Goal: Transaction & Acquisition: Purchase product/service

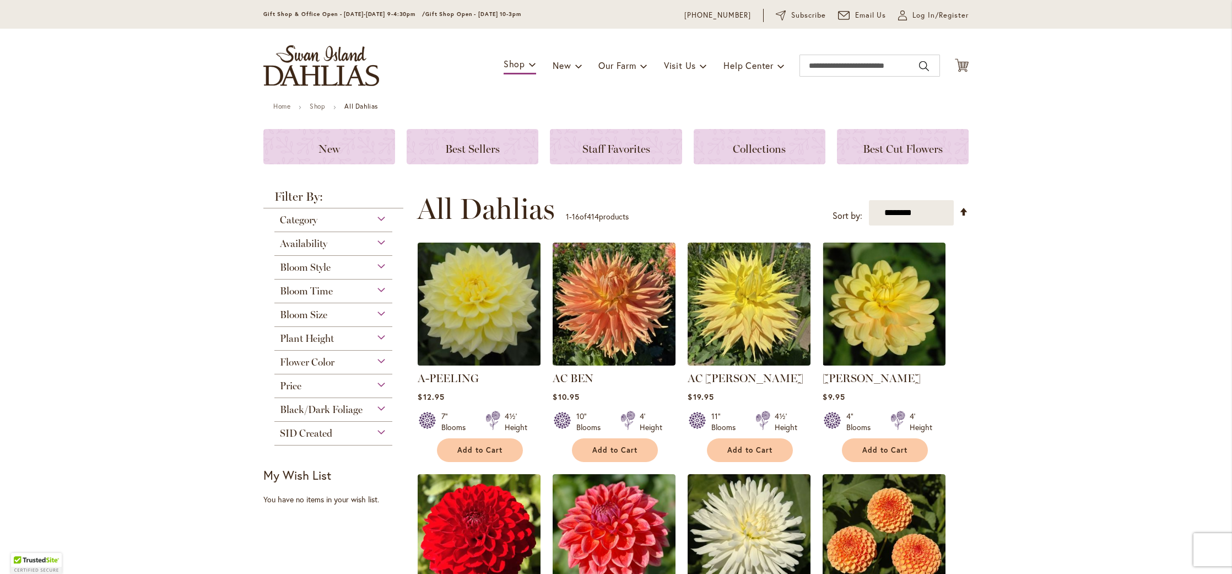
scroll to position [34, 0]
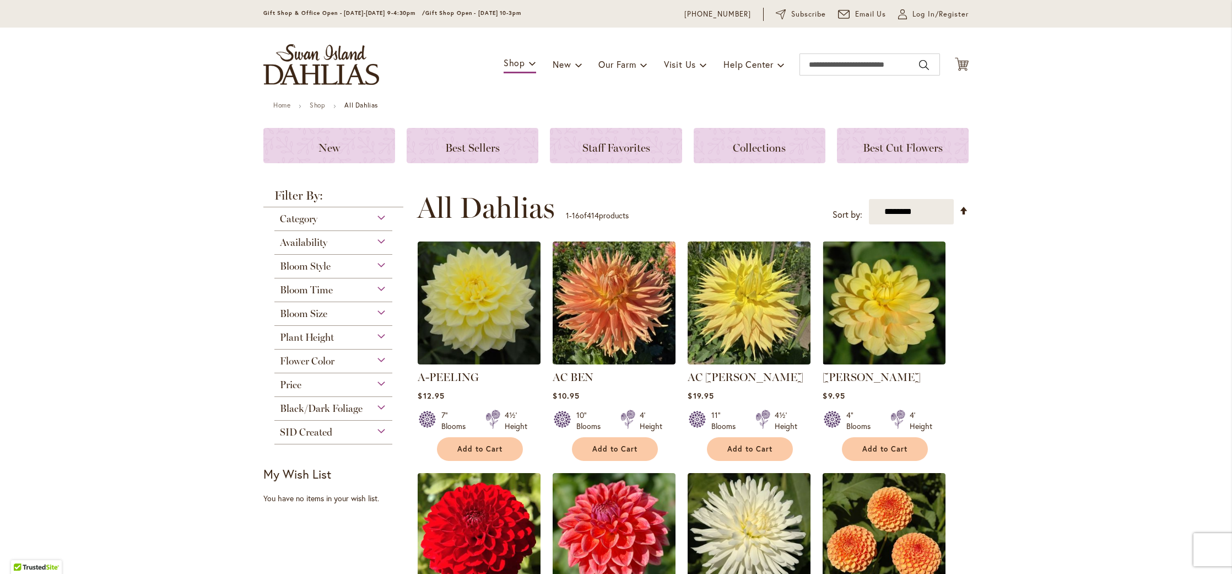
click at [375, 309] on div "Bloom Size" at bounding box center [333, 311] width 118 height 18
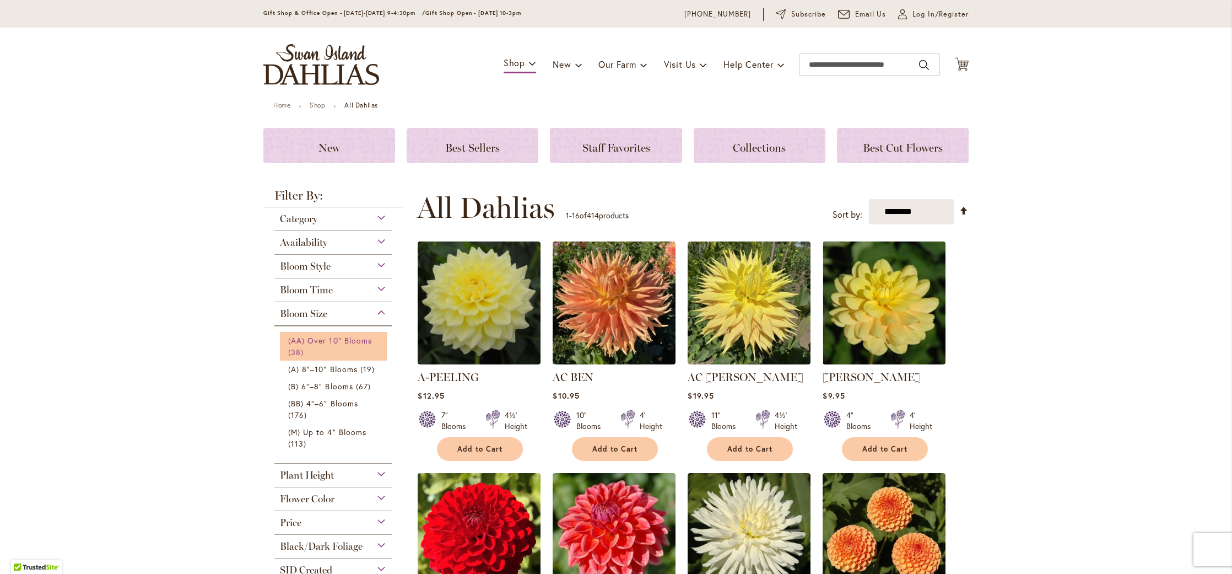
click at [342, 342] on span "(AA) Over 10" Blooms" at bounding box center [330, 340] width 84 height 10
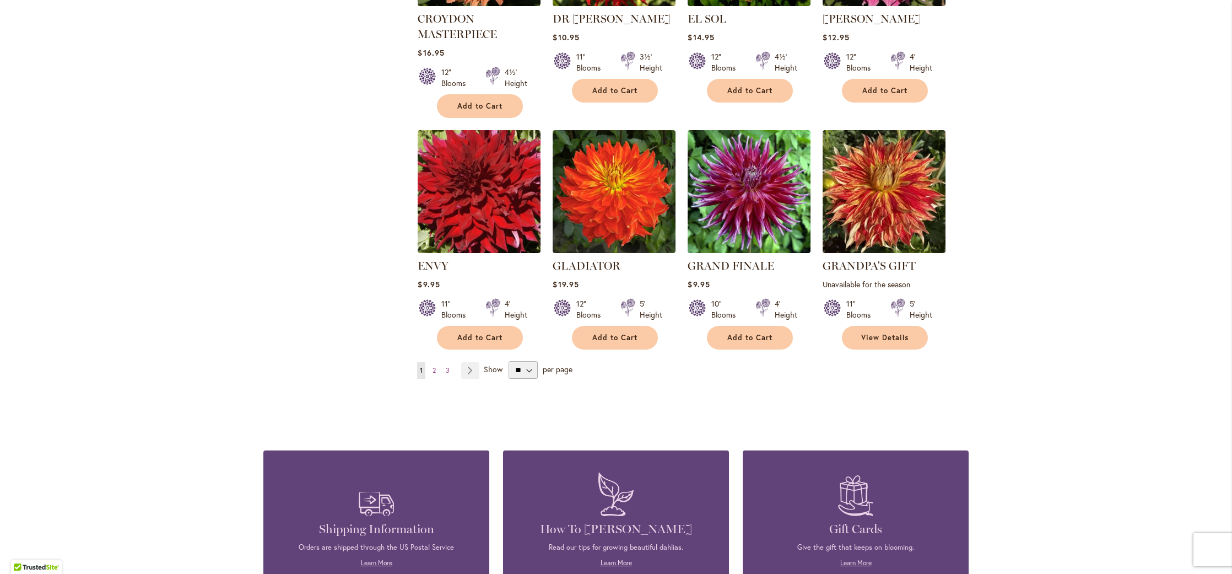
scroll to position [836, 0]
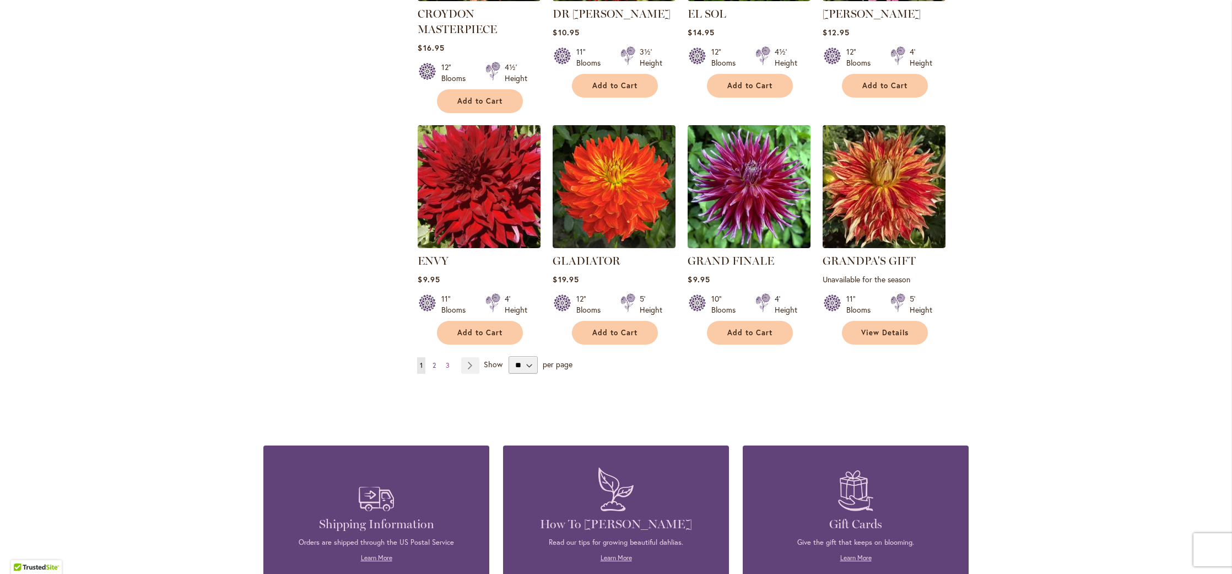
click at [432, 364] on span "2" at bounding box center [433, 365] width 3 height 8
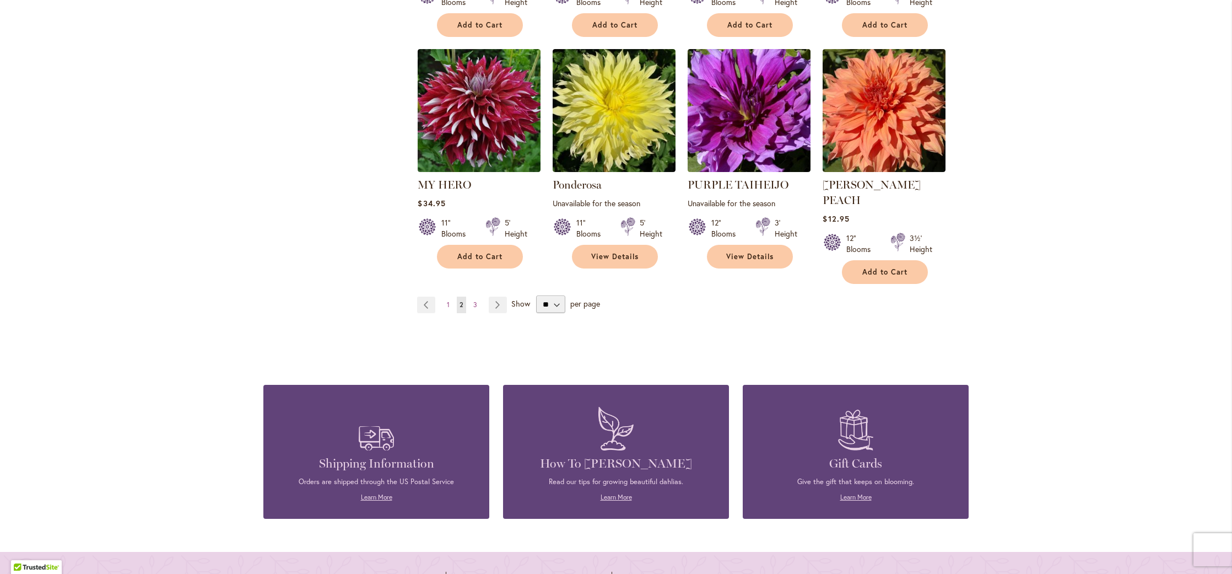
scroll to position [899, 0]
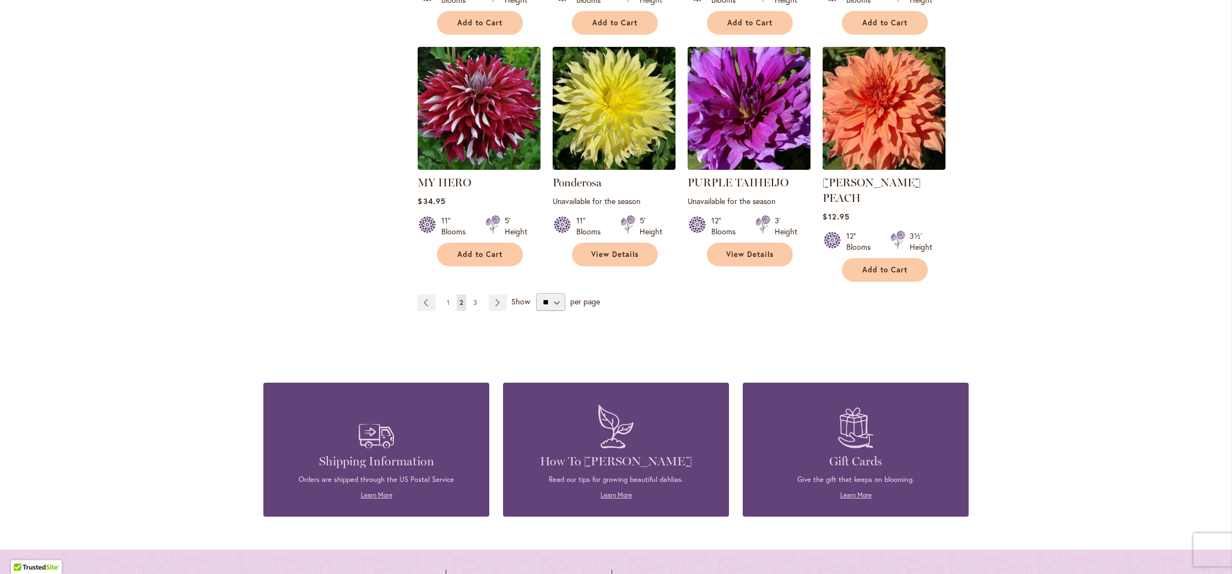
click at [475, 294] on link "Page 3" at bounding box center [474, 302] width 9 height 17
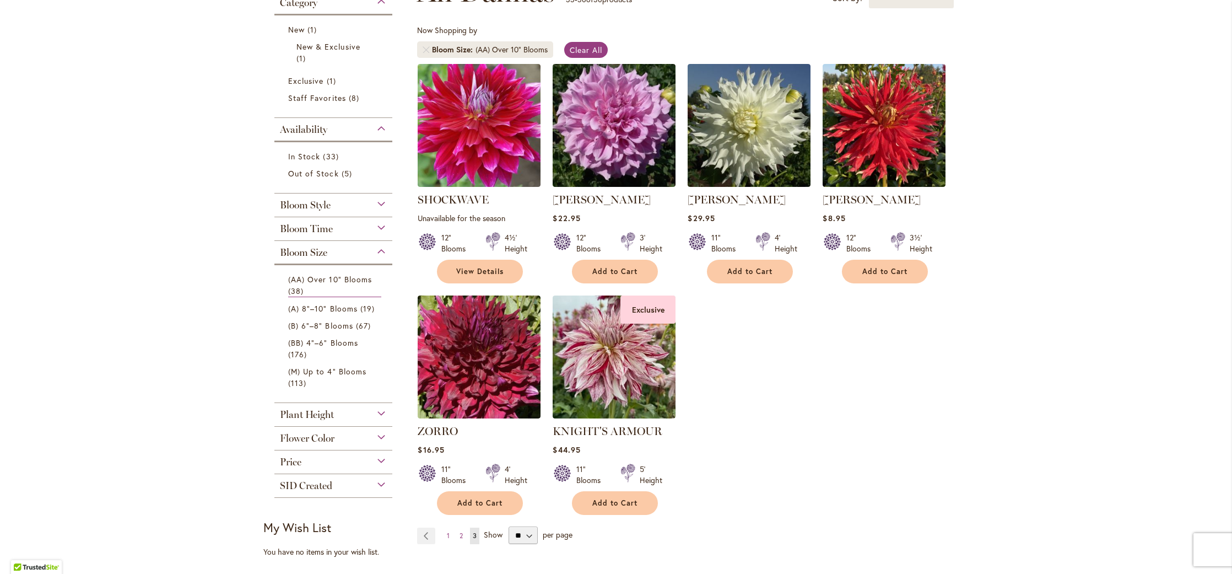
scroll to position [195, 0]
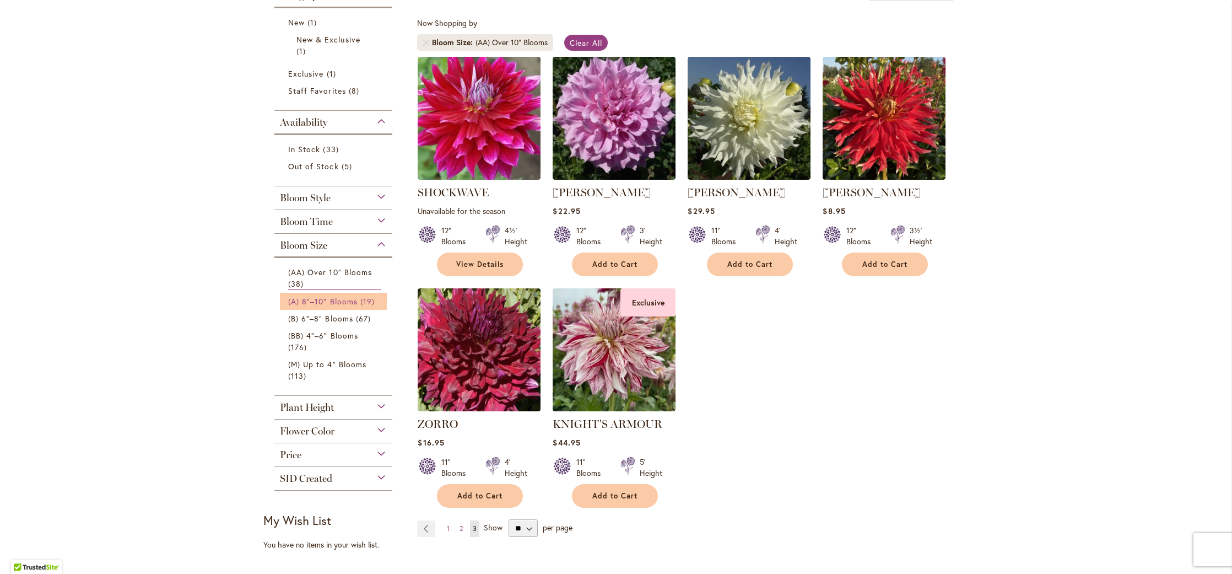
click at [338, 296] on span "(A) 8"–10" Blooms" at bounding box center [322, 301] width 69 height 10
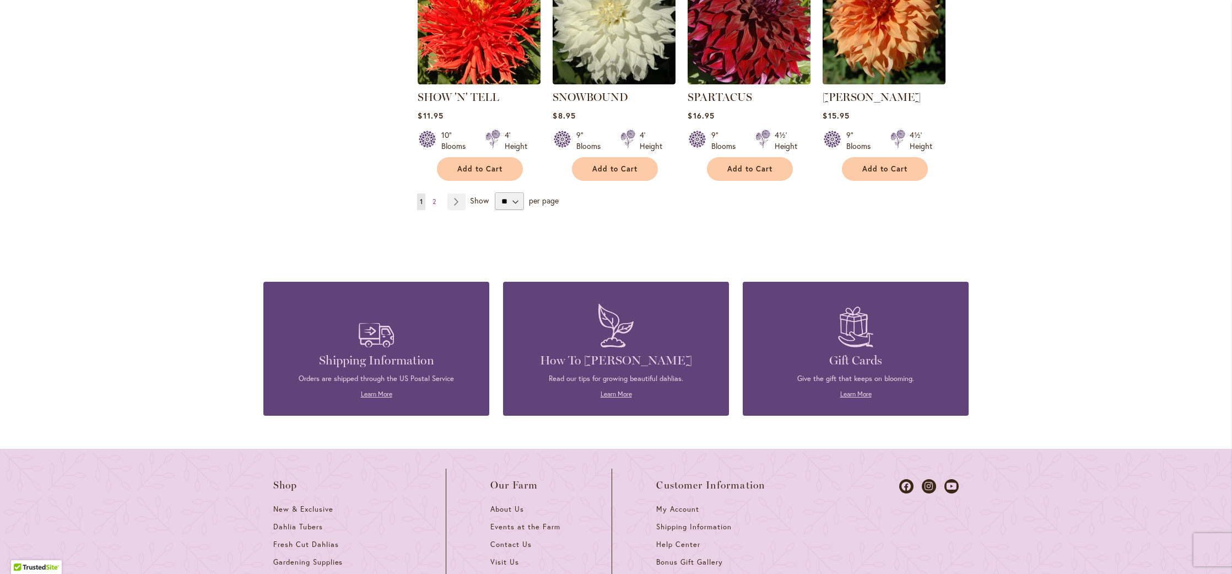
scroll to position [1039, 0]
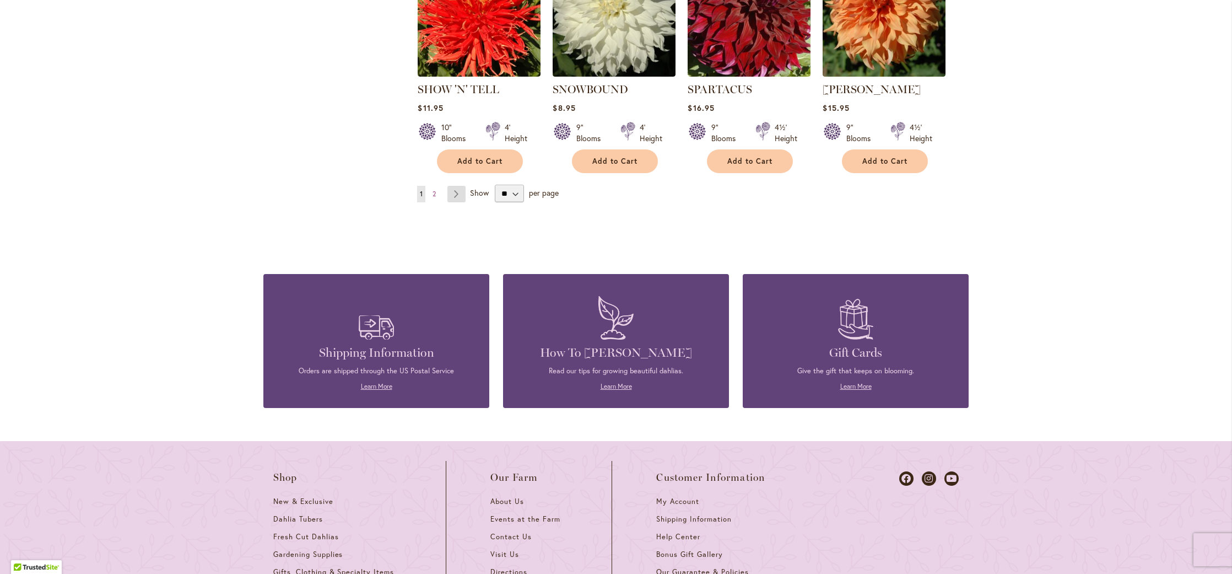
click at [453, 186] on link "Page Next" at bounding box center [456, 194] width 18 height 17
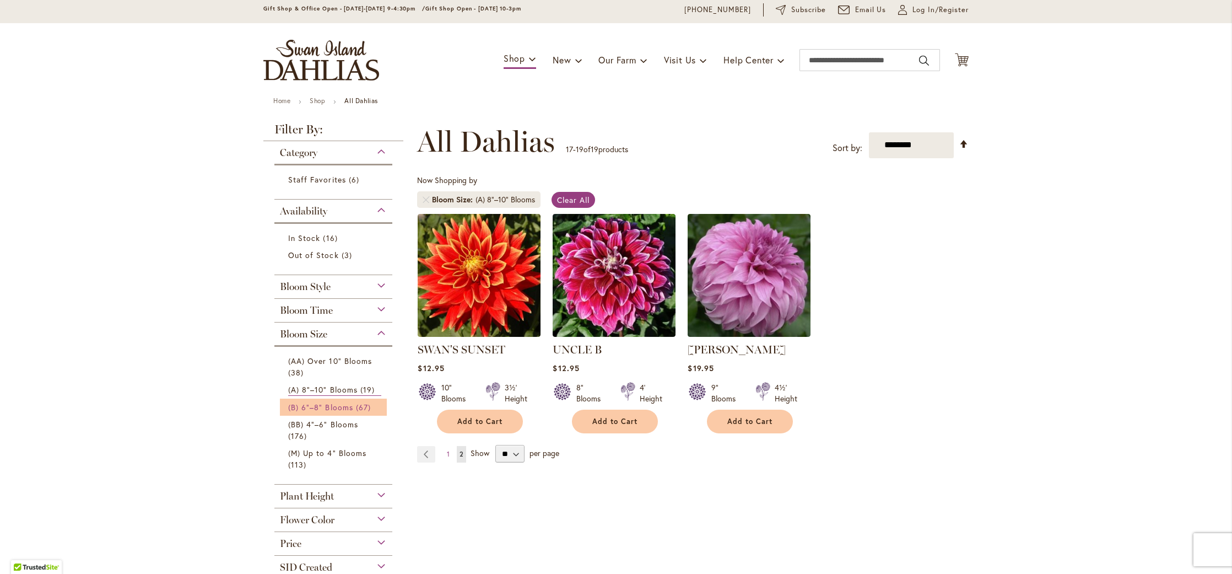
scroll to position [34, 0]
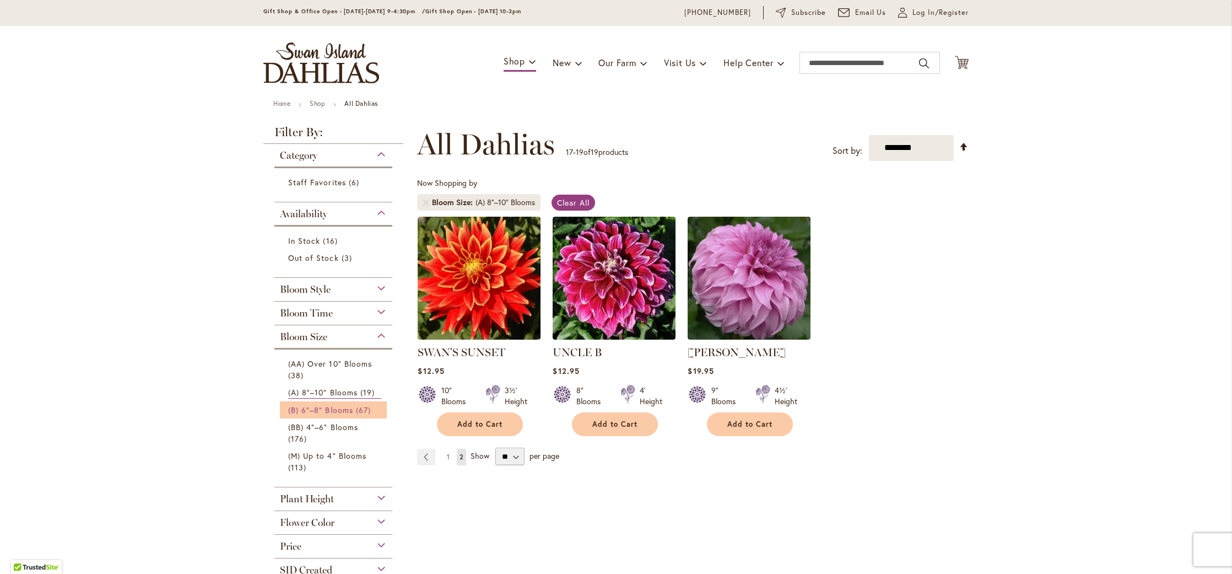
click at [303, 404] on span "(B) 6"–8" Blooms" at bounding box center [320, 409] width 65 height 10
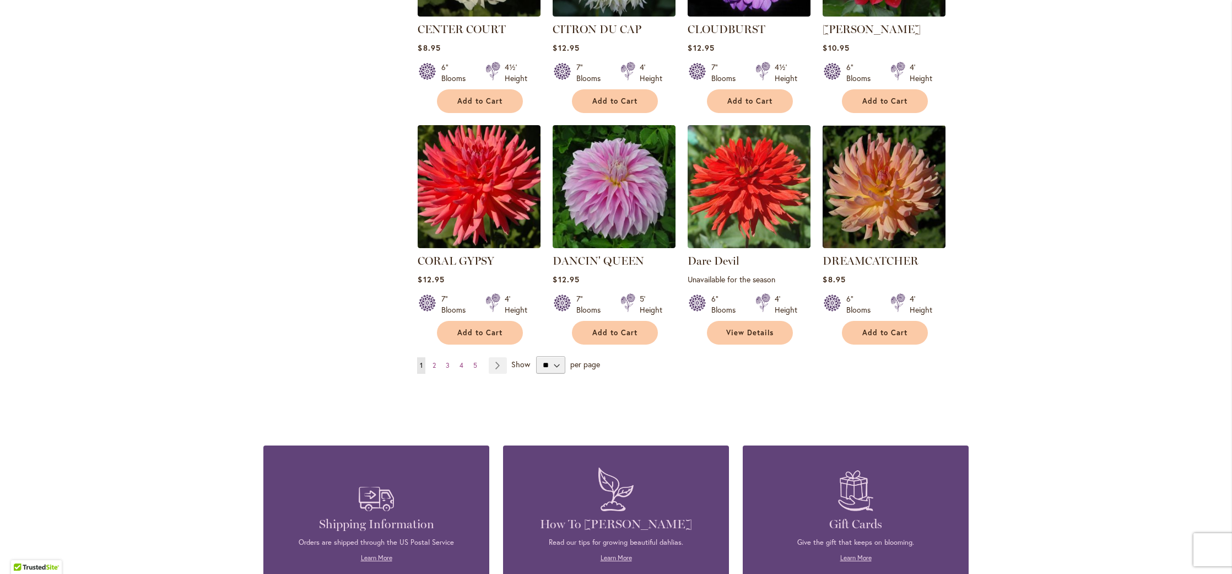
scroll to position [839, 0]
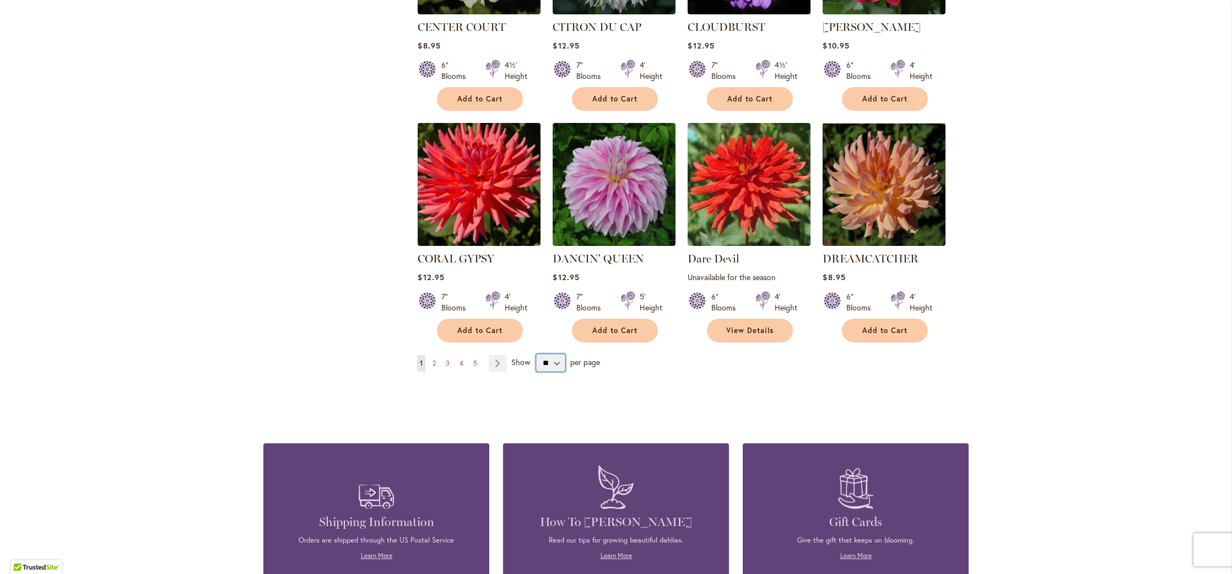
click at [555, 354] on select "** ** ** **" at bounding box center [550, 363] width 29 height 18
select select "**"
click at [536, 354] on select "** ** ** **" at bounding box center [550, 363] width 29 height 18
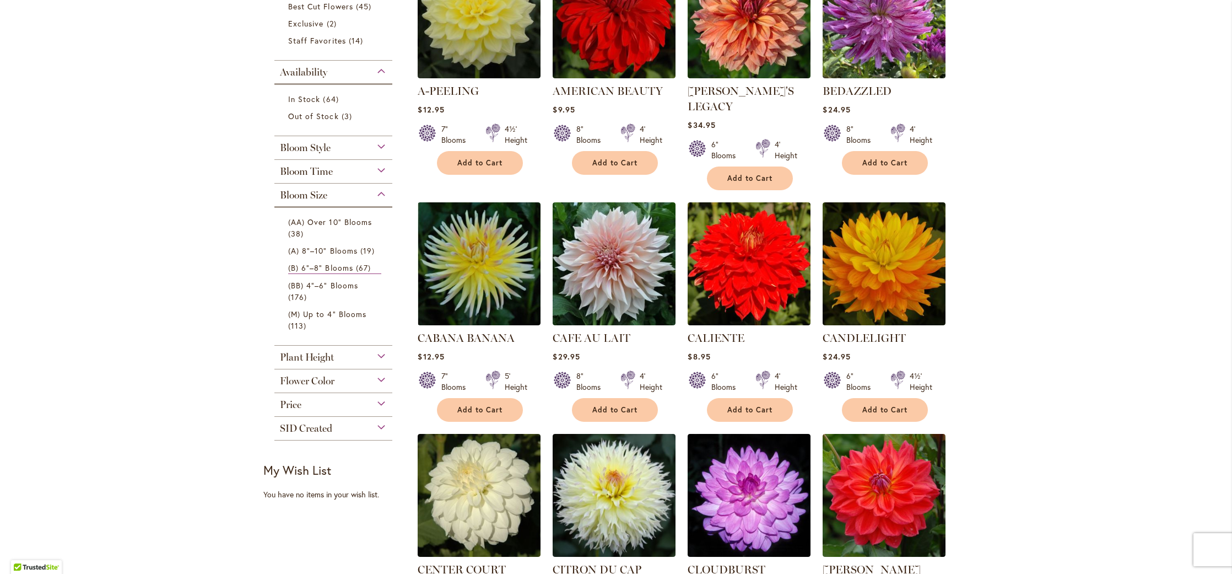
scroll to position [90, 0]
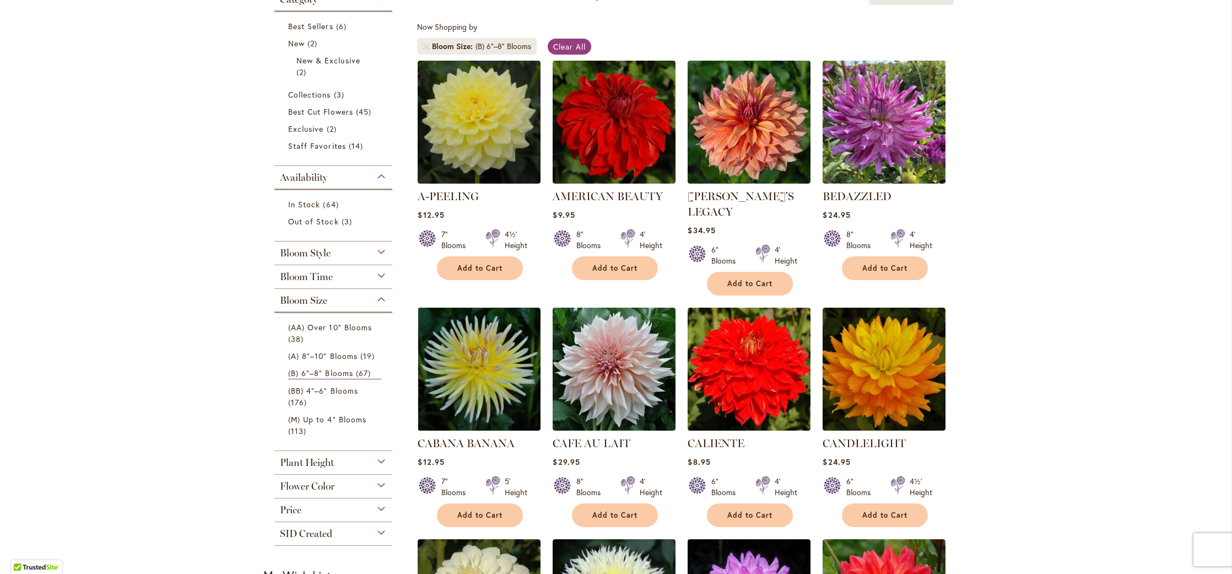
scroll to position [191, 0]
click at [316, 249] on span "Bloom Style" at bounding box center [305, 253] width 51 height 12
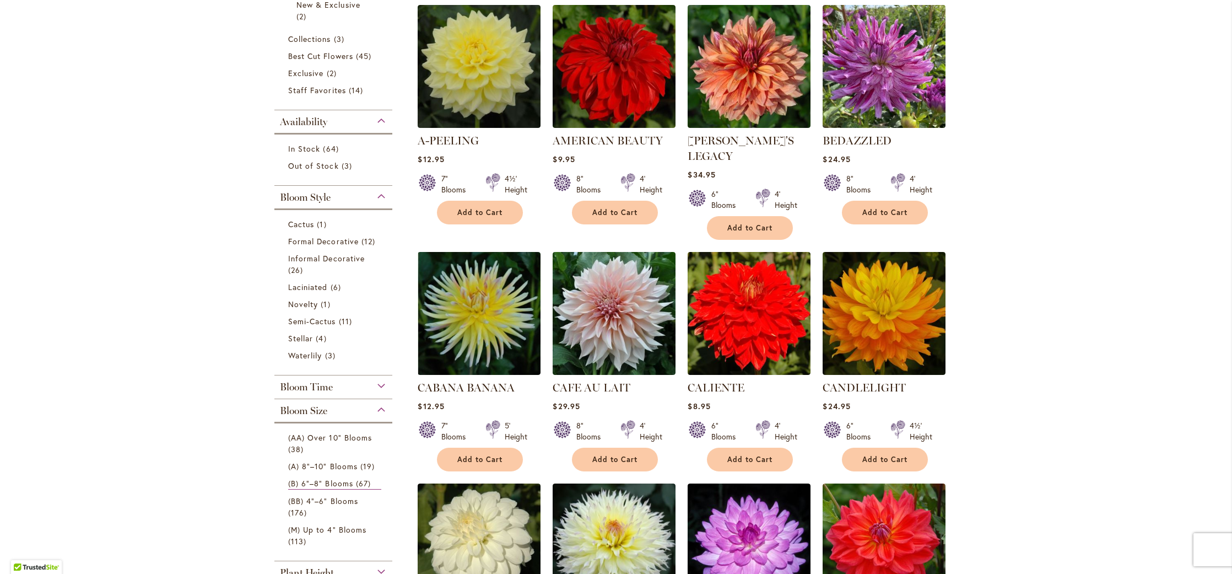
scroll to position [249, 0]
click at [318, 237] on span "Formal Decorative" at bounding box center [323, 241] width 71 height 10
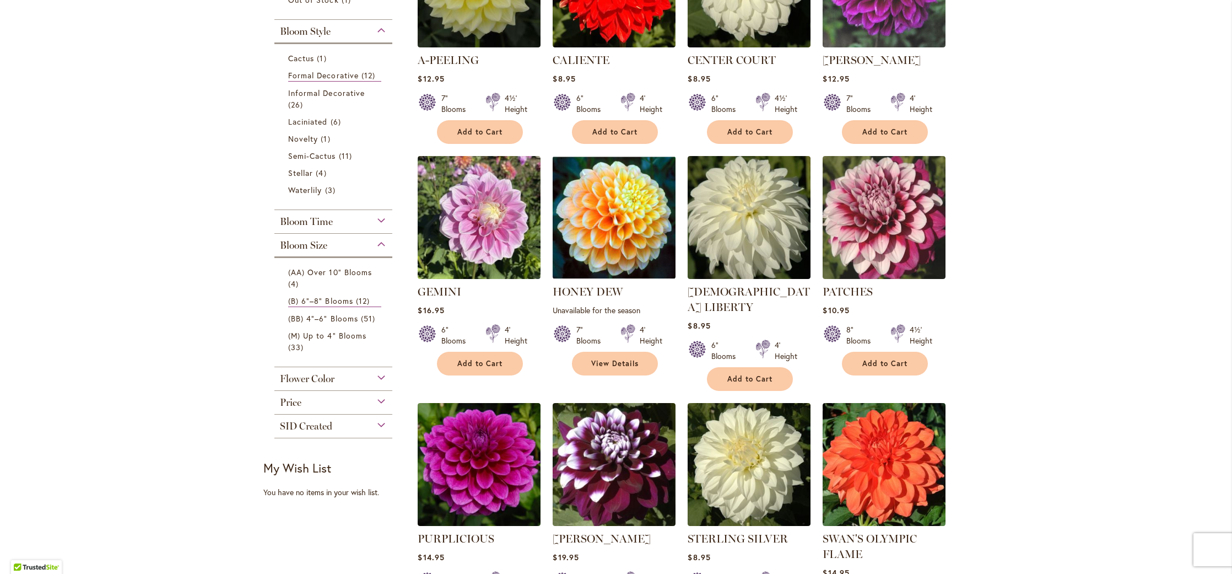
scroll to position [322, 0]
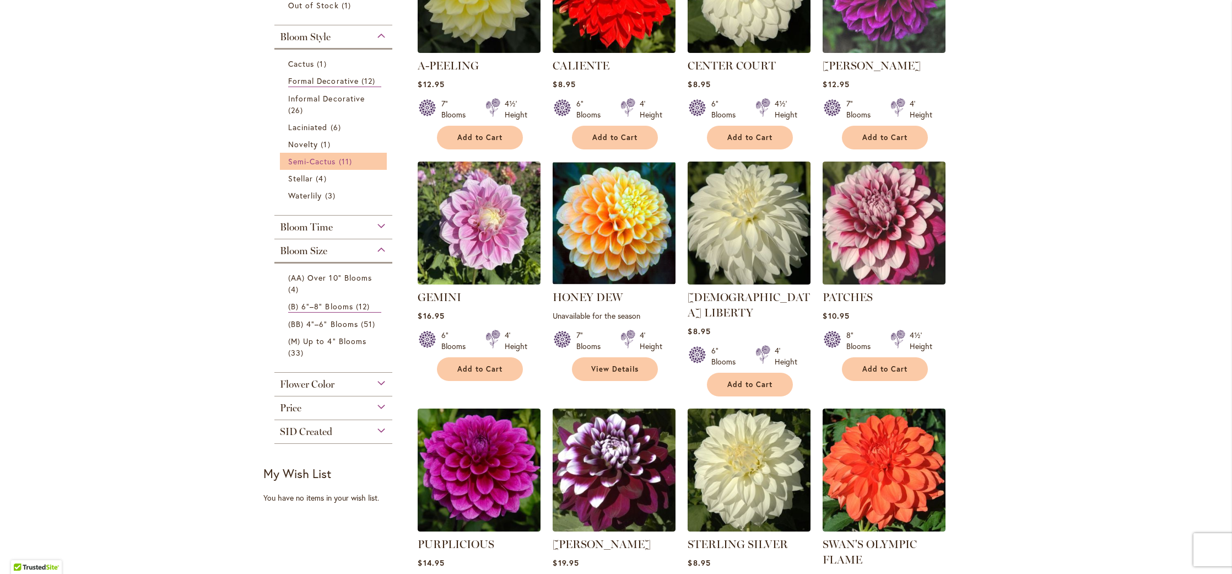
click at [306, 159] on span "Semi-Cactus" at bounding box center [312, 161] width 48 height 10
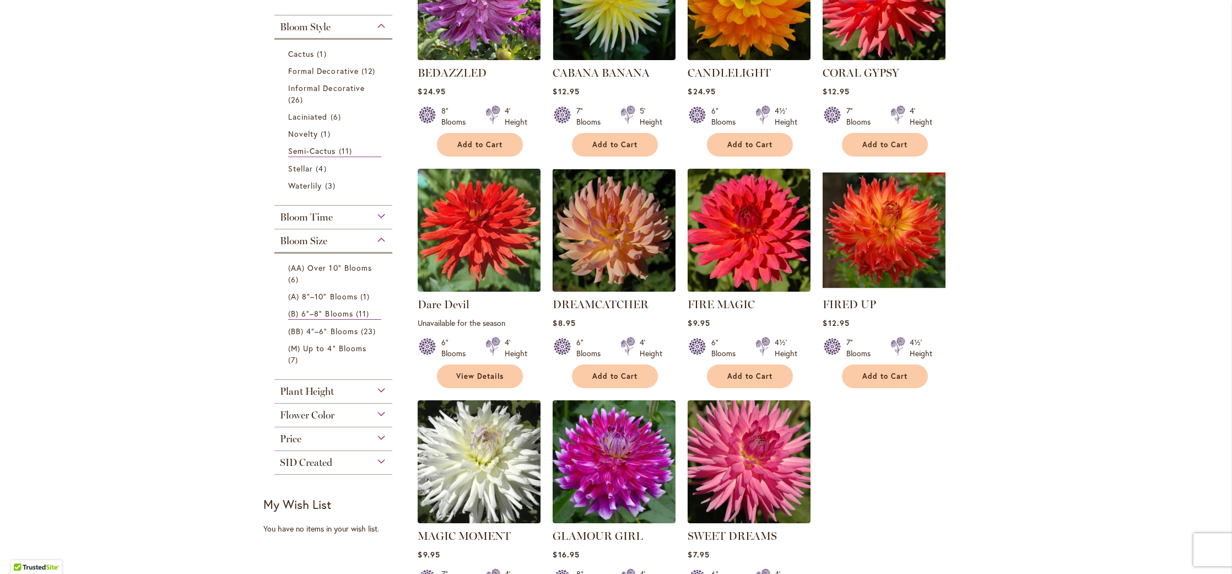
scroll to position [313, 0]
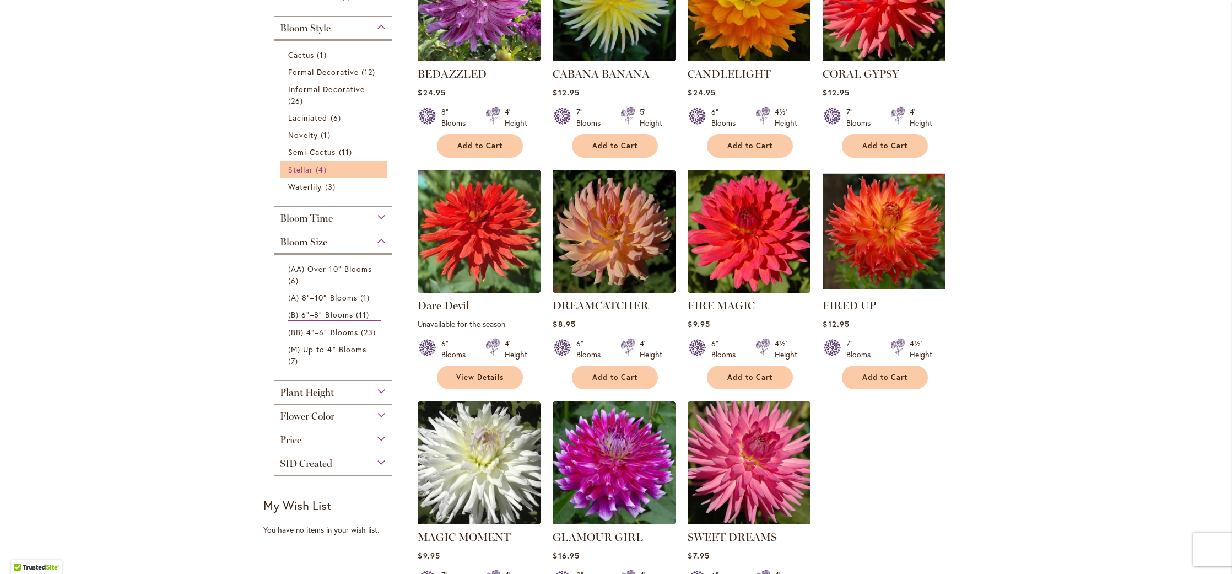
click at [296, 169] on span "Stellar" at bounding box center [300, 169] width 25 height 10
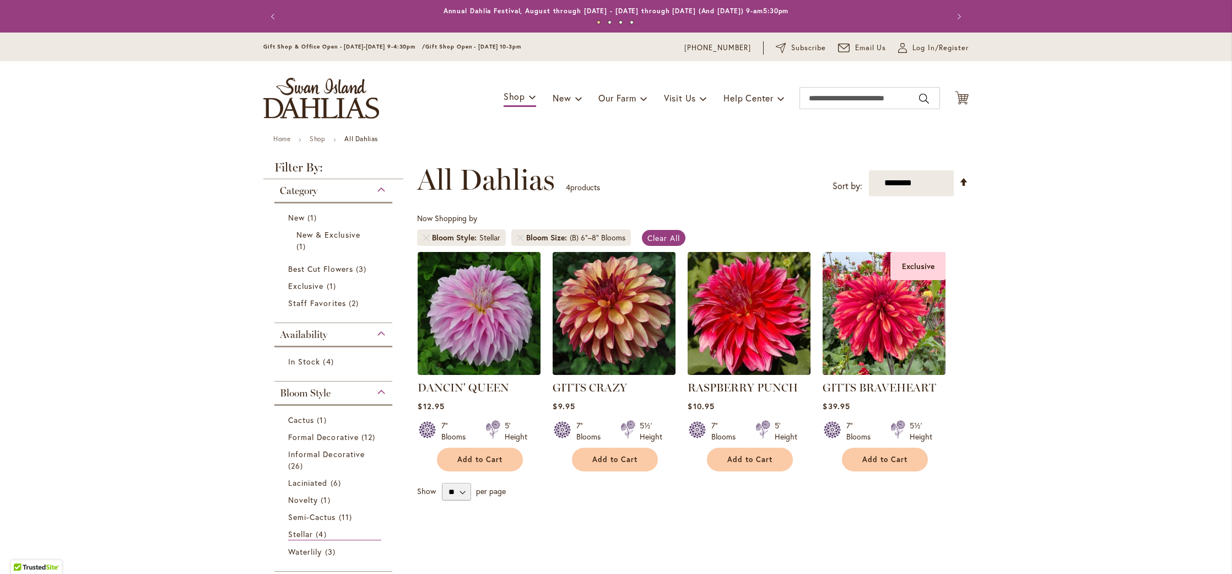
scroll to position [150, 0]
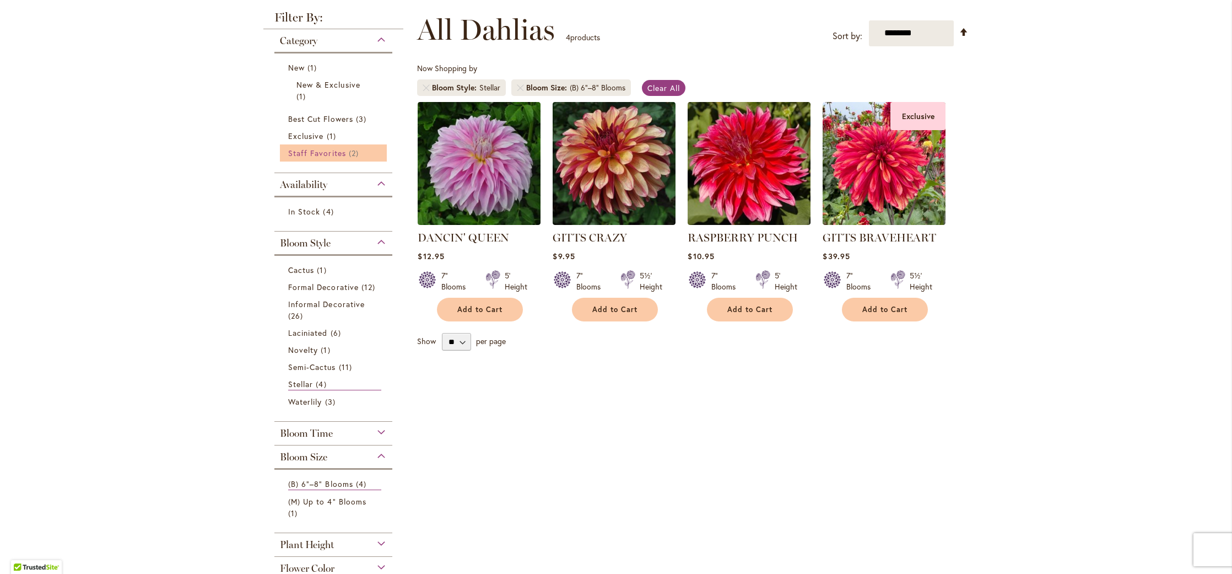
click at [324, 151] on span "Staff Favorites" at bounding box center [317, 153] width 58 height 10
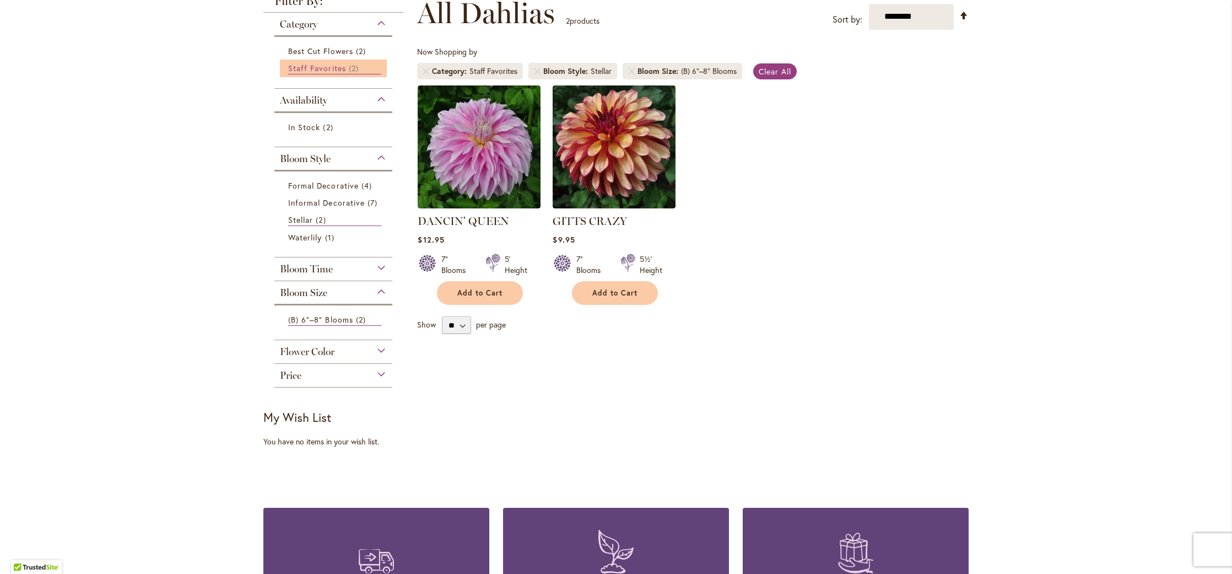
scroll to position [169, 0]
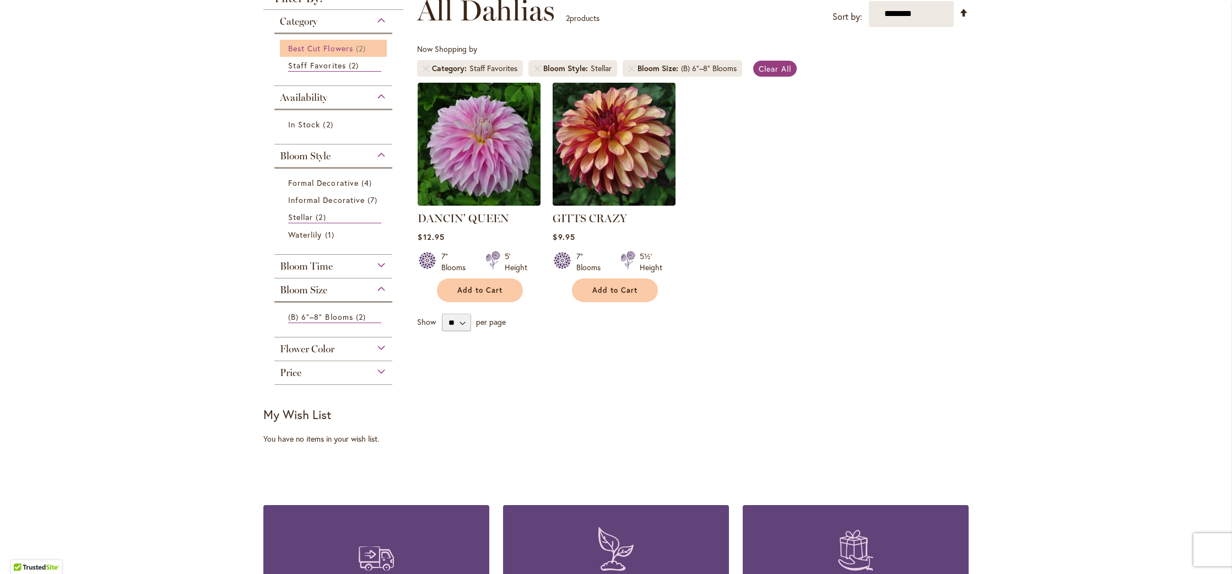
click at [332, 46] on span "Best Cut Flowers" at bounding box center [320, 48] width 65 height 10
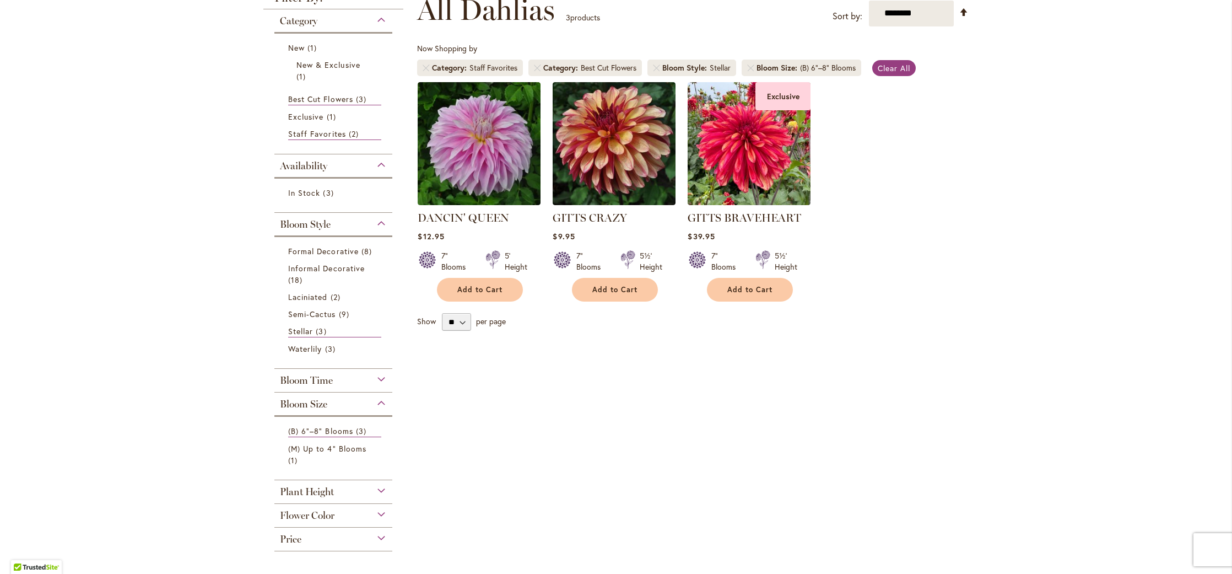
scroll to position [175, 0]
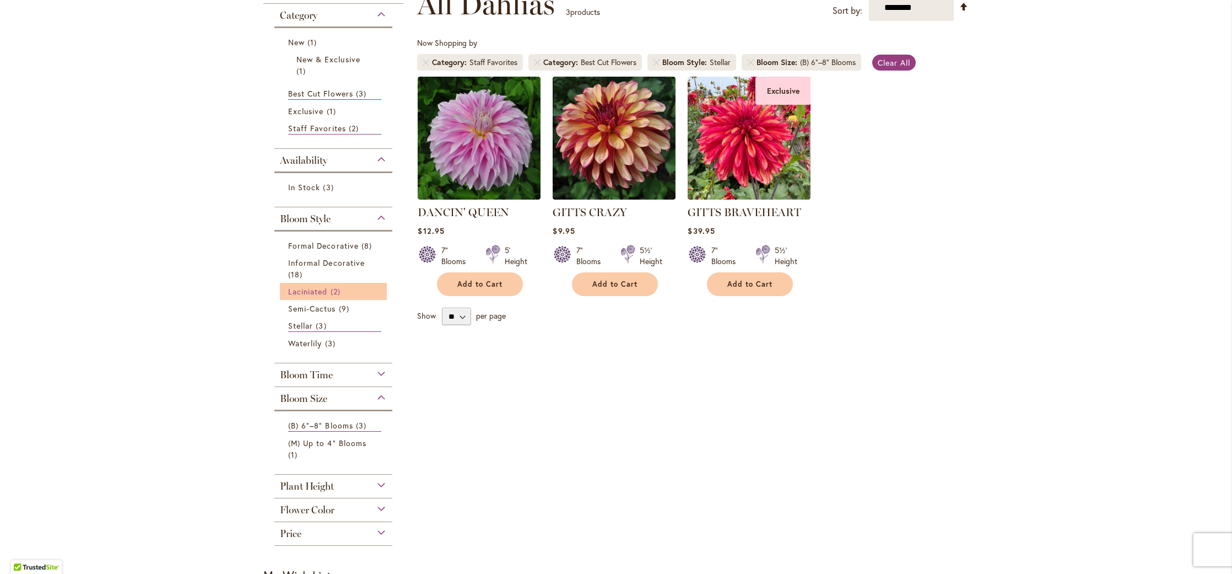
click at [321, 291] on span "Laciniated" at bounding box center [308, 291] width 40 height 10
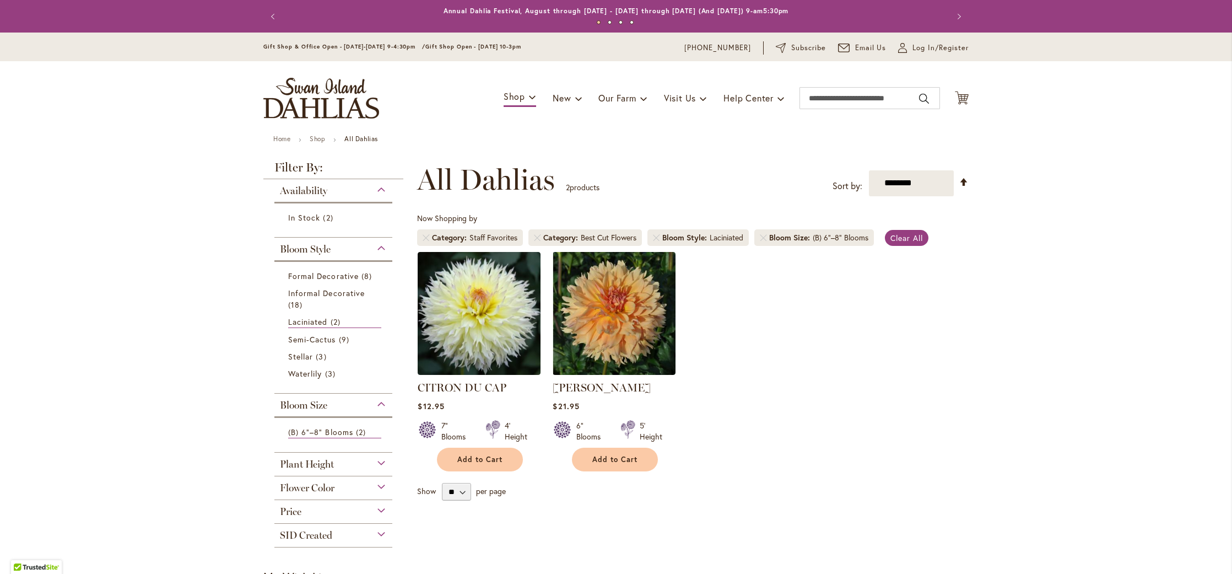
scroll to position [150, 0]
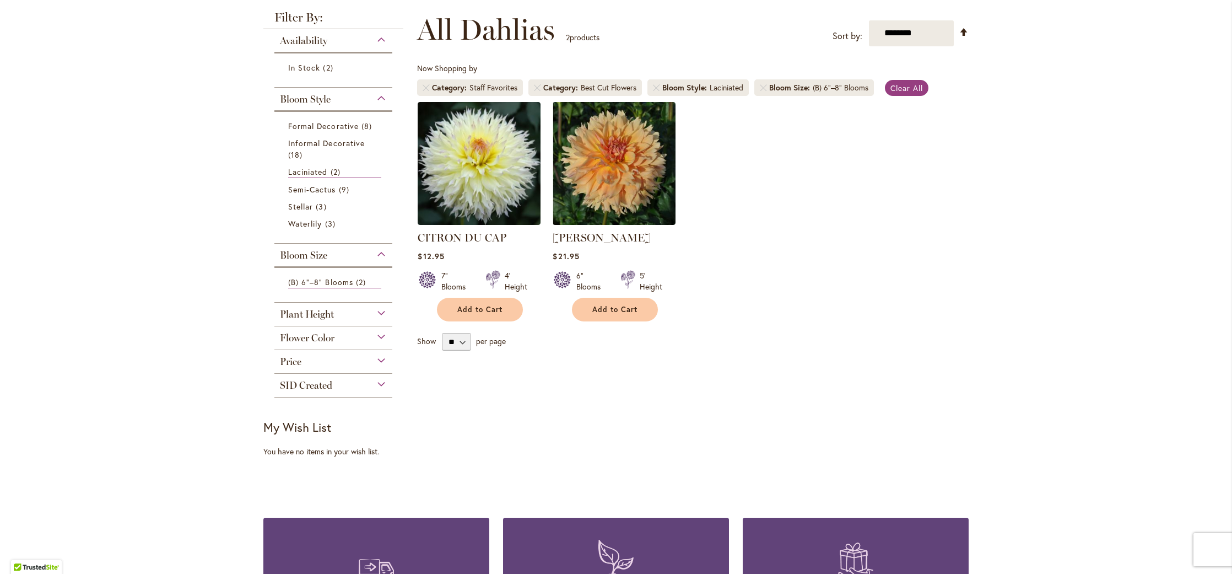
click at [377, 311] on div "Plant Height" at bounding box center [333, 311] width 118 height 18
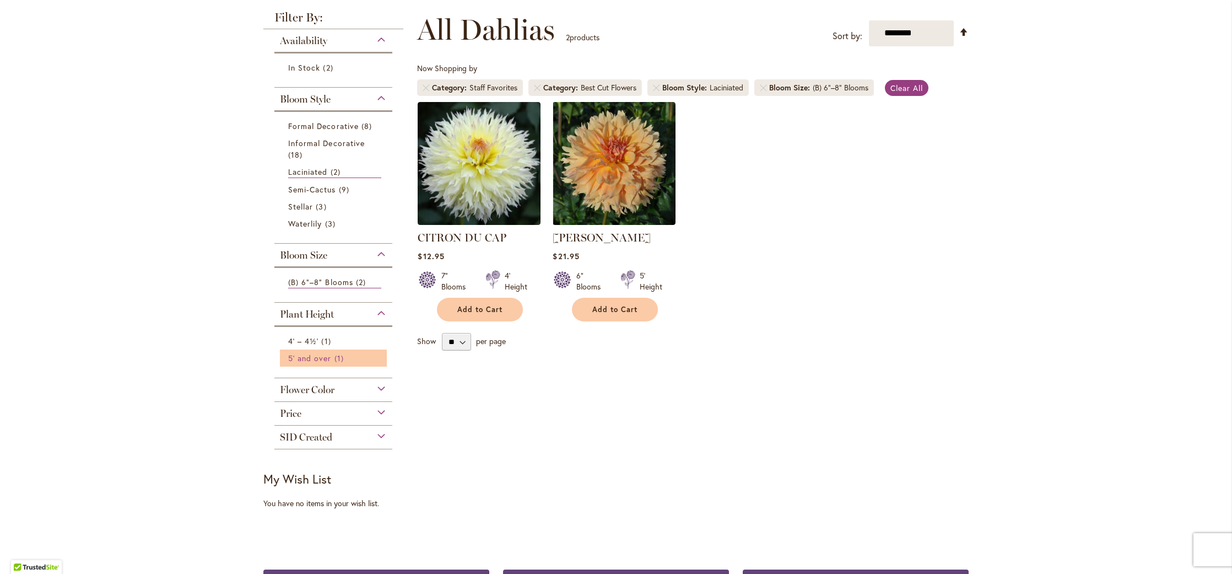
click at [324, 356] on span "5' and over" at bounding box center [310, 358] width 44 height 10
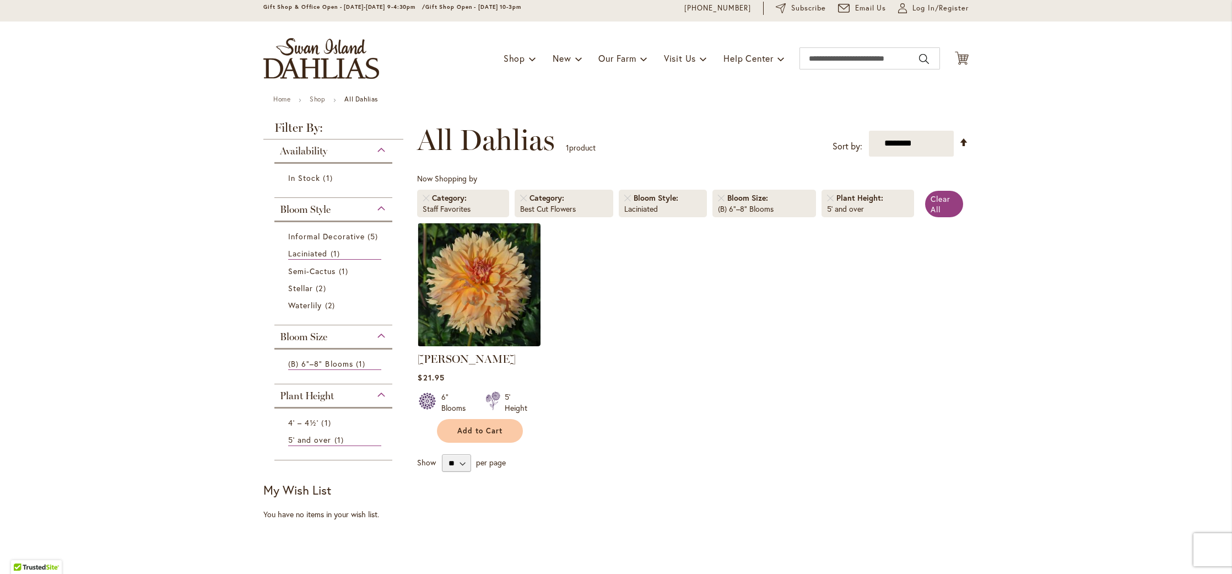
scroll to position [44, 0]
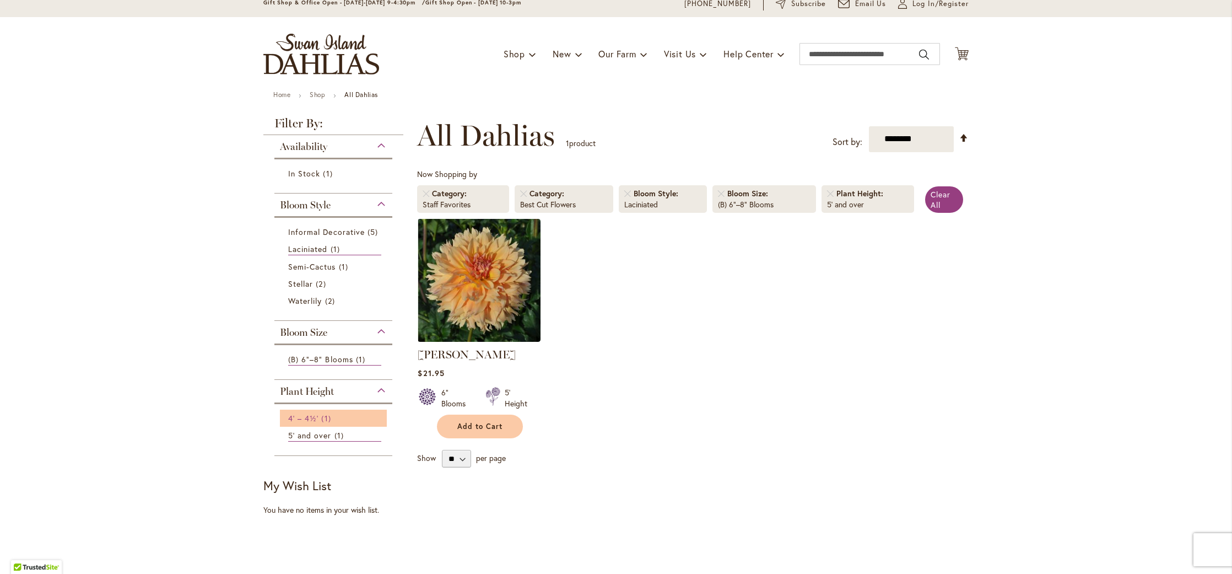
click at [306, 413] on span "4' – 4½'" at bounding box center [303, 418] width 30 height 10
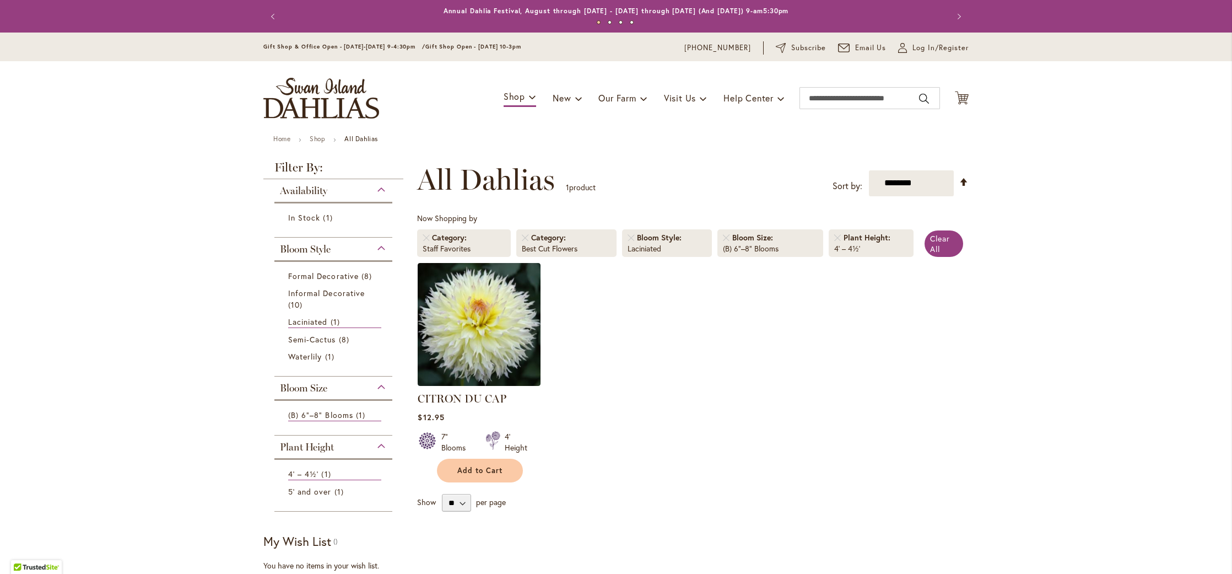
scroll to position [150, 0]
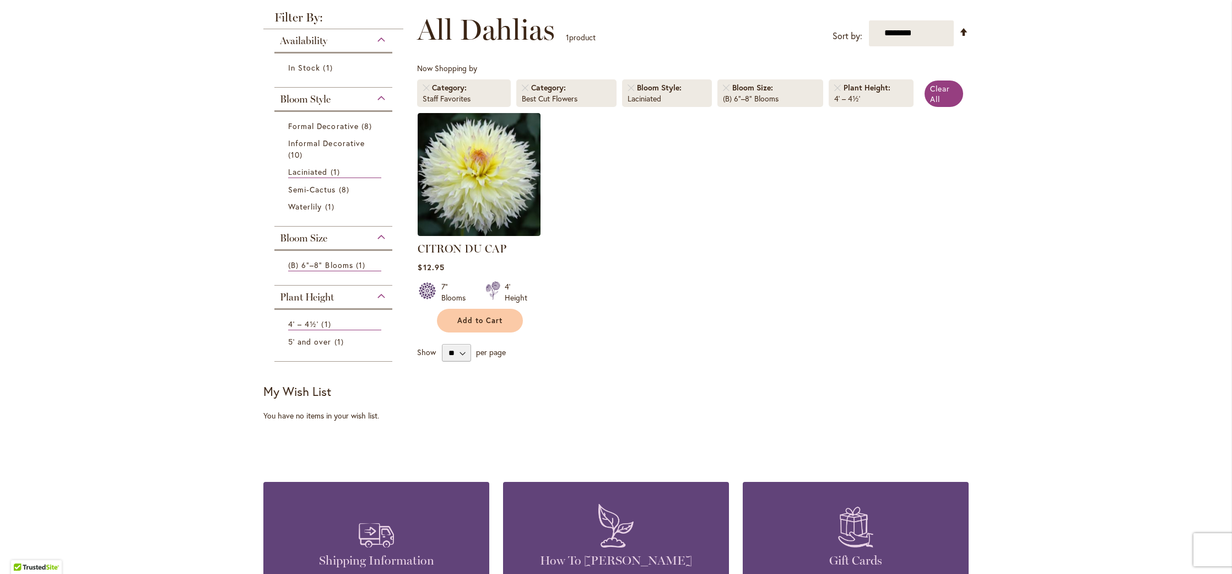
click at [378, 294] on div "Plant Height" at bounding box center [333, 294] width 118 height 18
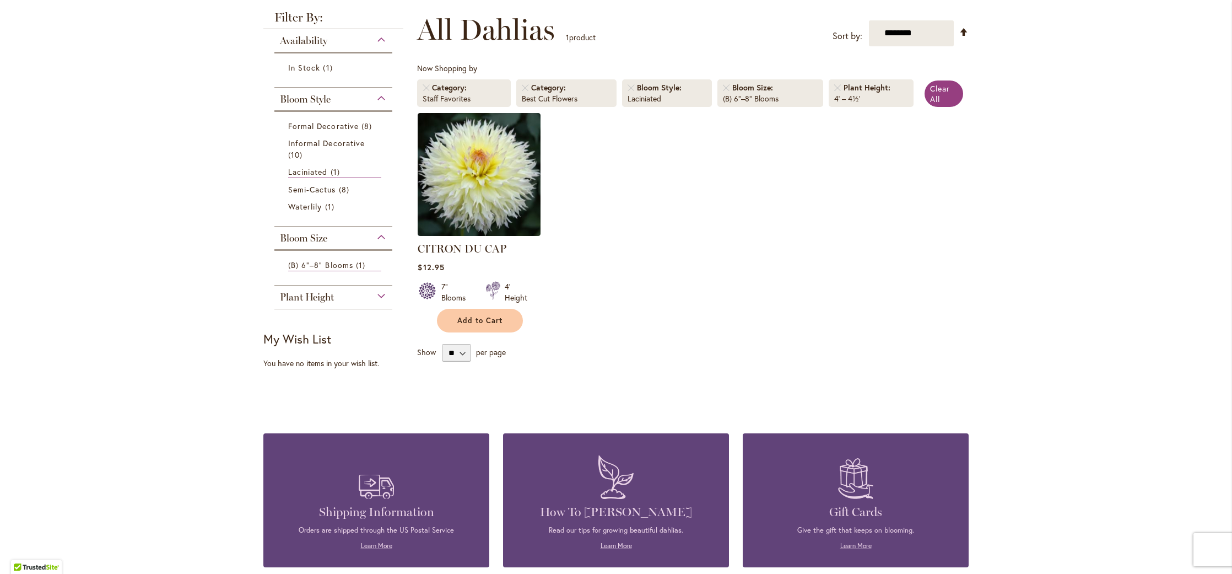
click at [378, 294] on div "Plant Height" at bounding box center [333, 294] width 118 height 18
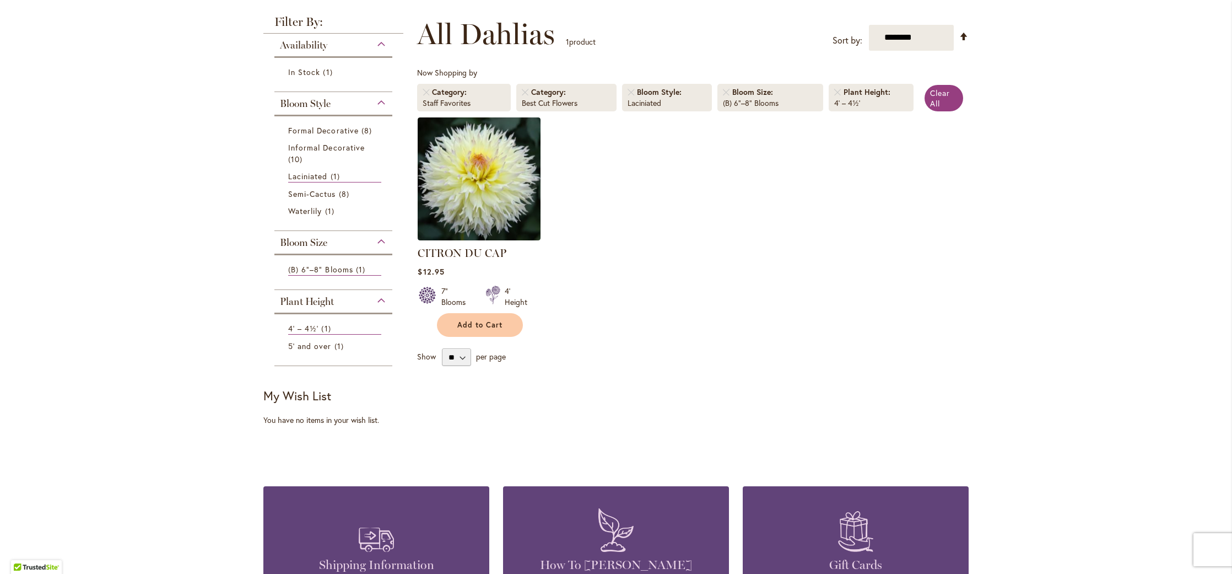
scroll to position [140, 0]
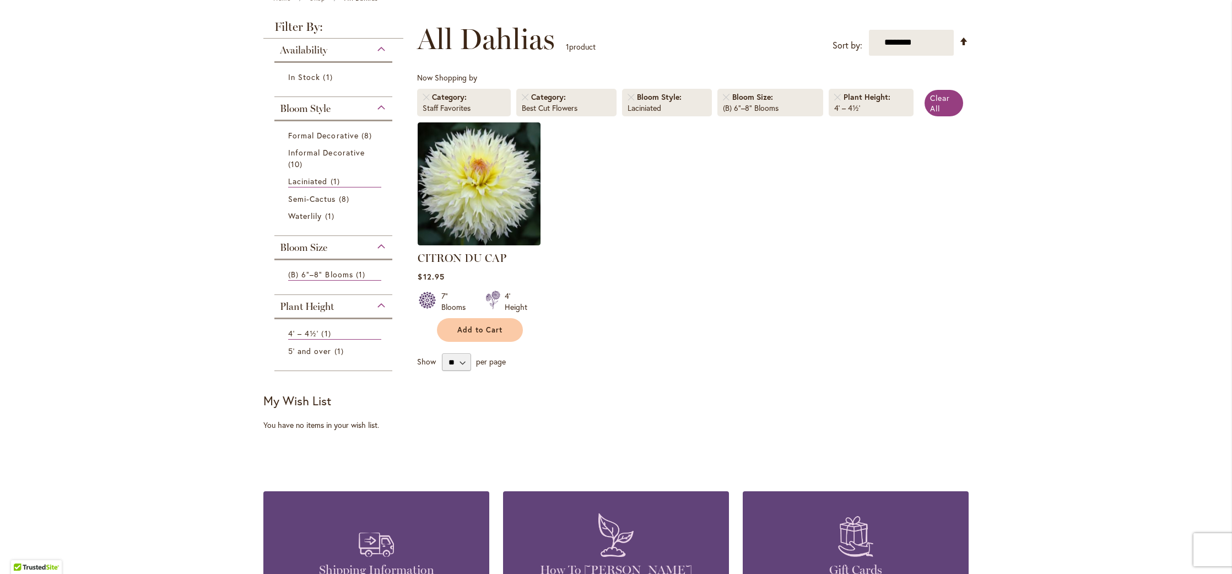
click at [380, 243] on div "Bloom Size" at bounding box center [333, 245] width 118 height 18
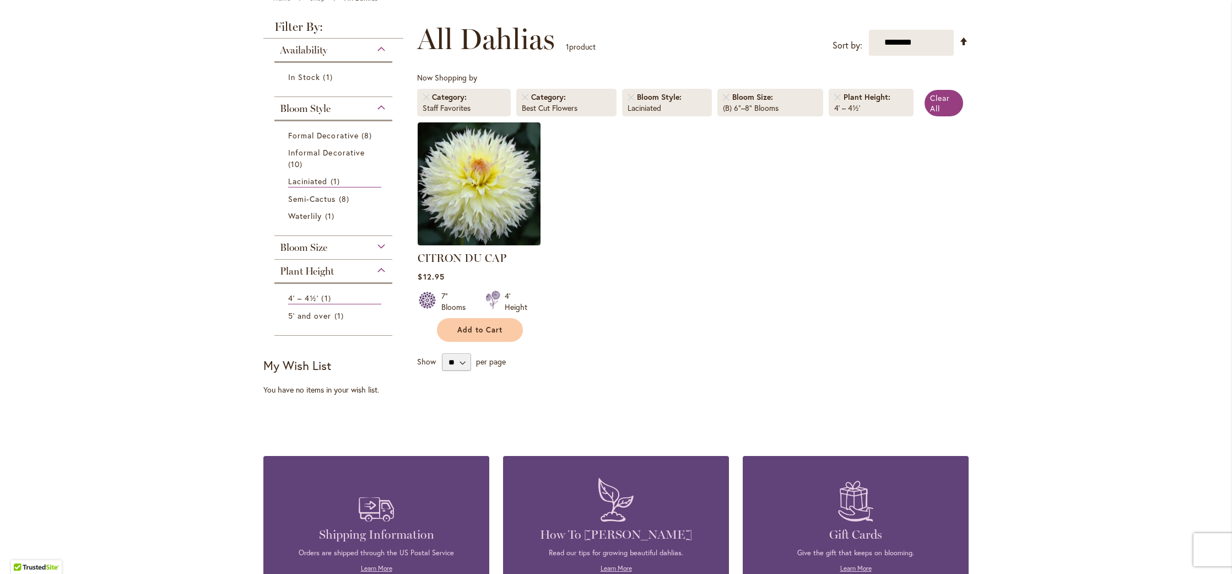
click at [379, 243] on div "Bloom Size" at bounding box center [333, 245] width 118 height 18
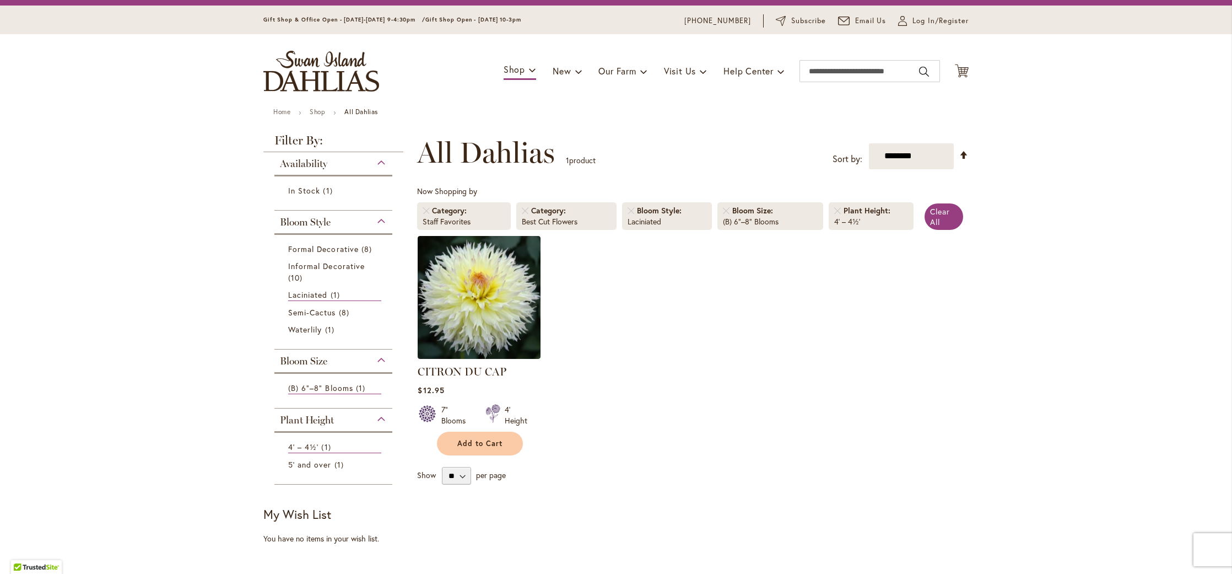
scroll to position [28, 0]
click at [555, 68] on span "New" at bounding box center [562, 70] width 18 height 12
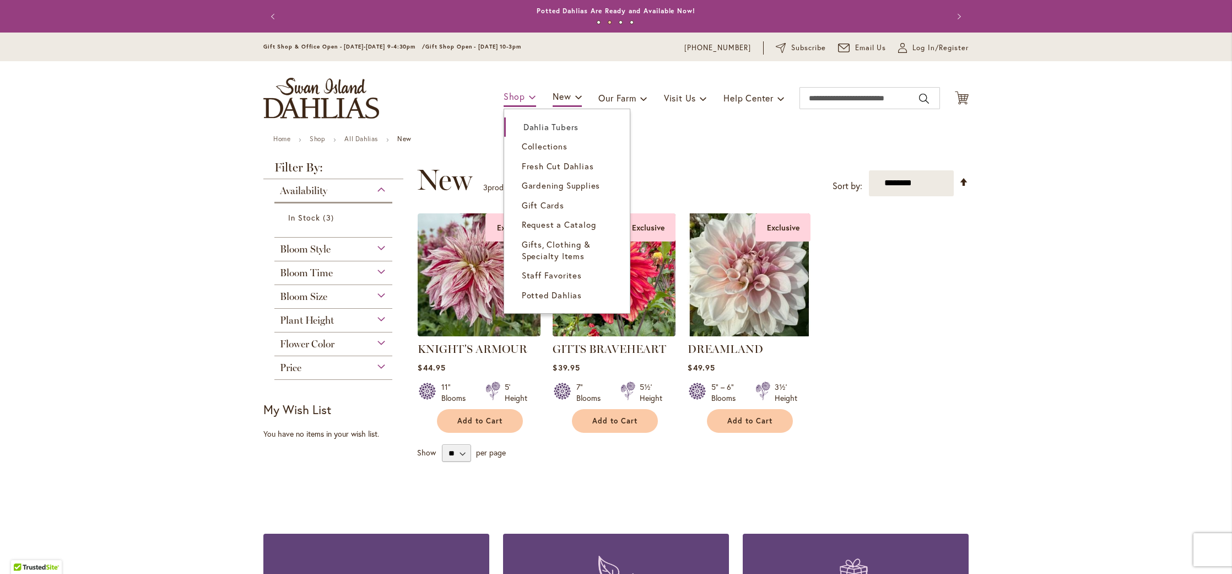
click at [509, 96] on span "Shop" at bounding box center [514, 96] width 21 height 12
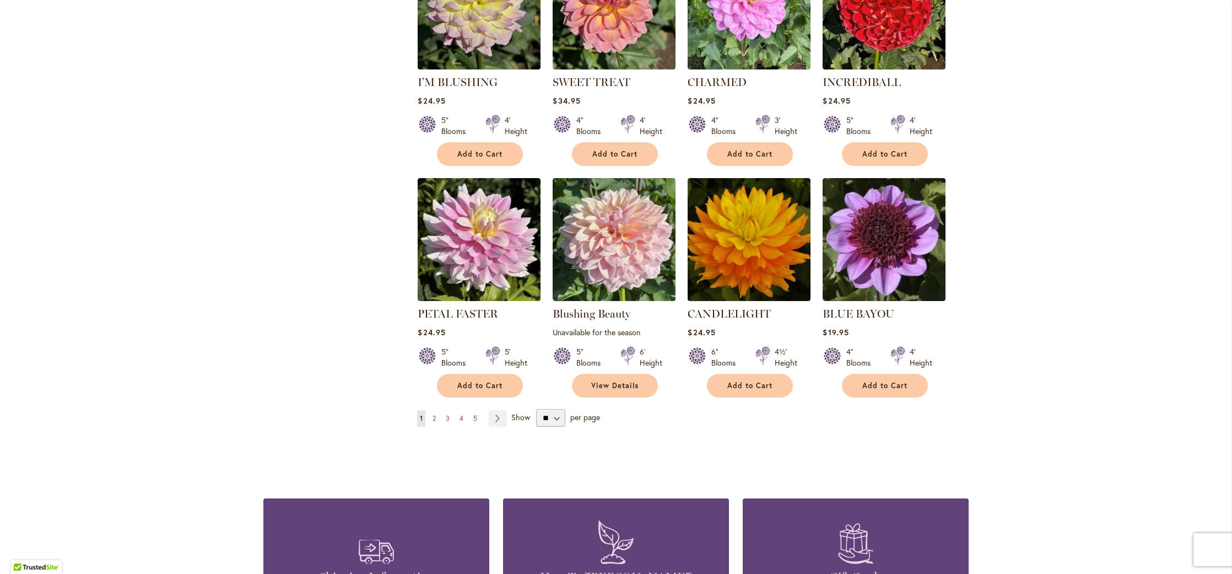
scroll to position [720, 0]
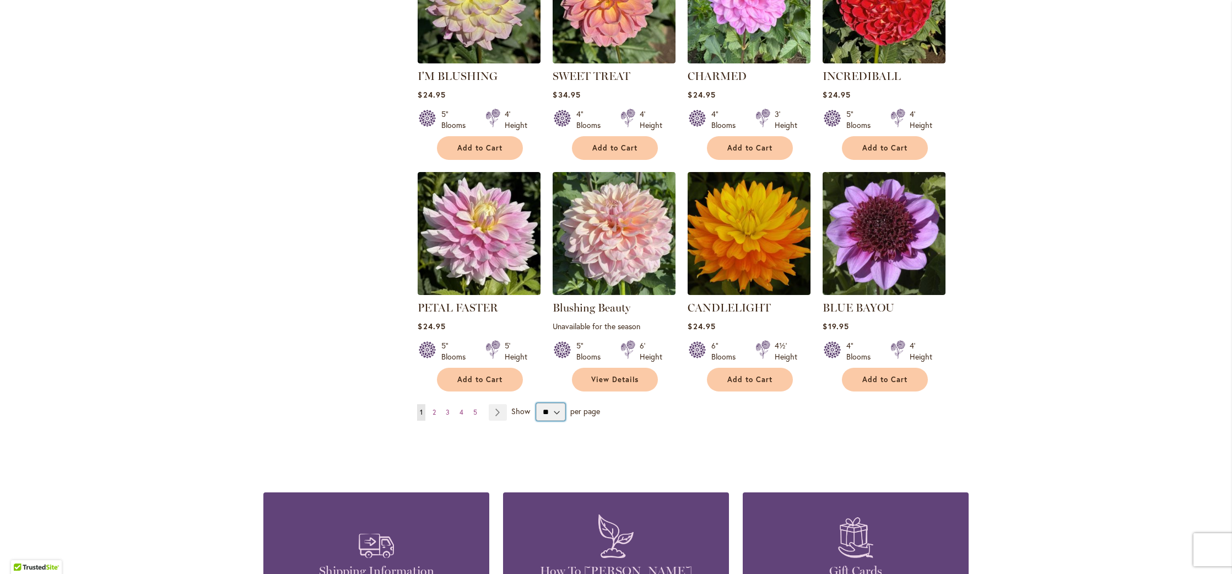
click at [553, 408] on select "** ** ** **" at bounding box center [550, 412] width 29 height 18
select select "**"
click at [536, 403] on select "** ** ** **" at bounding box center [550, 412] width 29 height 18
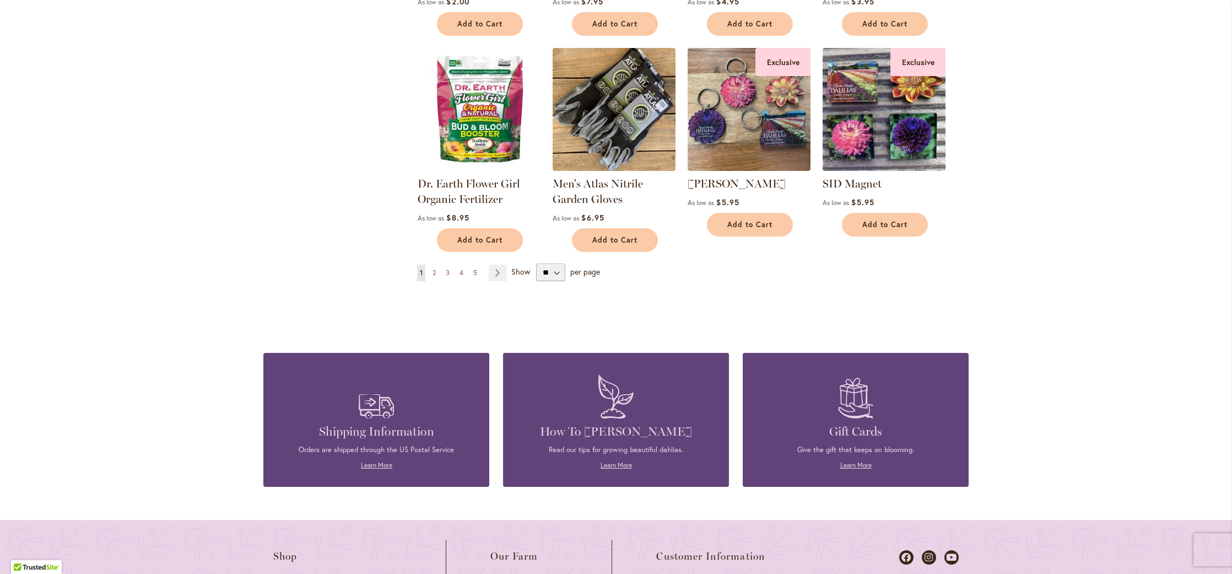
scroll to position [3469, 0]
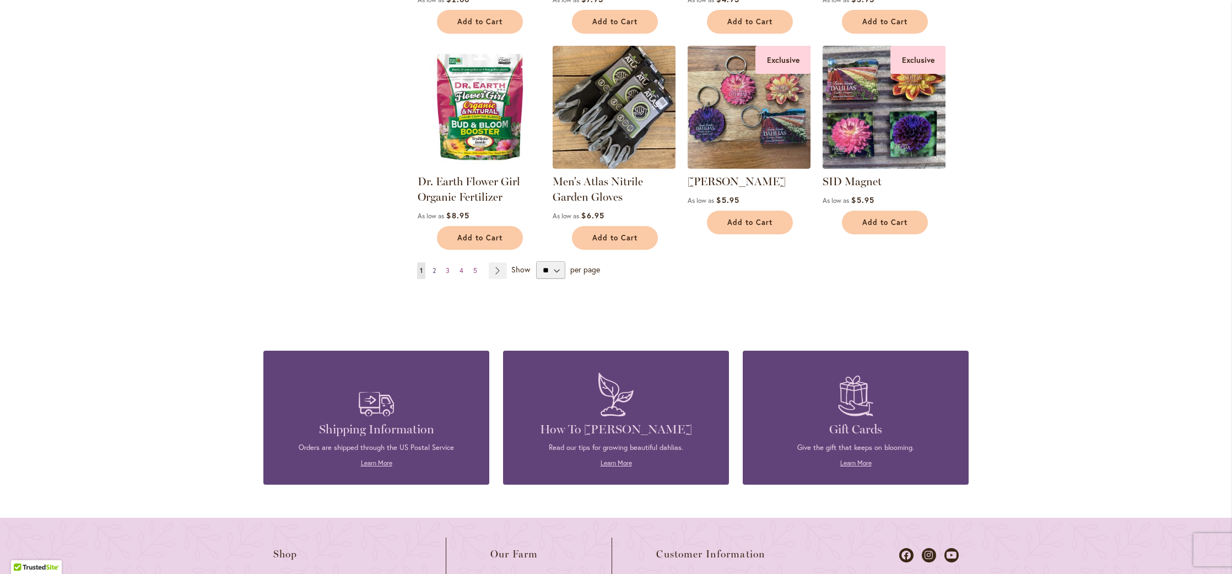
click at [432, 266] on span "2" at bounding box center [433, 270] width 3 height 8
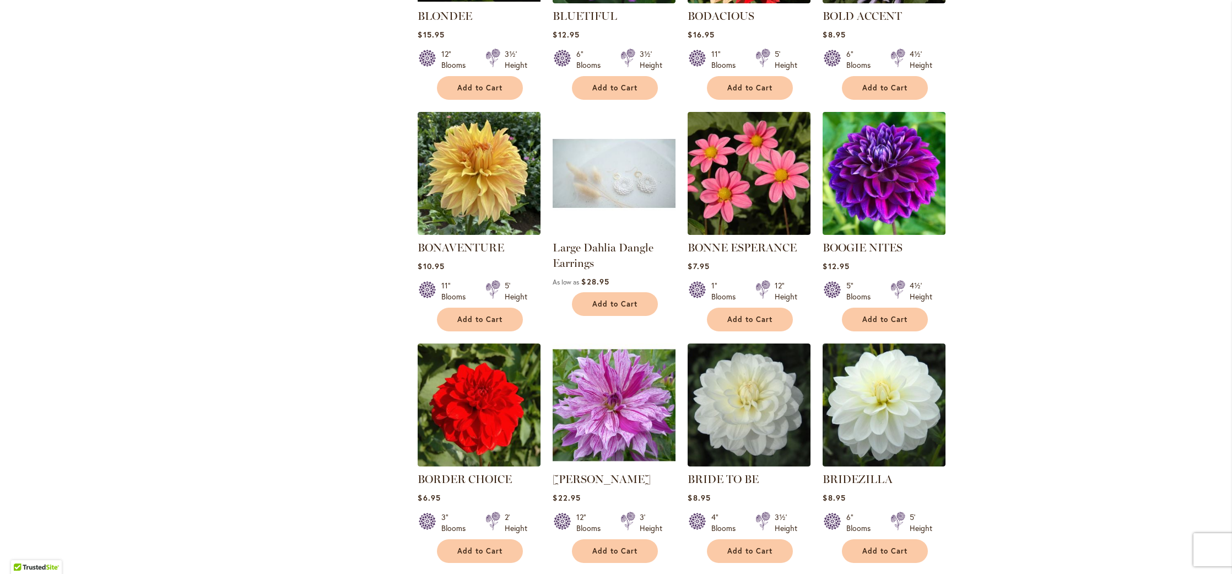
scroll to position [3327, 0]
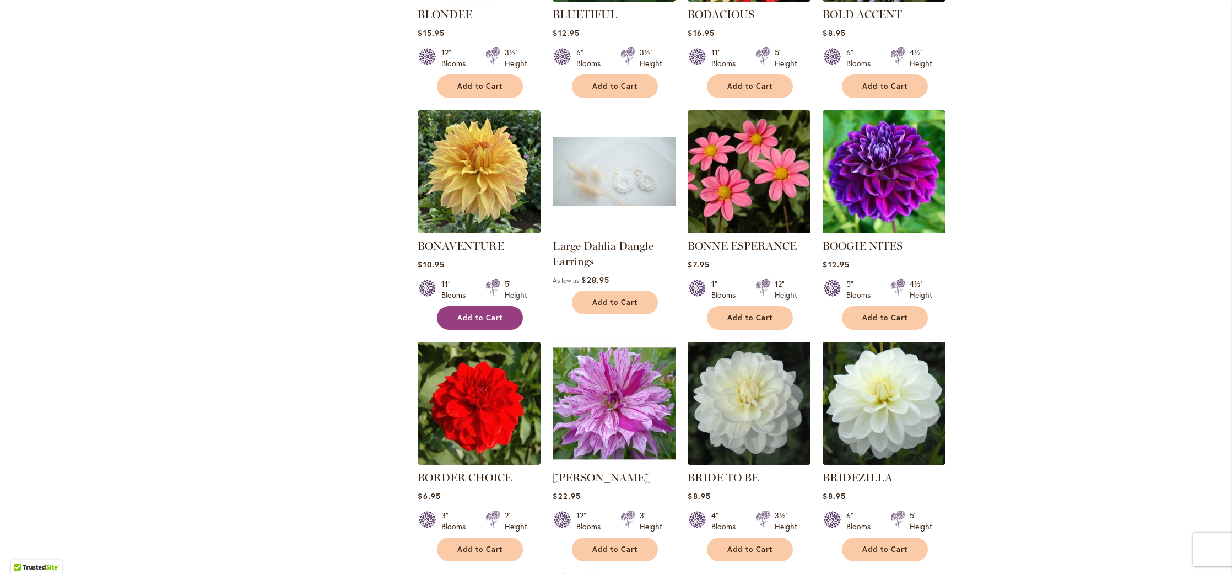
click at [480, 313] on span "Add to Cart" at bounding box center [479, 317] width 45 height 9
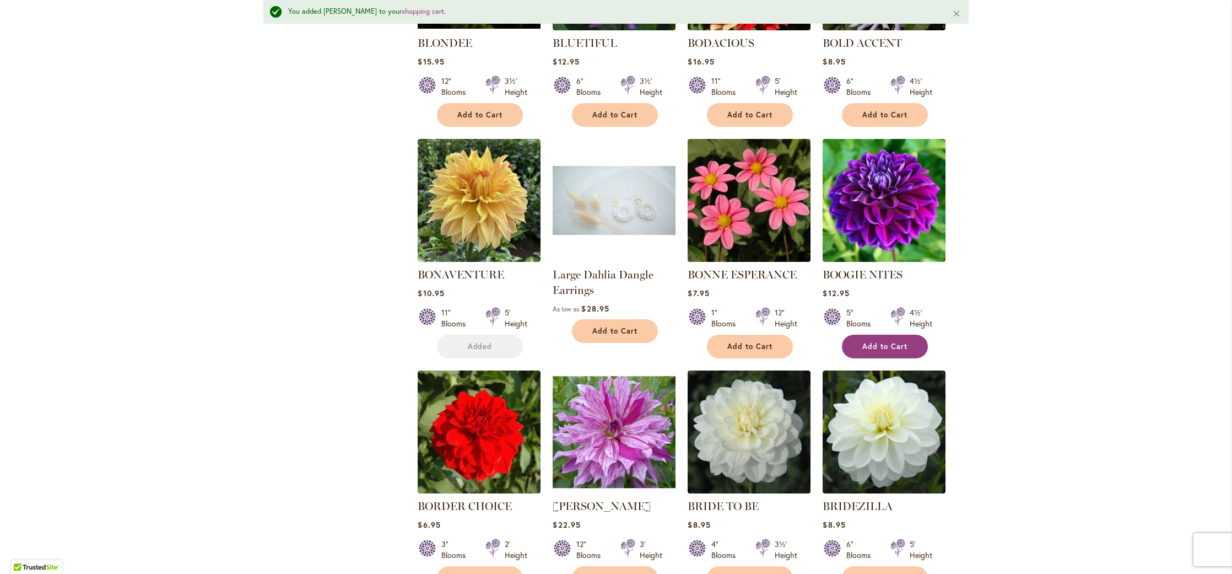
scroll to position [3357, 0]
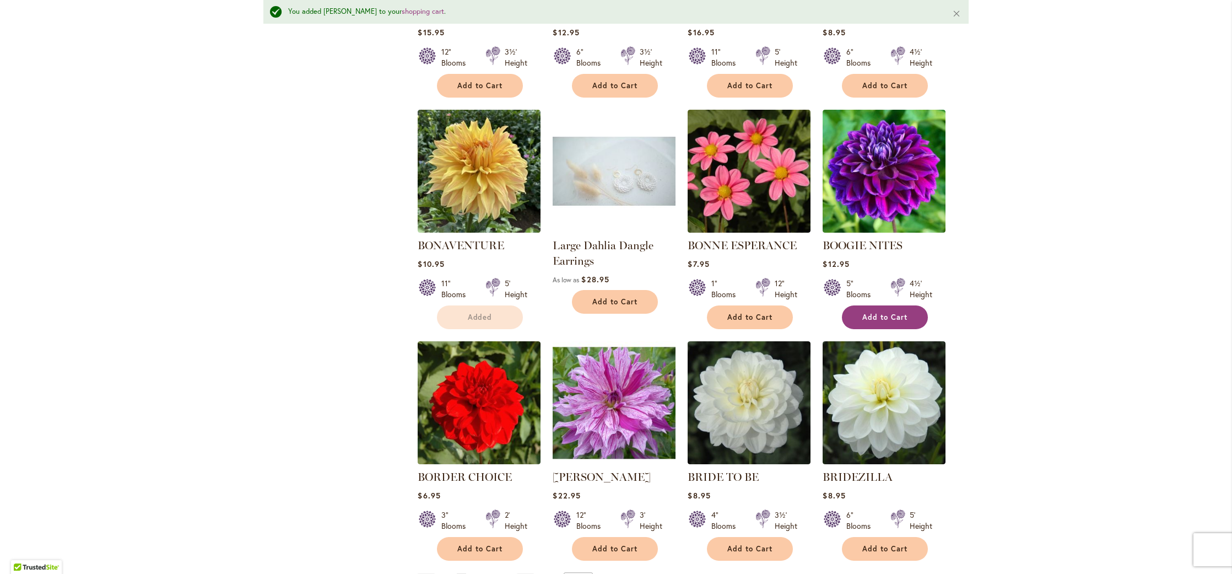
click at [897, 305] on button "Add to Cart" at bounding box center [885, 317] width 86 height 24
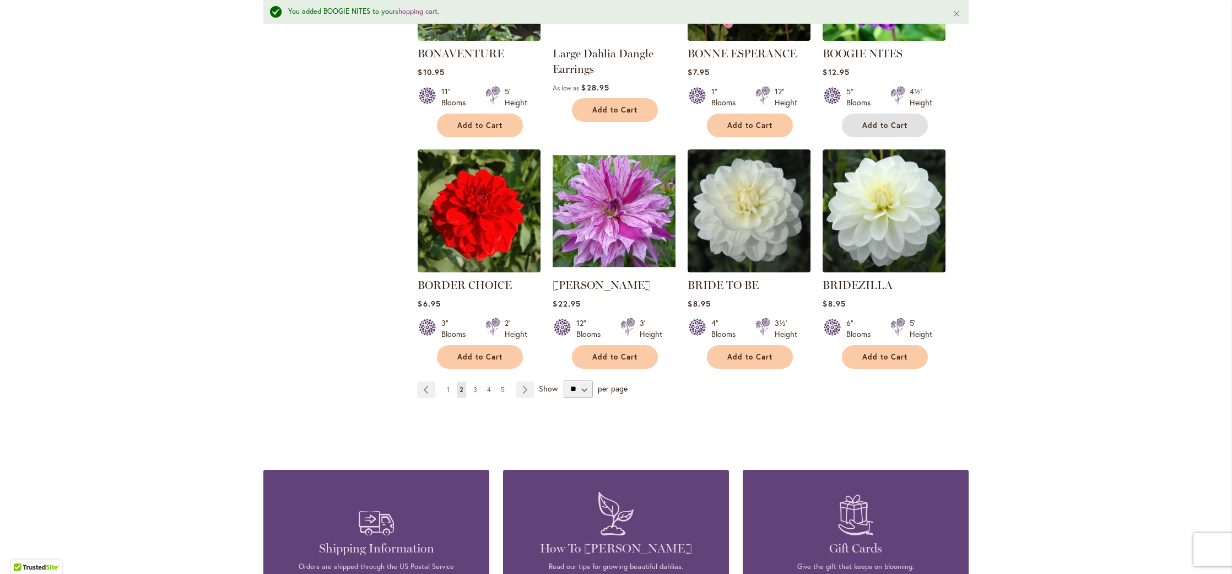
scroll to position [3550, 0]
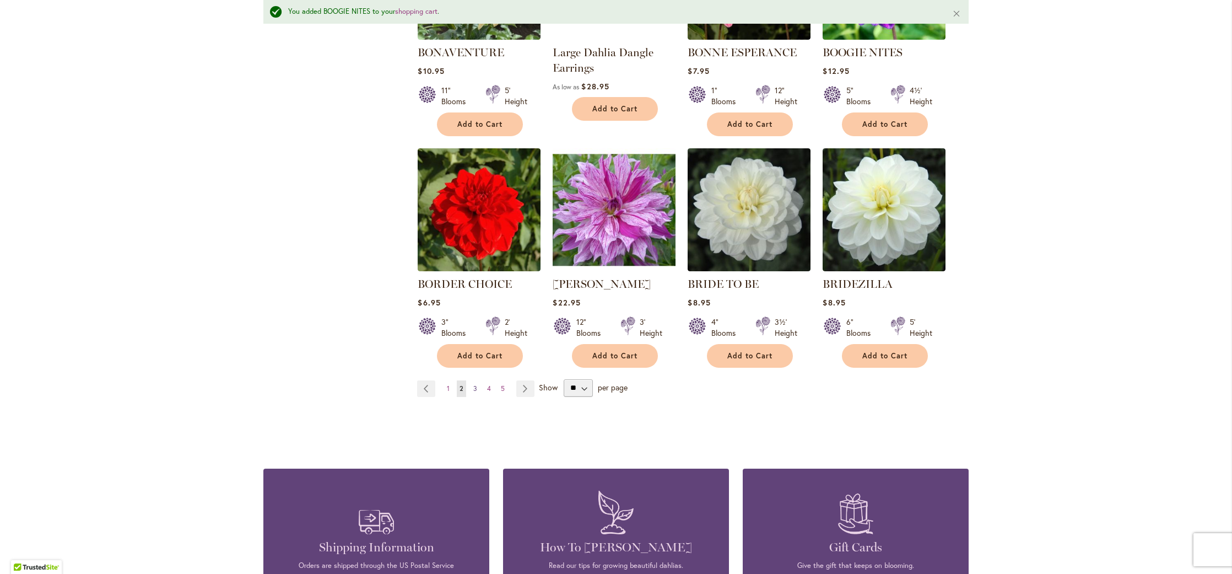
click at [473, 384] on span "3" at bounding box center [475, 388] width 4 height 8
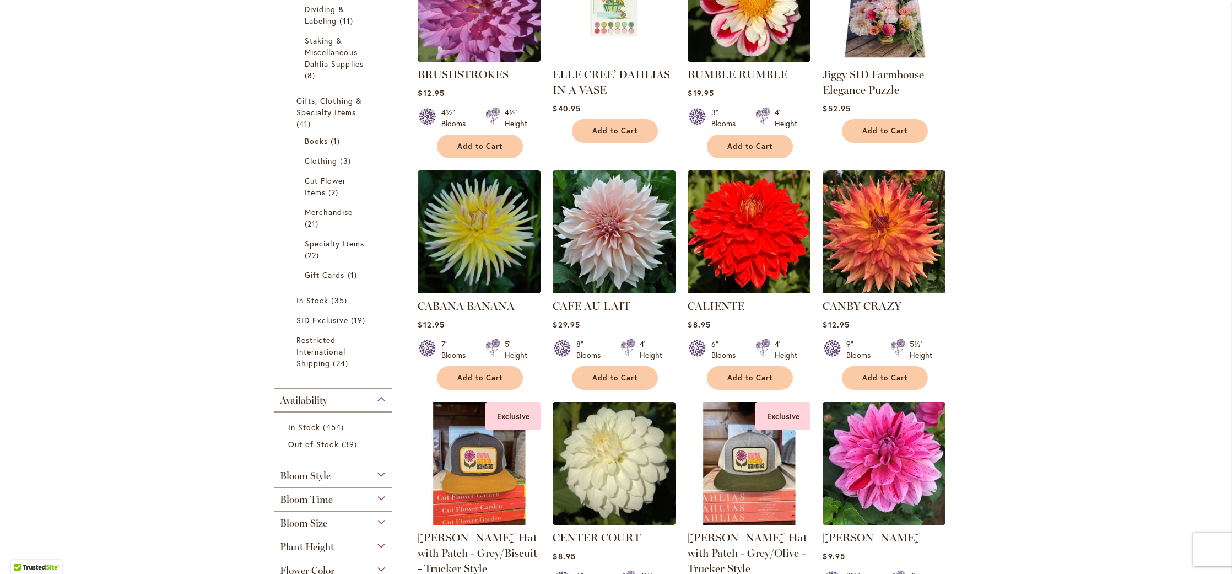
scroll to position [522, 0]
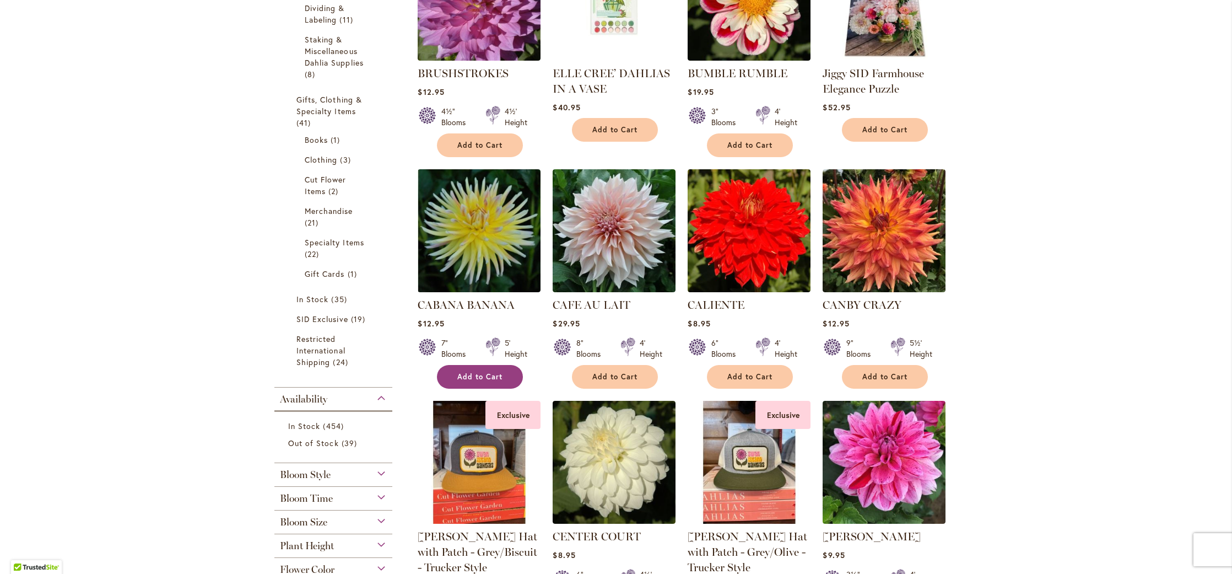
click at [485, 376] on span "Add to Cart" at bounding box center [479, 376] width 45 height 9
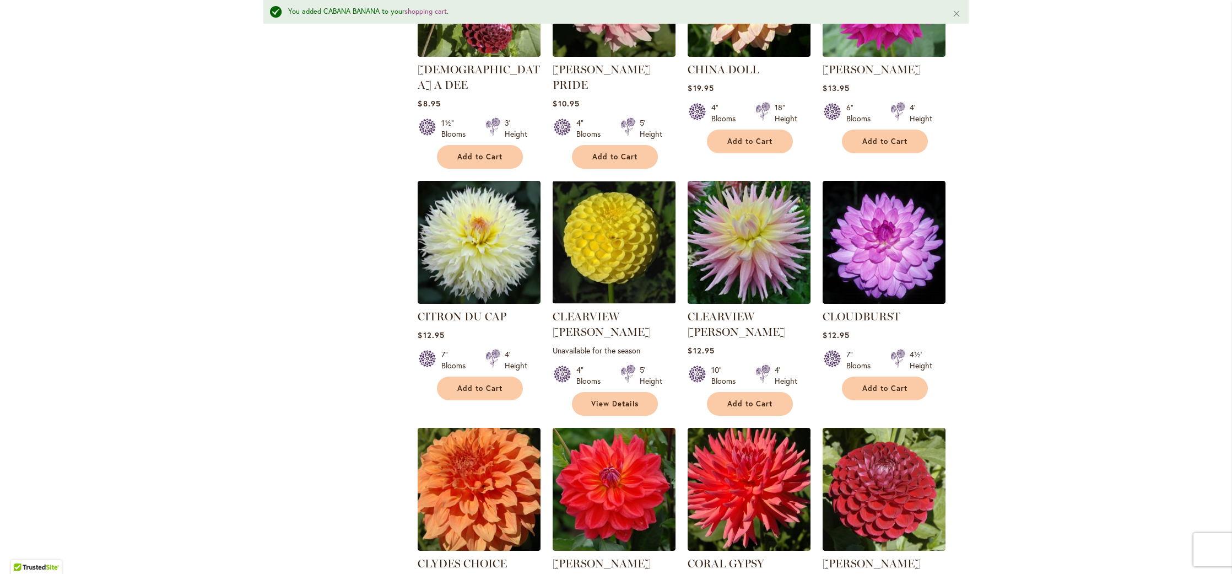
scroll to position [2193, 0]
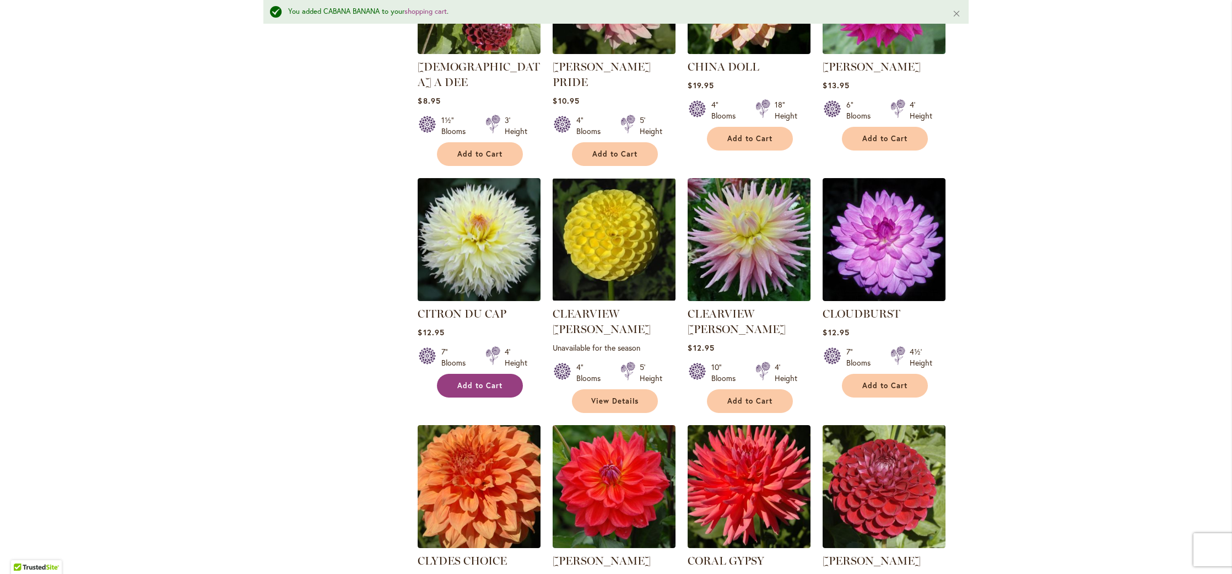
click at [482, 381] on span "Add to Cart" at bounding box center [479, 385] width 45 height 9
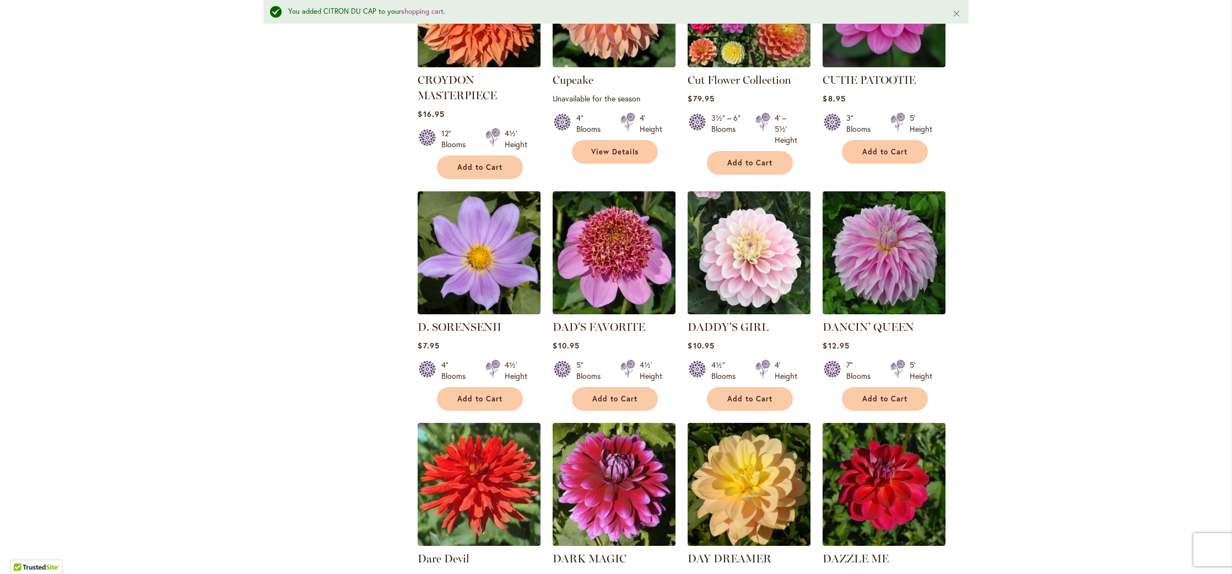
scroll to position [3155, 0]
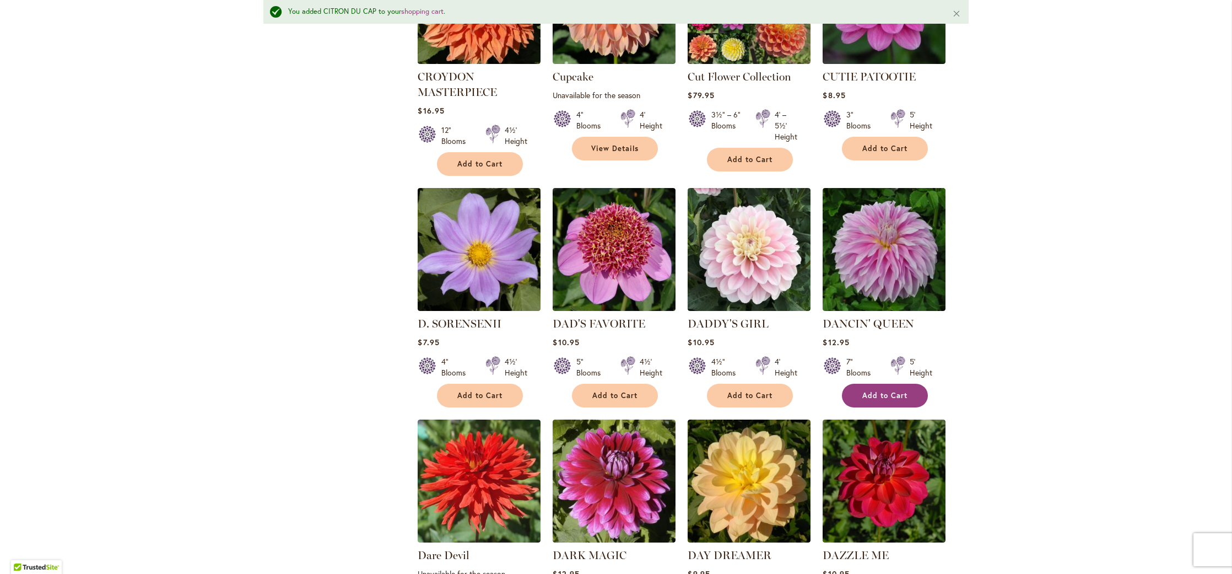
click at [892, 391] on span "Add to Cart" at bounding box center [884, 395] width 45 height 9
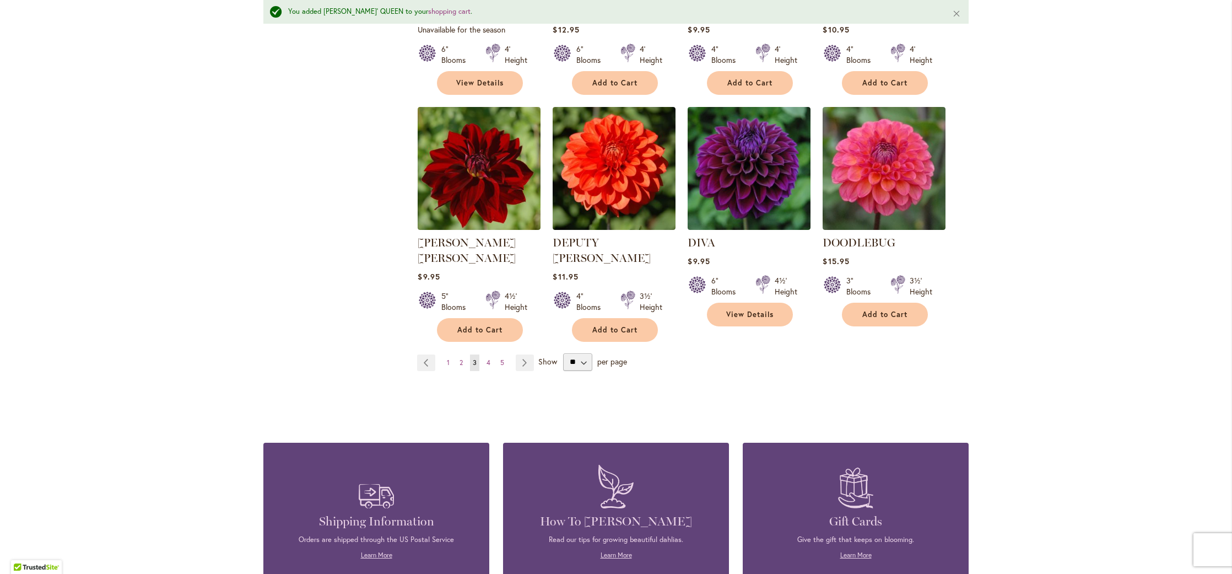
scroll to position [3700, 0]
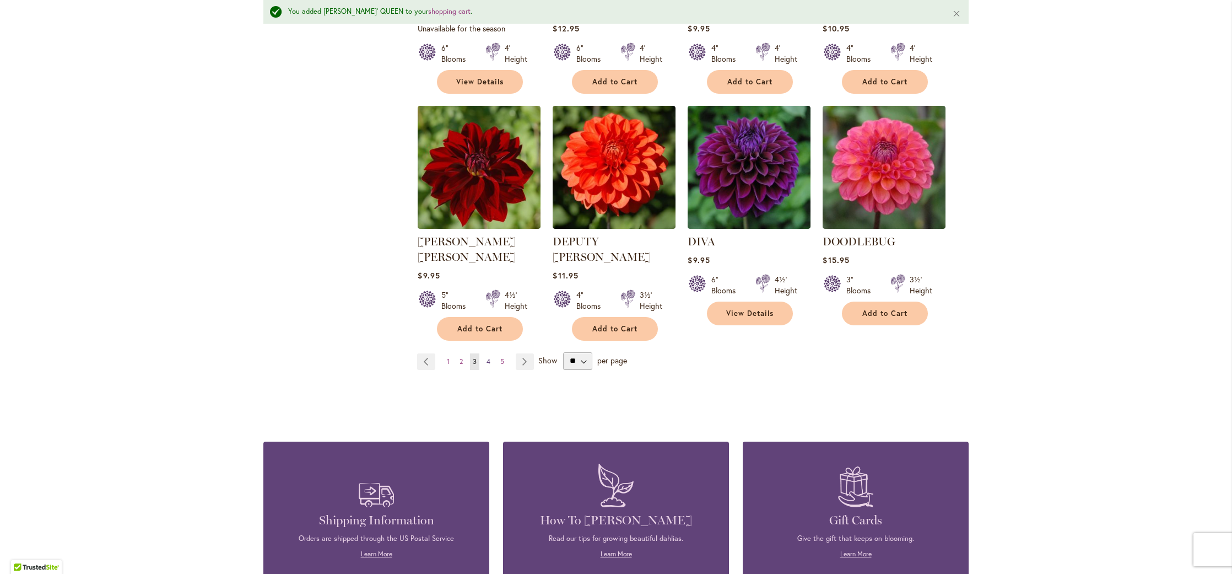
click at [486, 357] on span "4" at bounding box center [488, 361] width 4 height 8
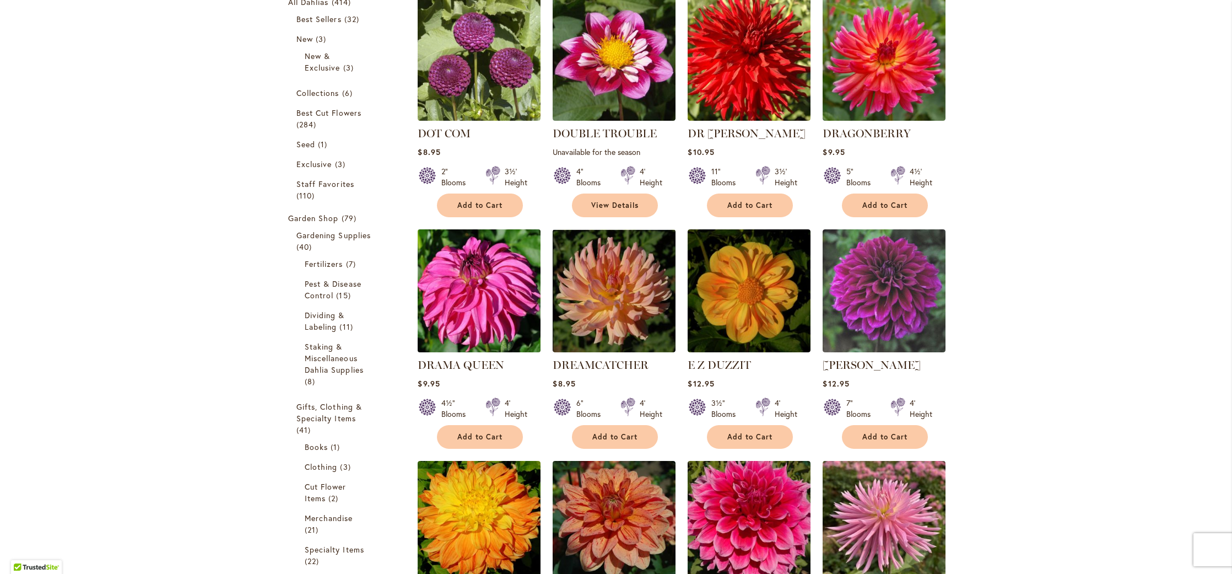
scroll to position [218, 0]
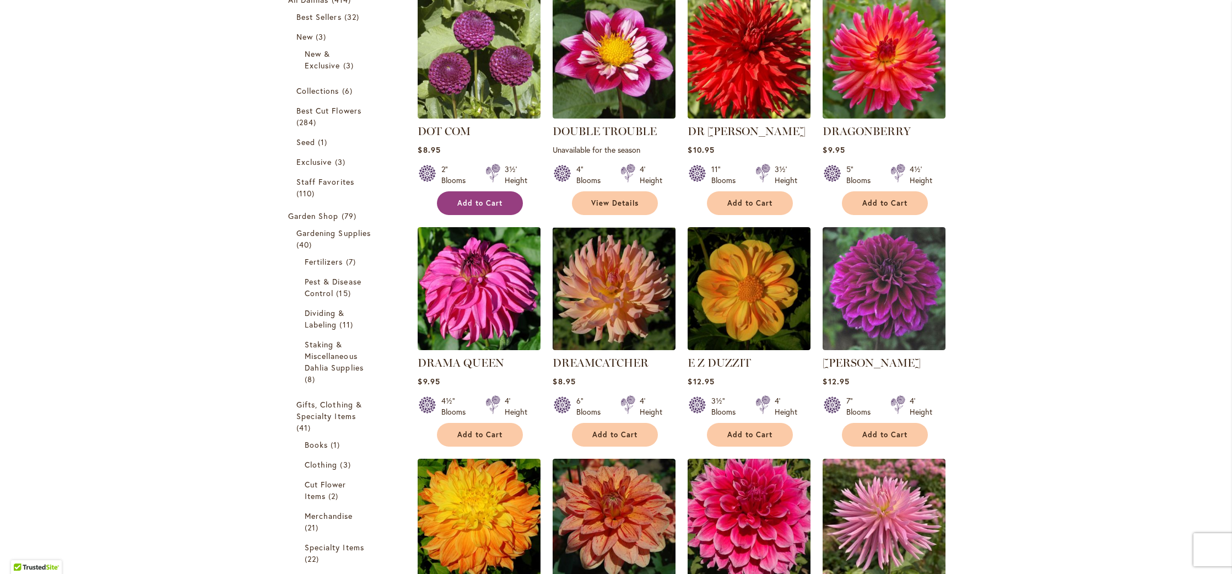
click at [484, 201] on span "Add to Cart" at bounding box center [479, 202] width 45 height 9
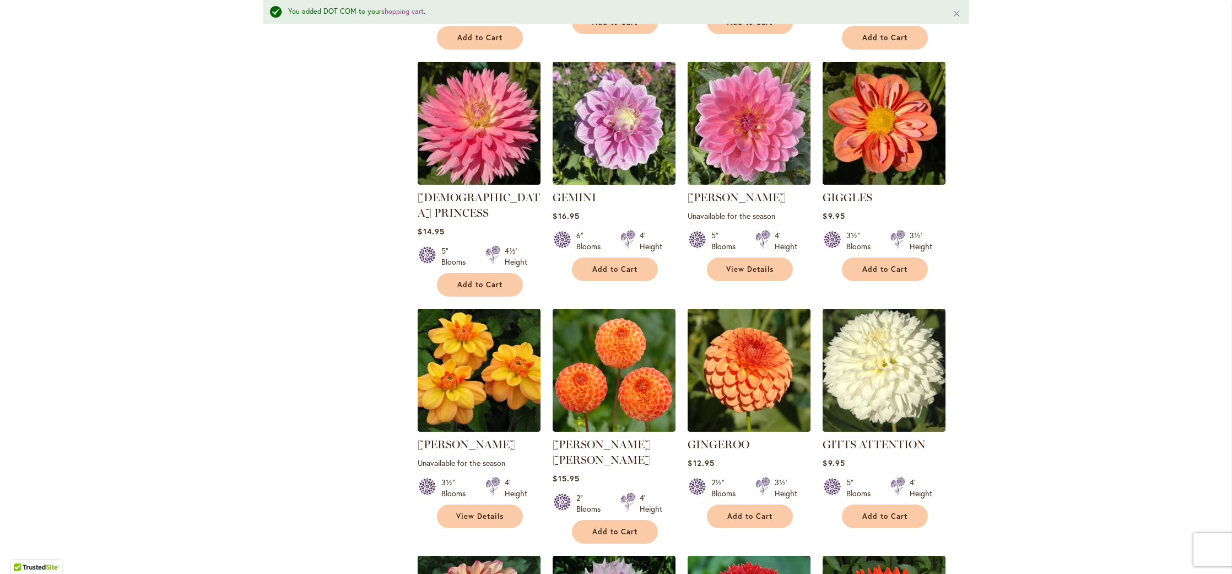
scroll to position [2599, 0]
click at [613, 526] on span "Add to Cart" at bounding box center [614, 530] width 45 height 9
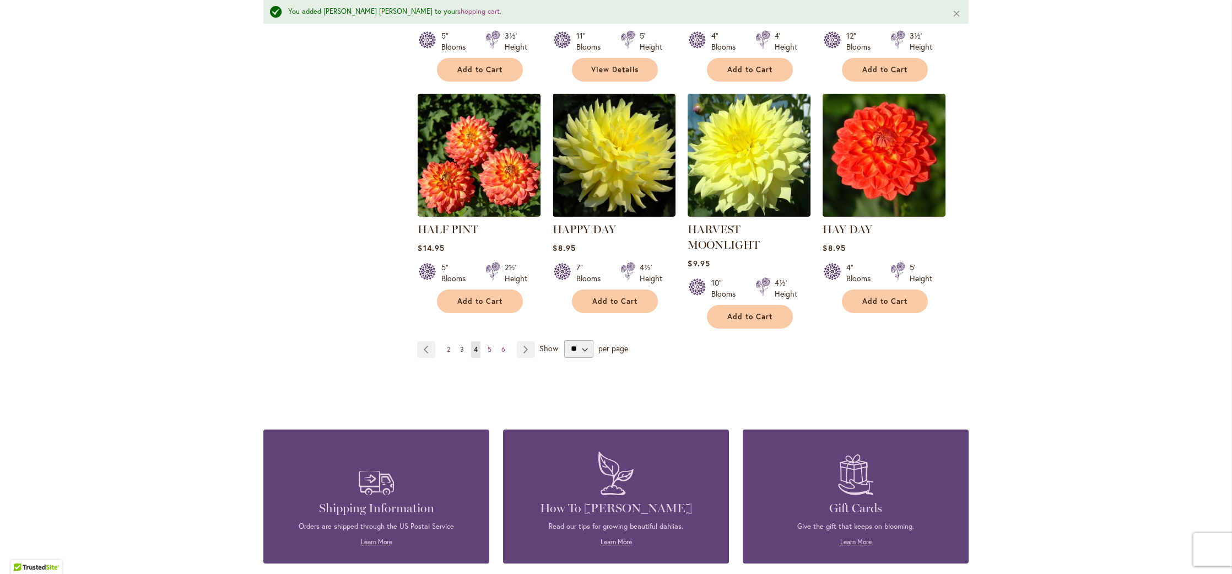
scroll to position [3757, 0]
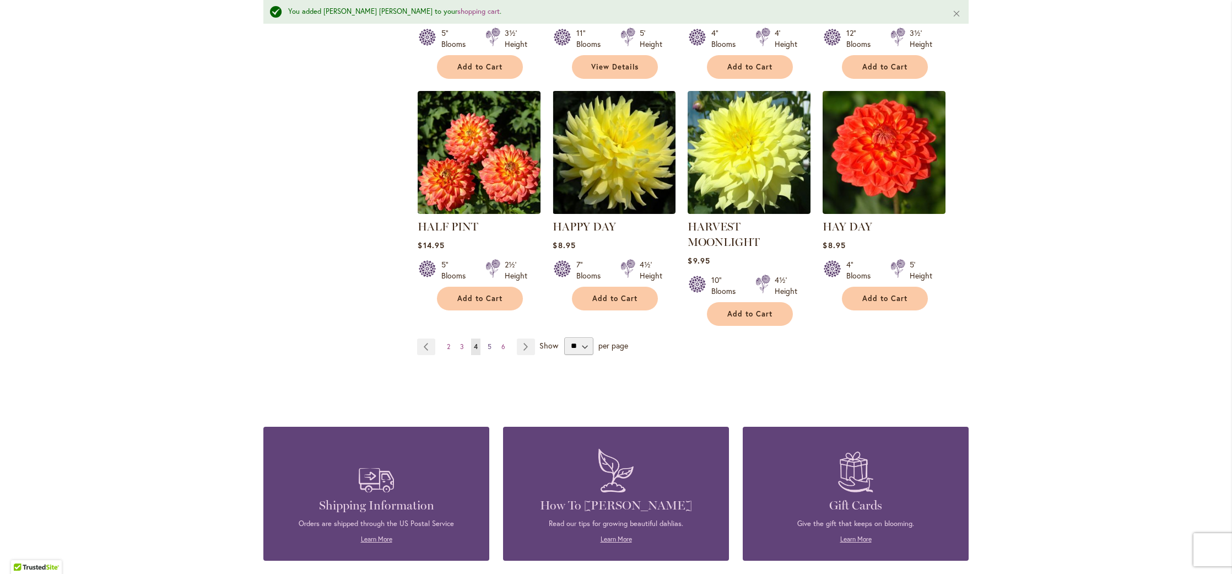
click at [488, 342] on span "5" at bounding box center [490, 346] width 4 height 8
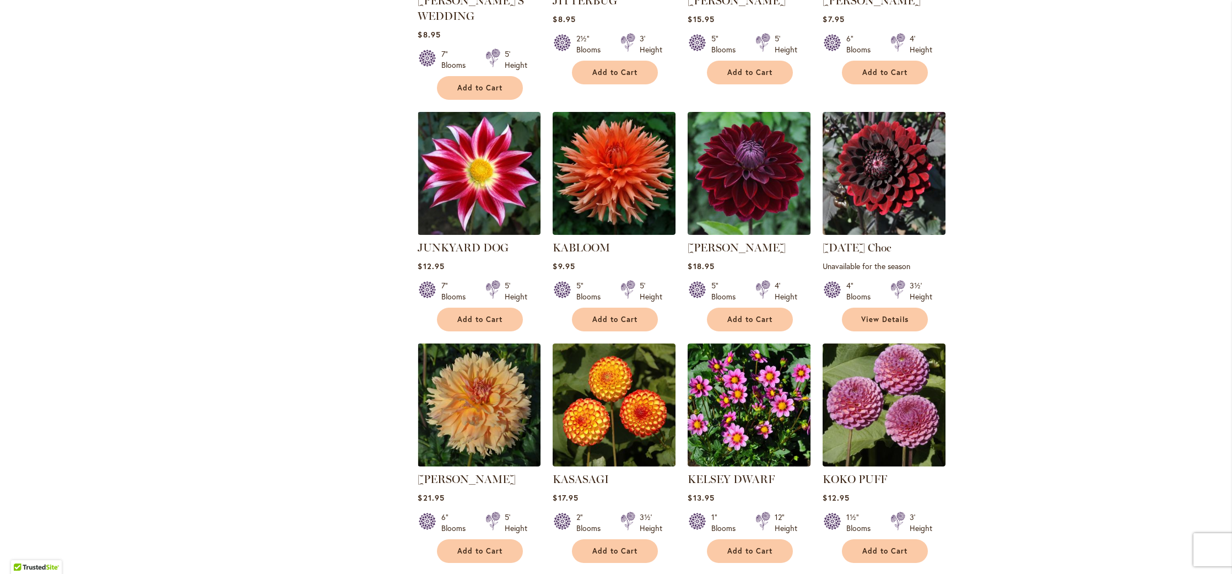
scroll to position [2513, 0]
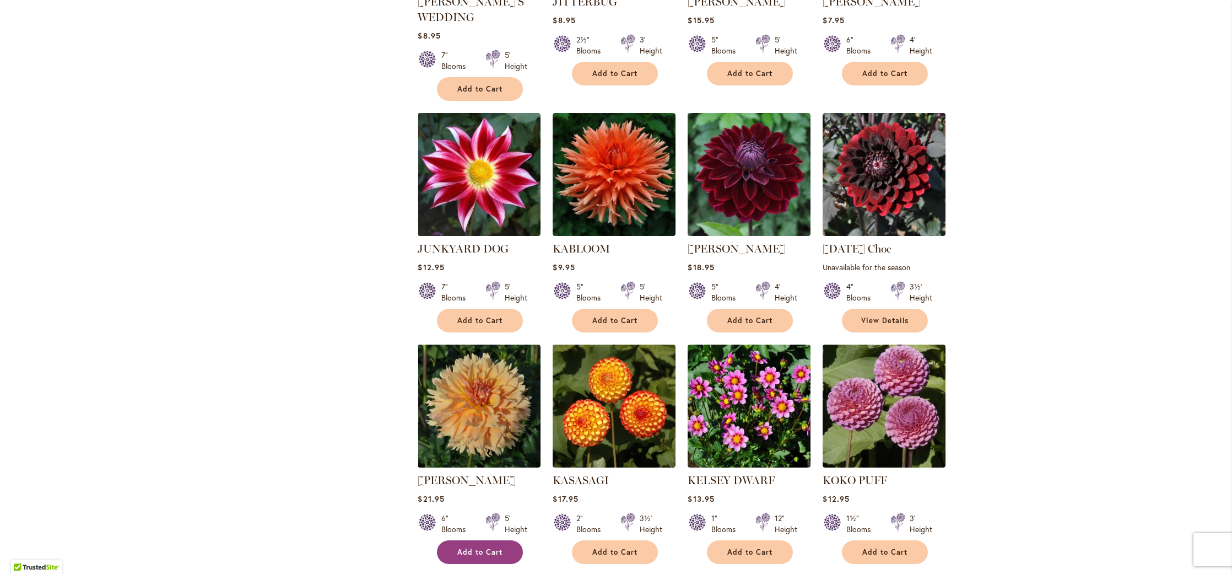
click at [480, 547] on span "Add to Cart" at bounding box center [479, 551] width 45 height 9
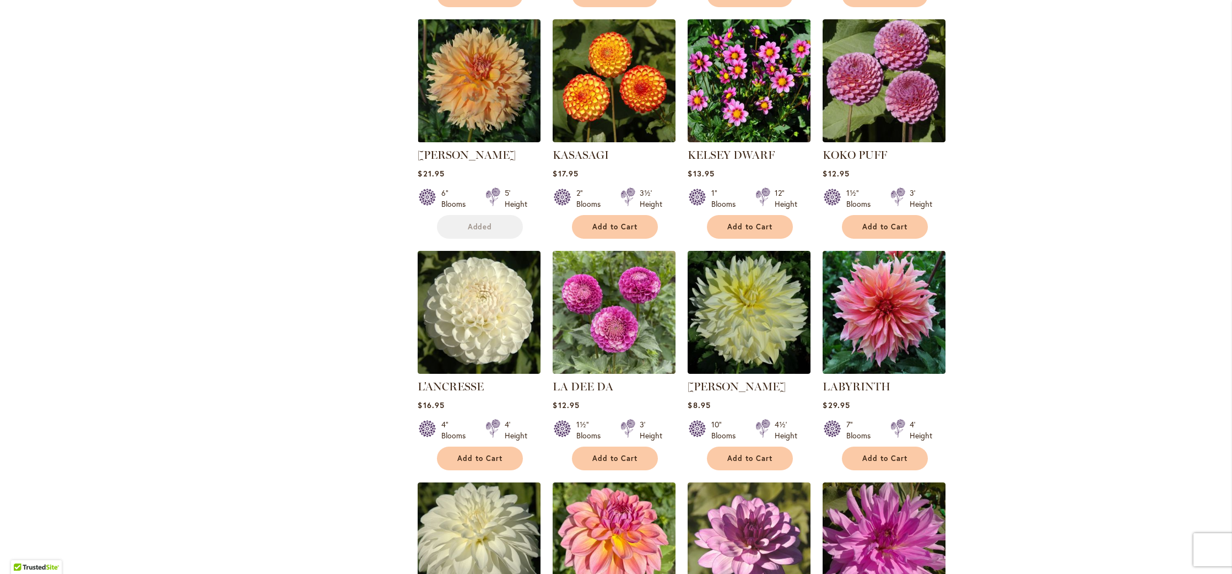
scroll to position [2852, 0]
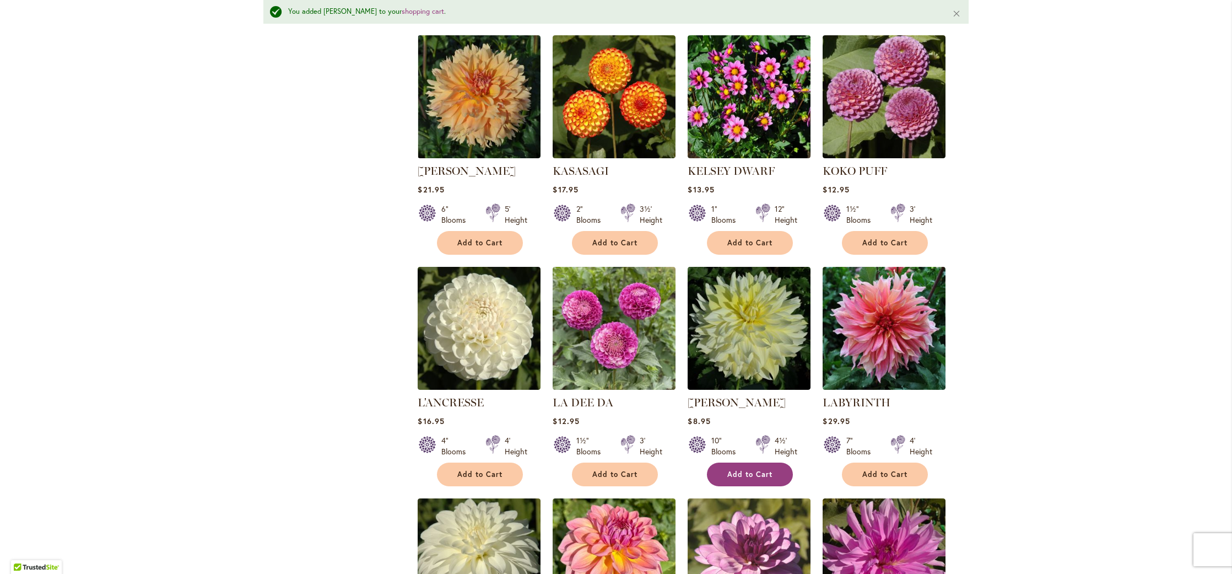
click at [737, 469] on span "Add to Cart" at bounding box center [749, 473] width 45 height 9
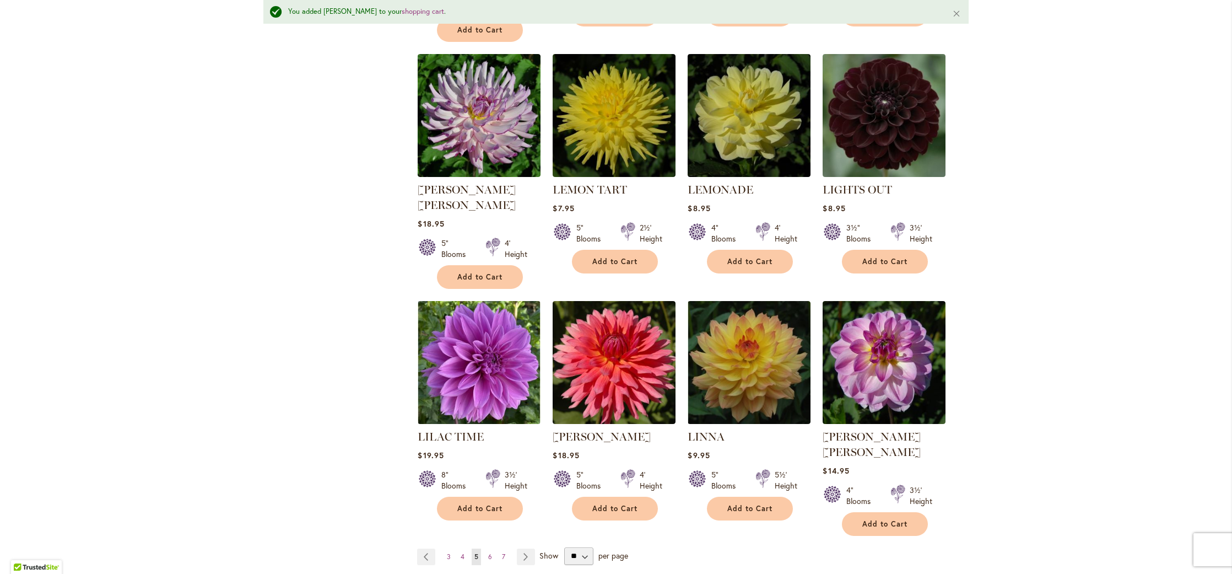
scroll to position [3547, 0]
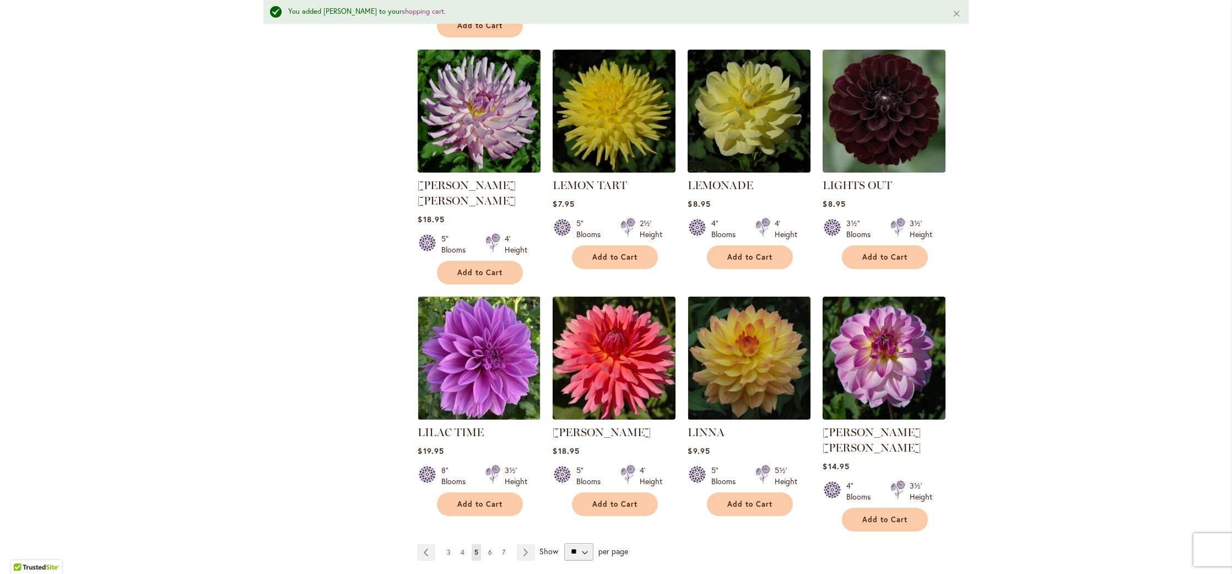
click at [488, 548] on span "6" at bounding box center [490, 552] width 4 height 8
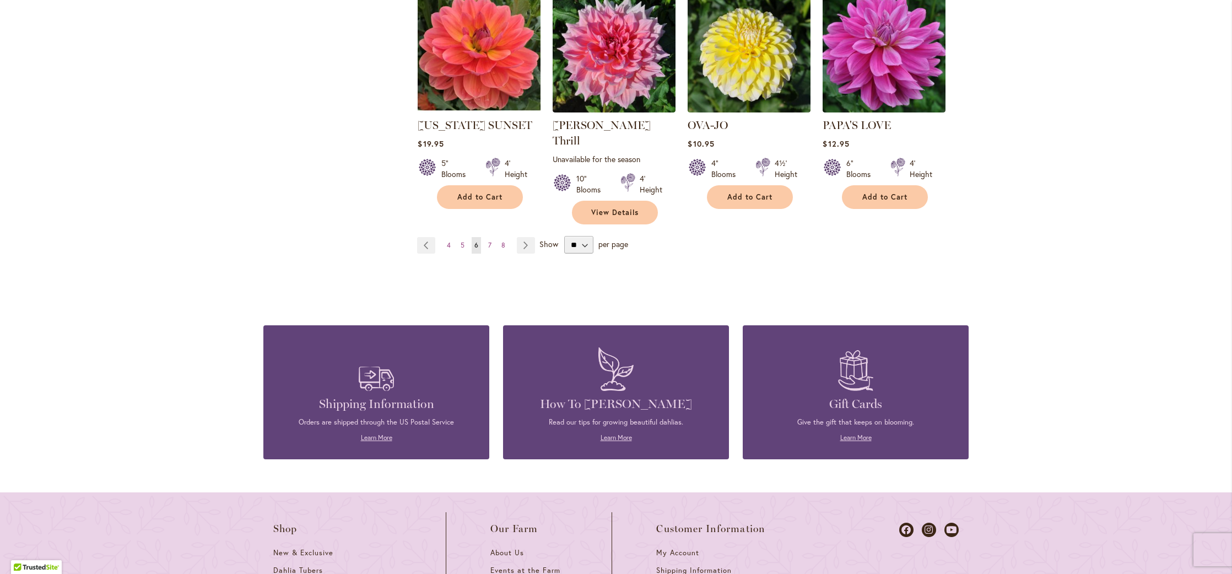
scroll to position [3784, 0]
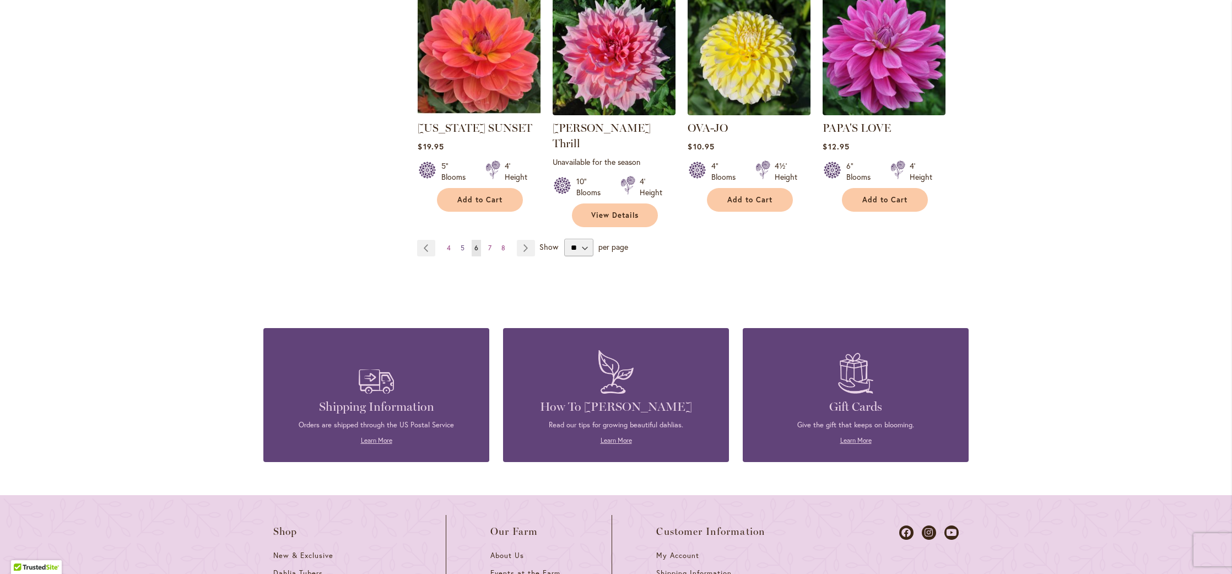
click at [462, 240] on link "Page 5" at bounding box center [462, 248] width 9 height 17
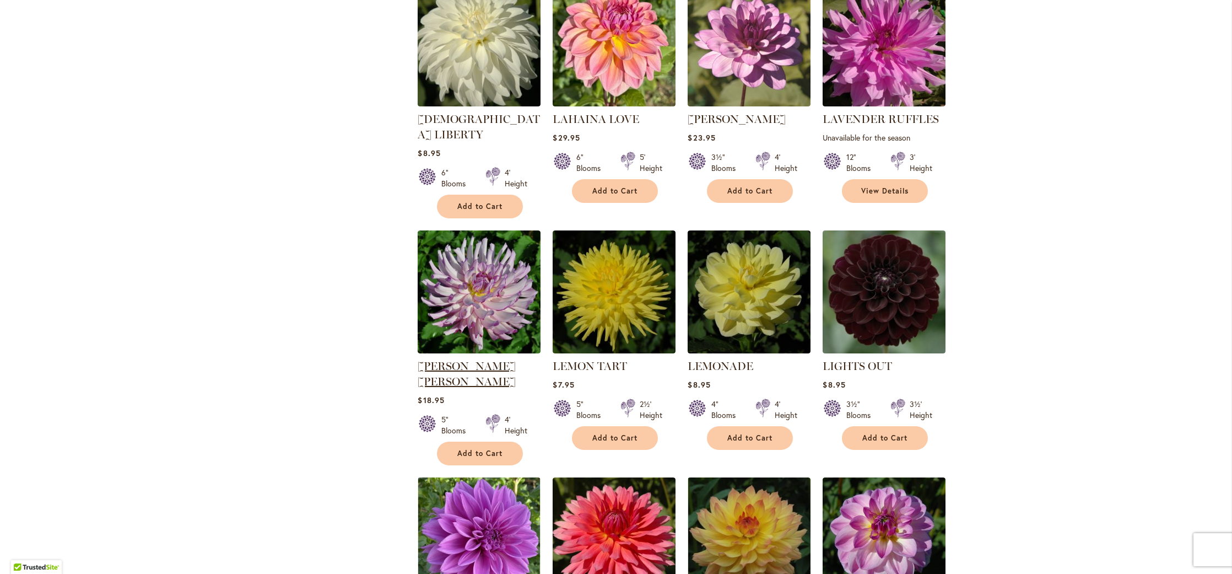
scroll to position [3339, 0]
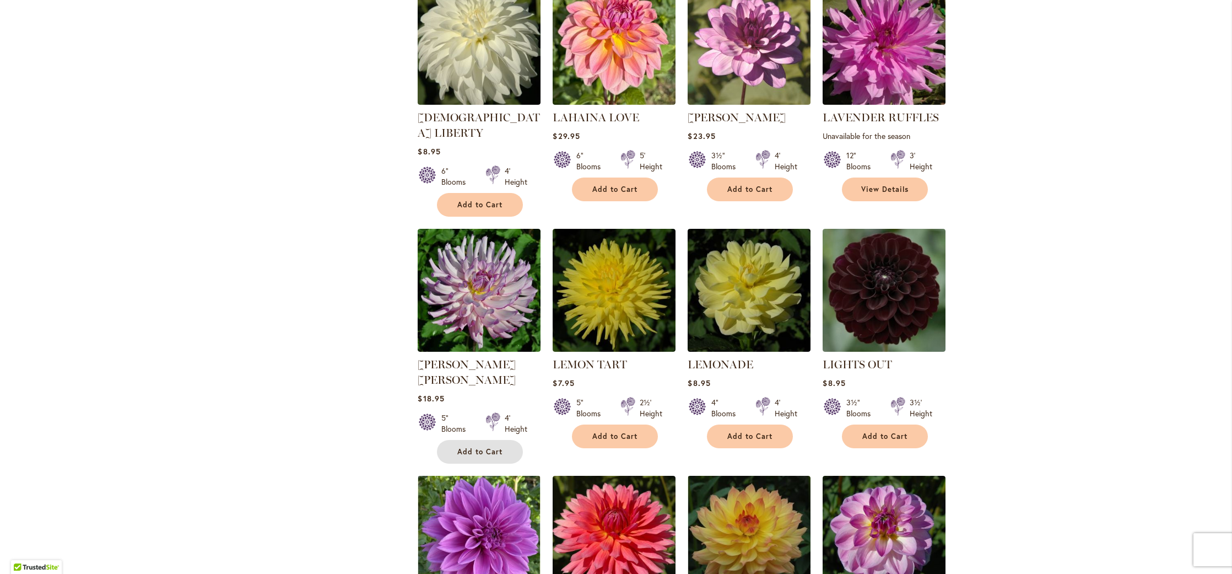
click at [482, 447] on span "Add to Cart" at bounding box center [479, 451] width 45 height 9
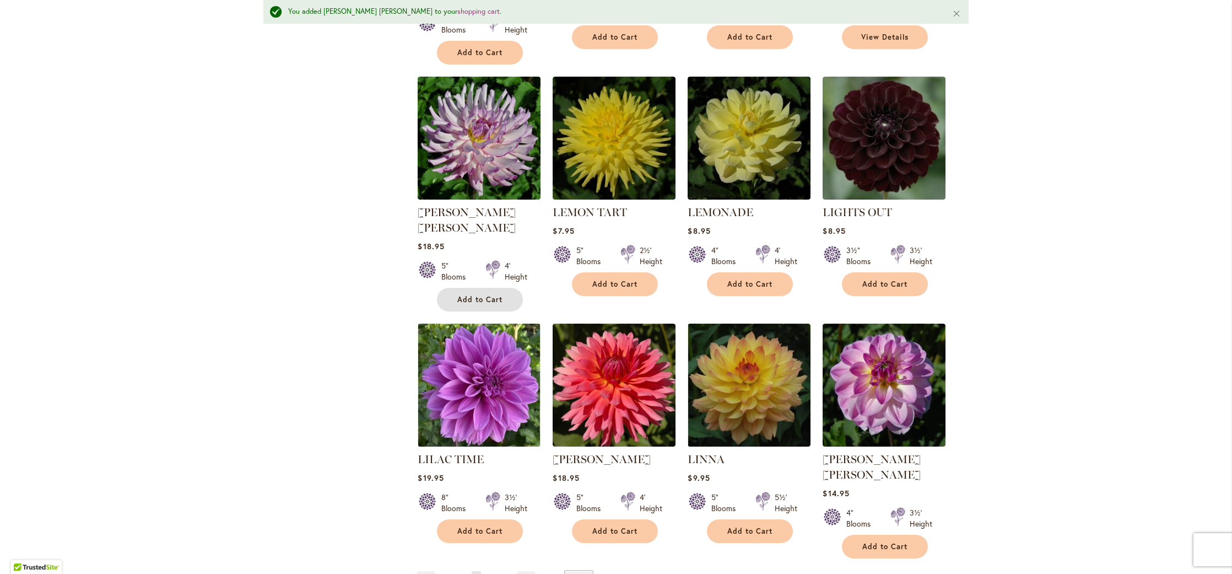
scroll to position [3519, 0]
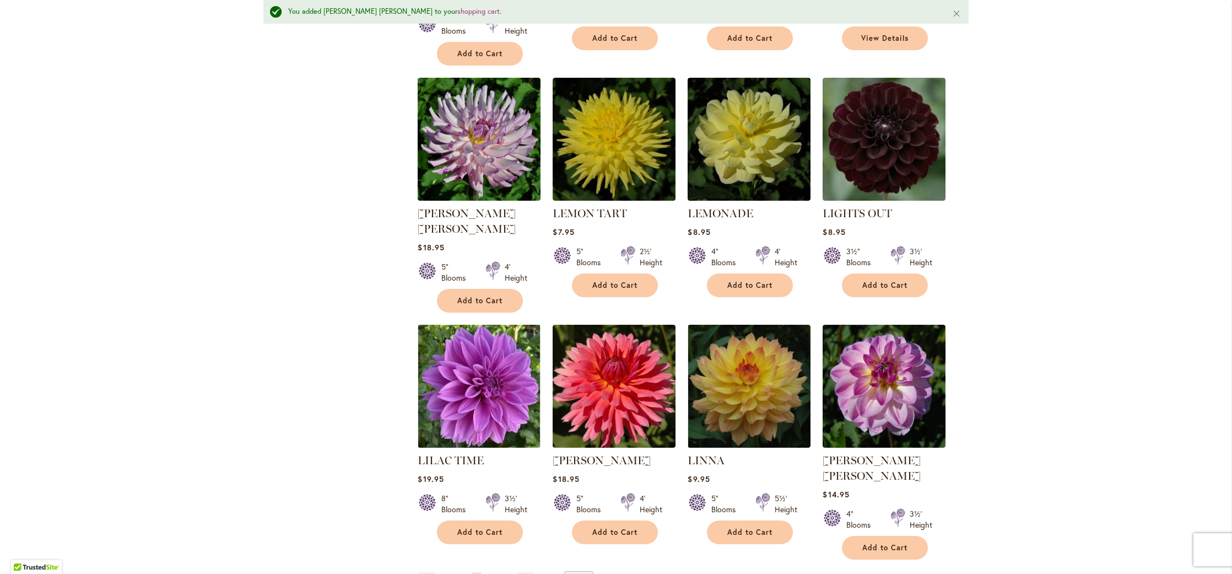
click at [488, 572] on link "Page 6" at bounding box center [489, 580] width 9 height 17
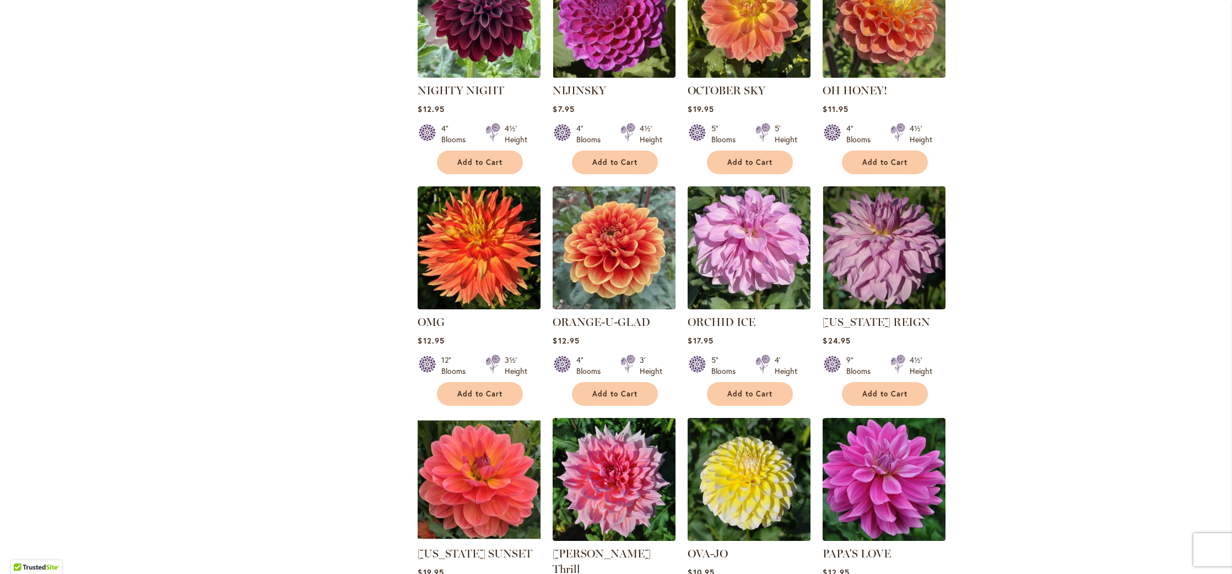
scroll to position [3367, 0]
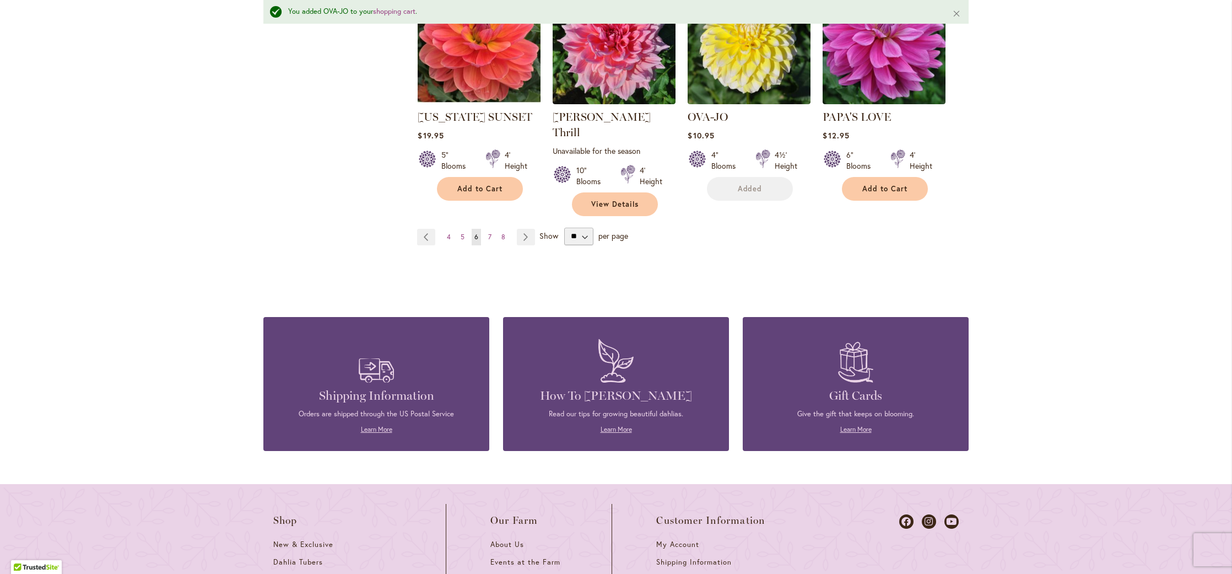
scroll to position [3861, 0]
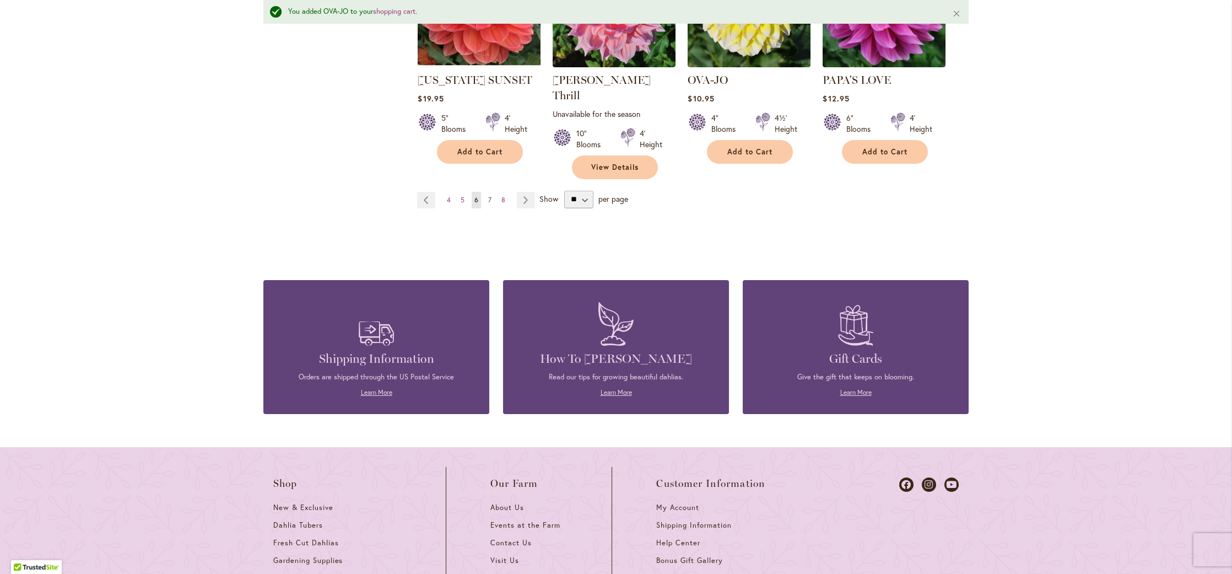
click at [488, 196] on span "7" at bounding box center [489, 200] width 3 height 8
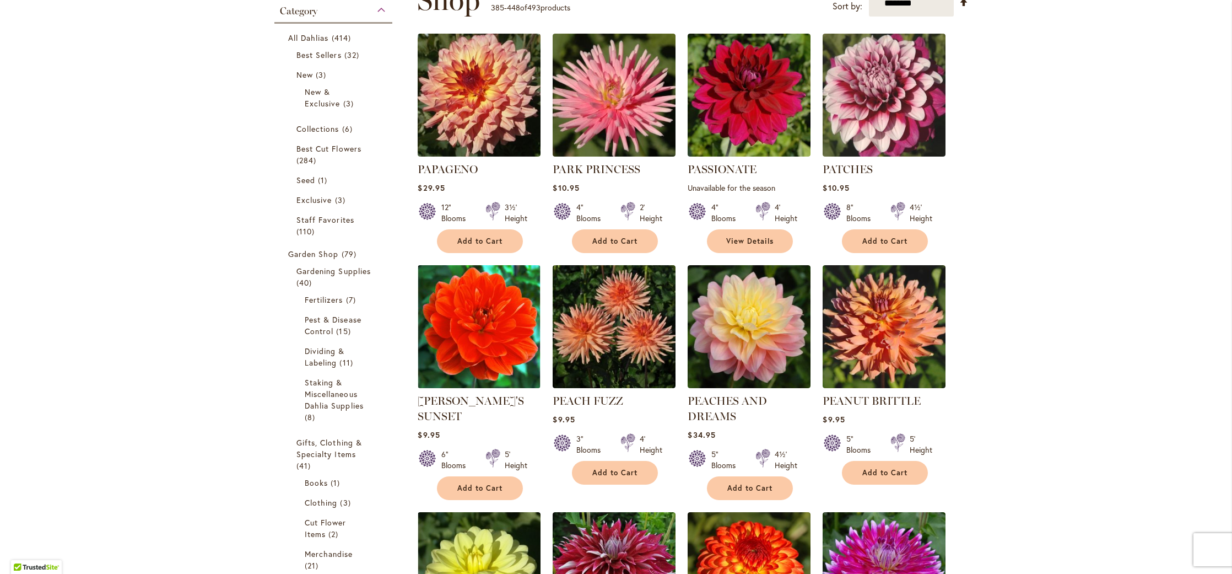
scroll to position [187, 0]
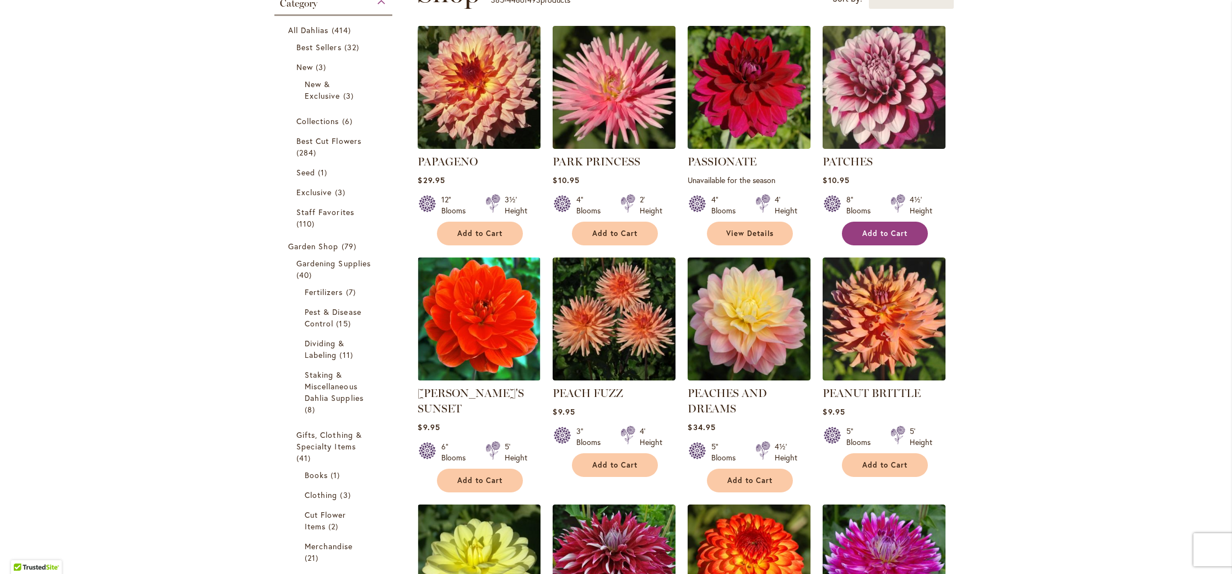
click at [889, 235] on span "Add to Cart" at bounding box center [884, 233] width 45 height 9
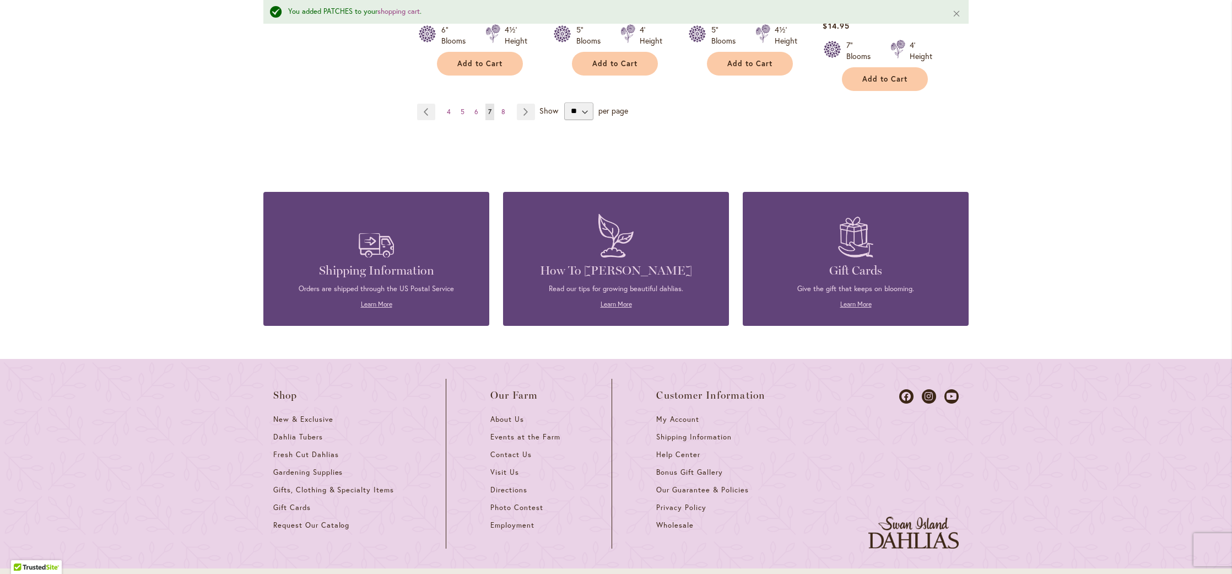
scroll to position [3936, 0]
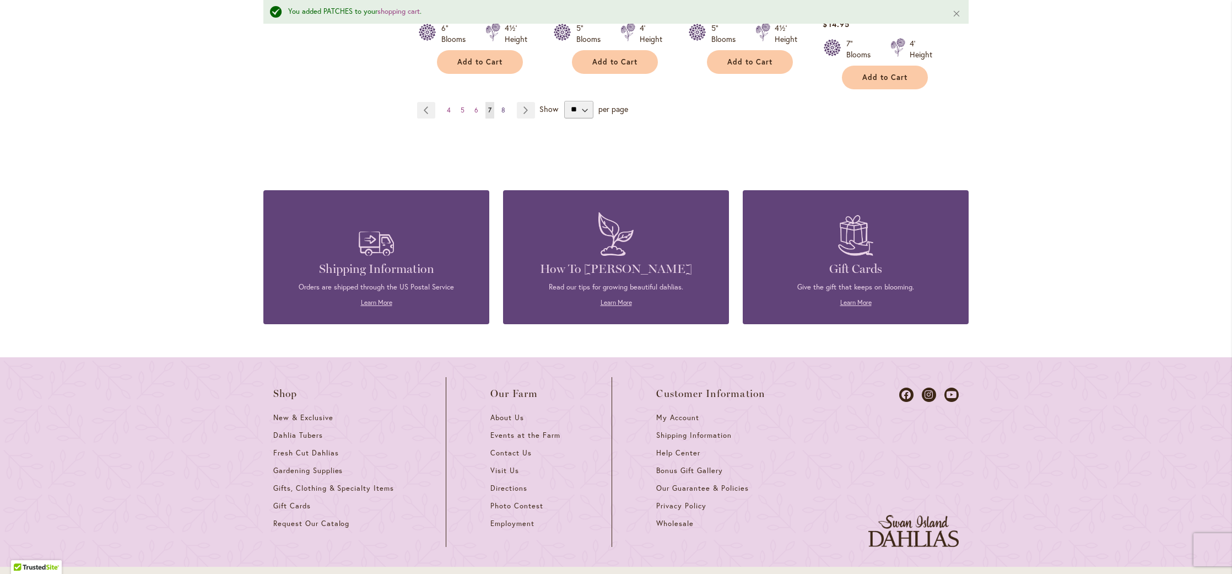
click at [501, 106] on span "8" at bounding box center [503, 110] width 4 height 8
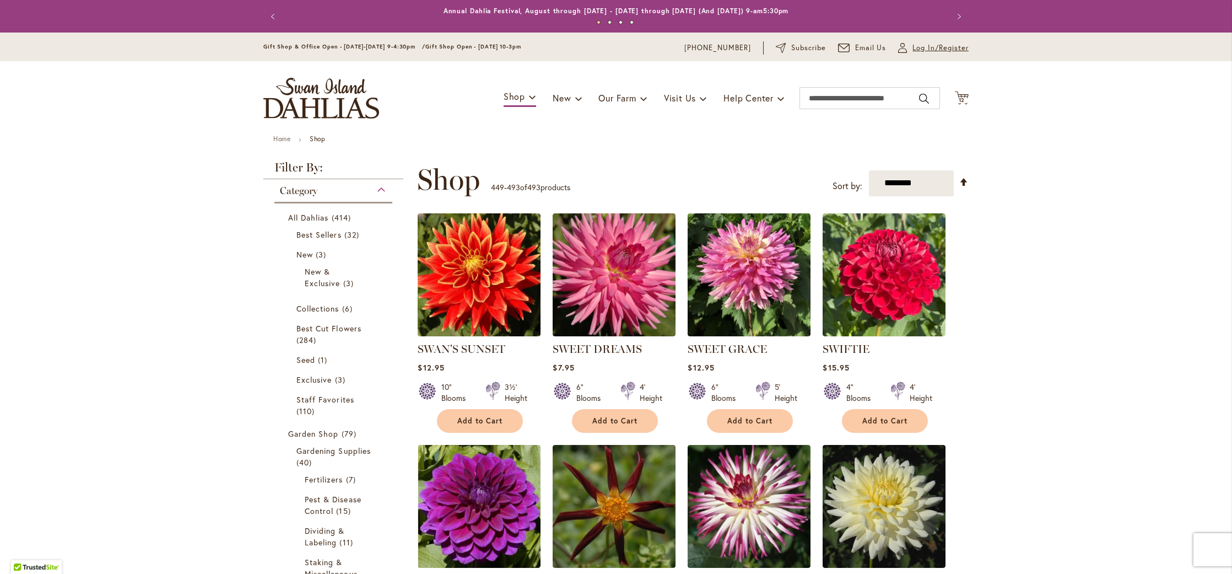
click at [917, 44] on span "Log In/Register" at bounding box center [940, 47] width 56 height 11
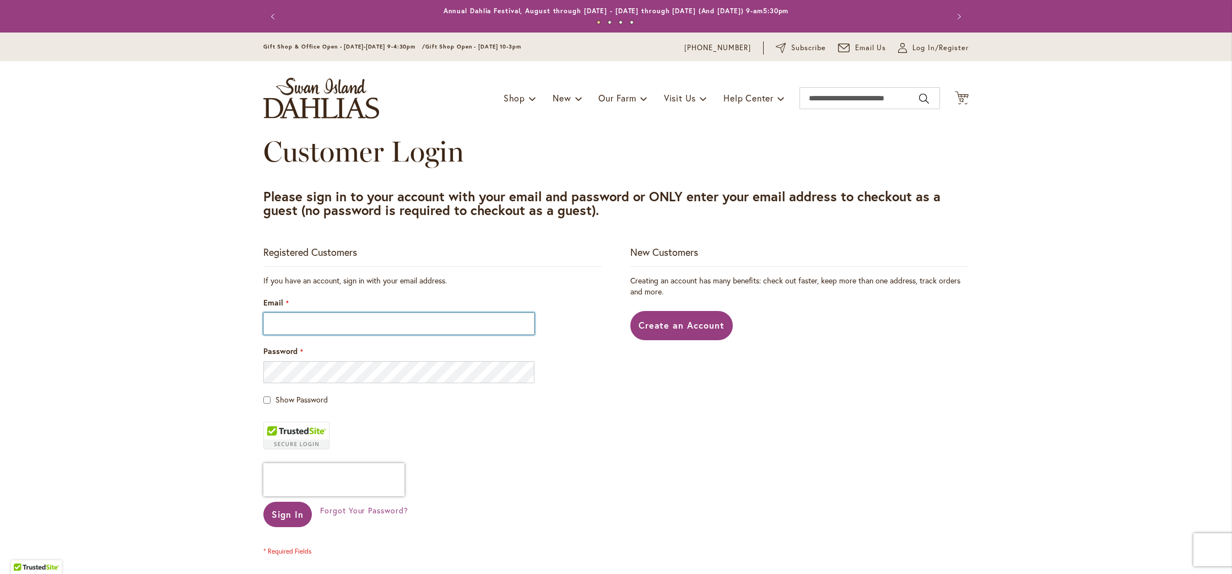
click at [290, 321] on input "Email" at bounding box center [398, 323] width 271 height 22
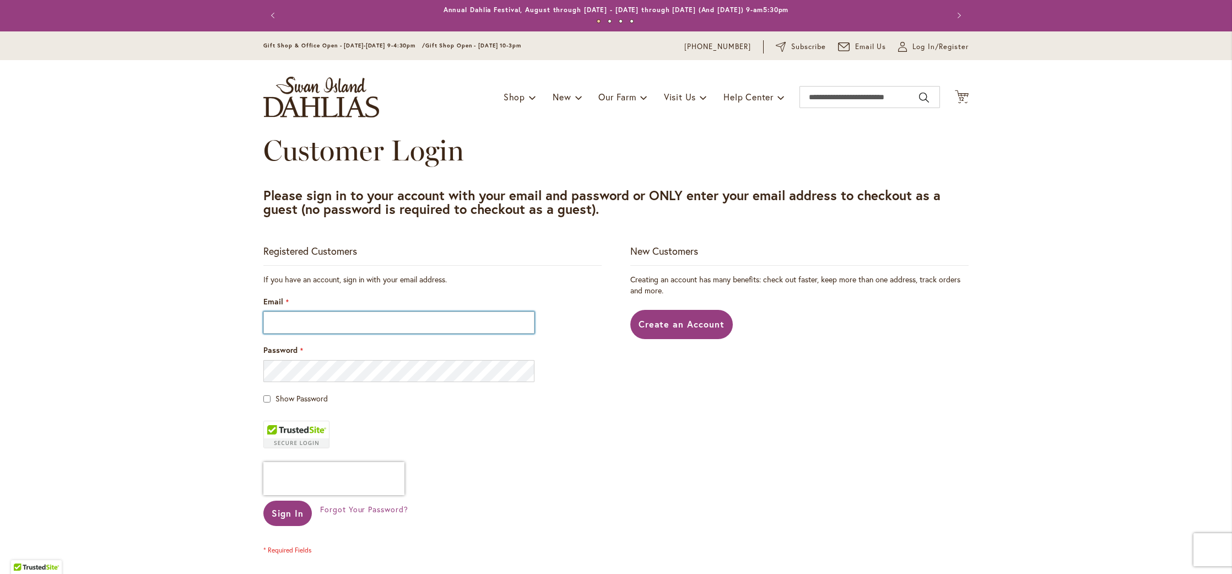
type input "**********"
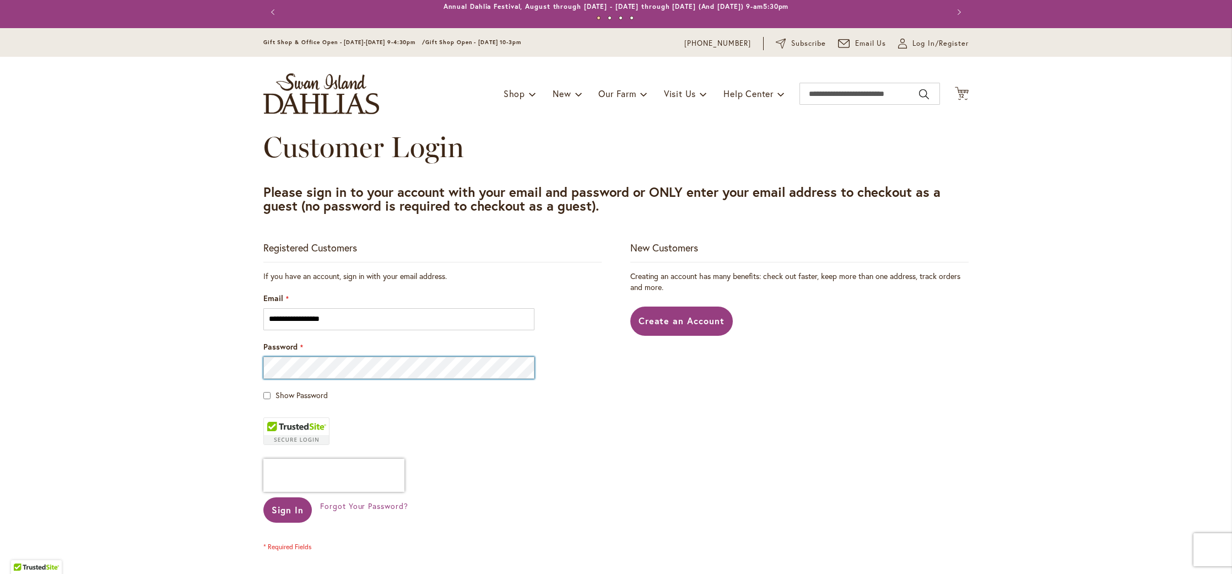
scroll to position [3, 0]
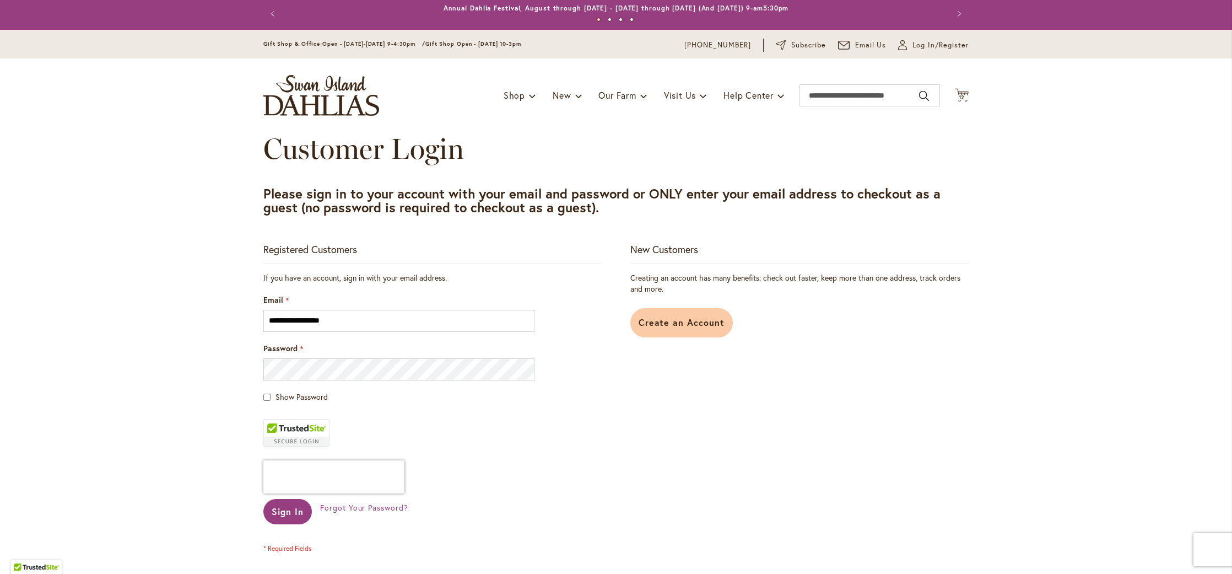
click at [693, 324] on span "Create an Account" at bounding box center [682, 322] width 86 height 12
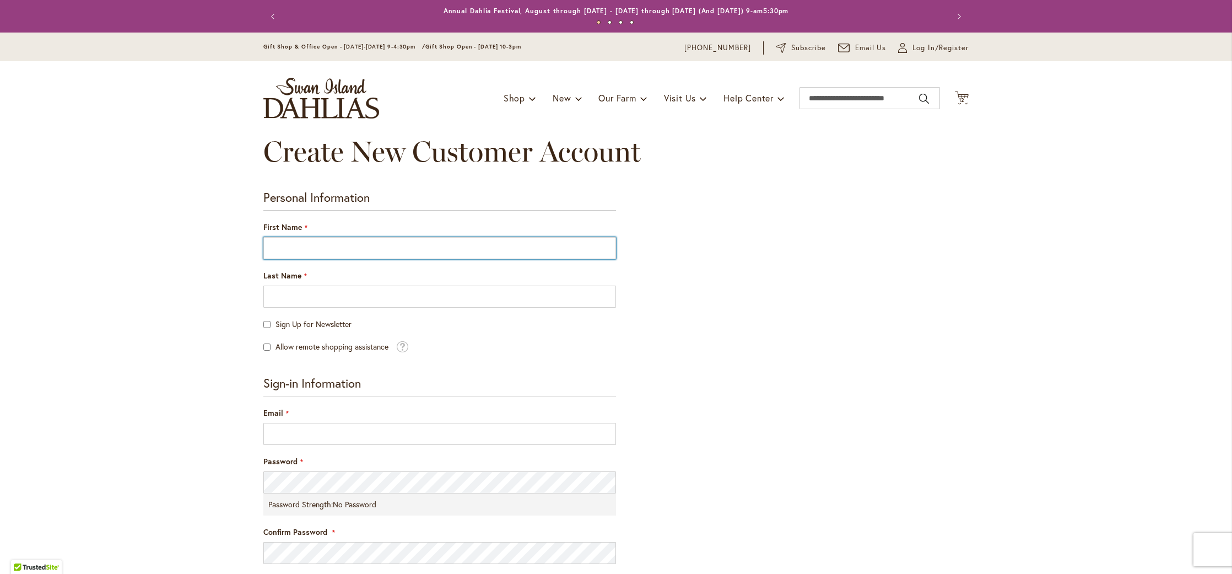
drag, startPoint x: 271, startPoint y: 241, endPoint x: 283, endPoint y: 256, distance: 18.8
click at [271, 241] on input "First Name" at bounding box center [439, 248] width 353 height 22
type input "****"
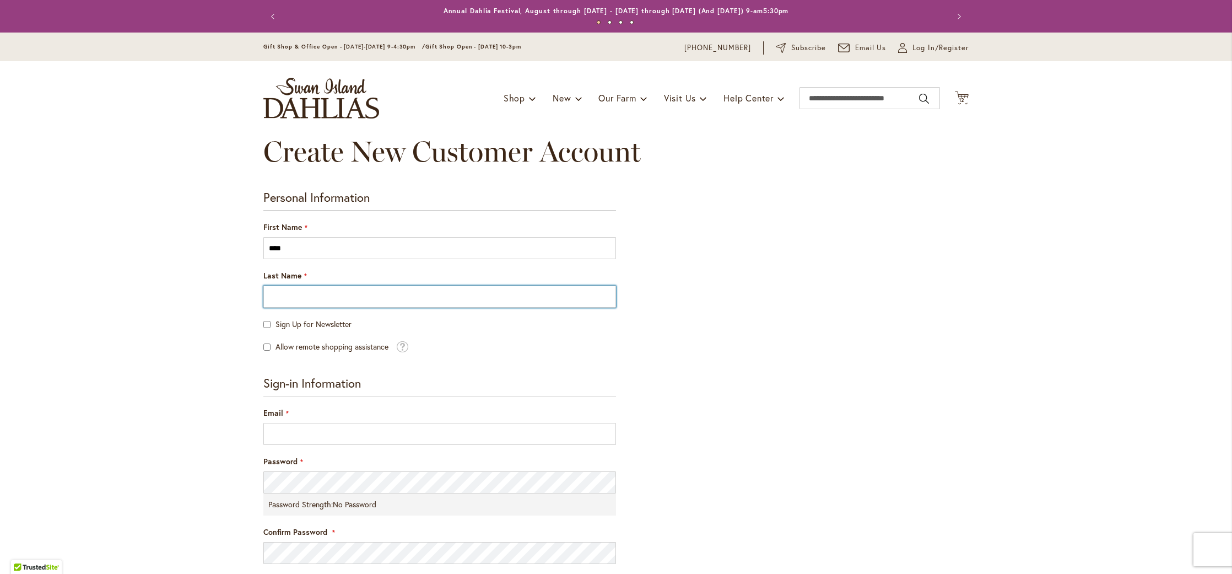
type input "********"
type input "**********"
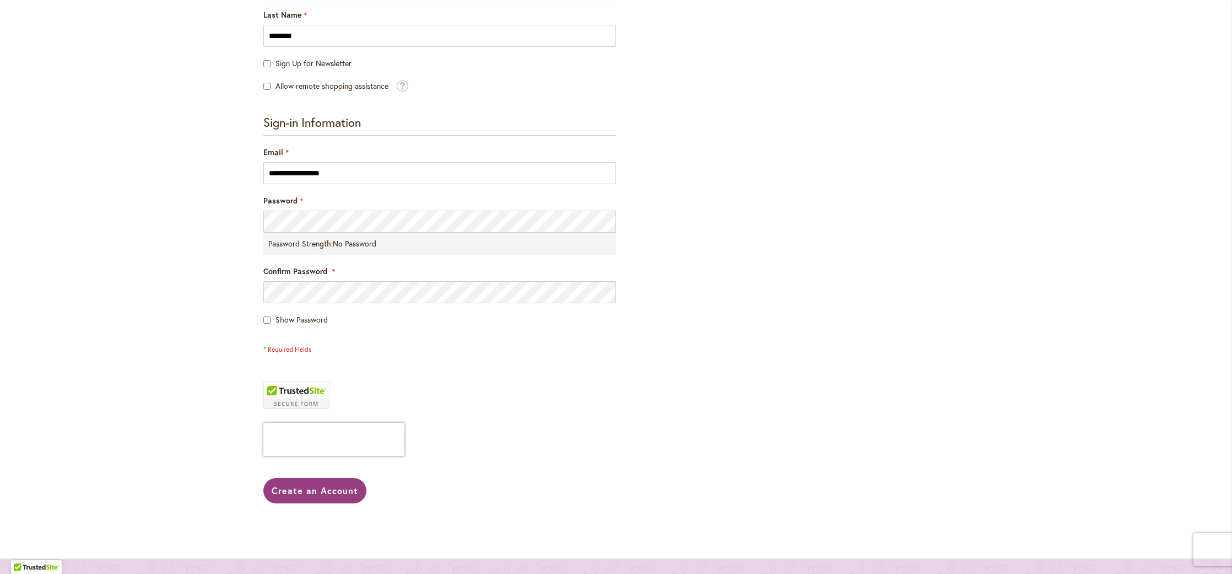
scroll to position [284, 0]
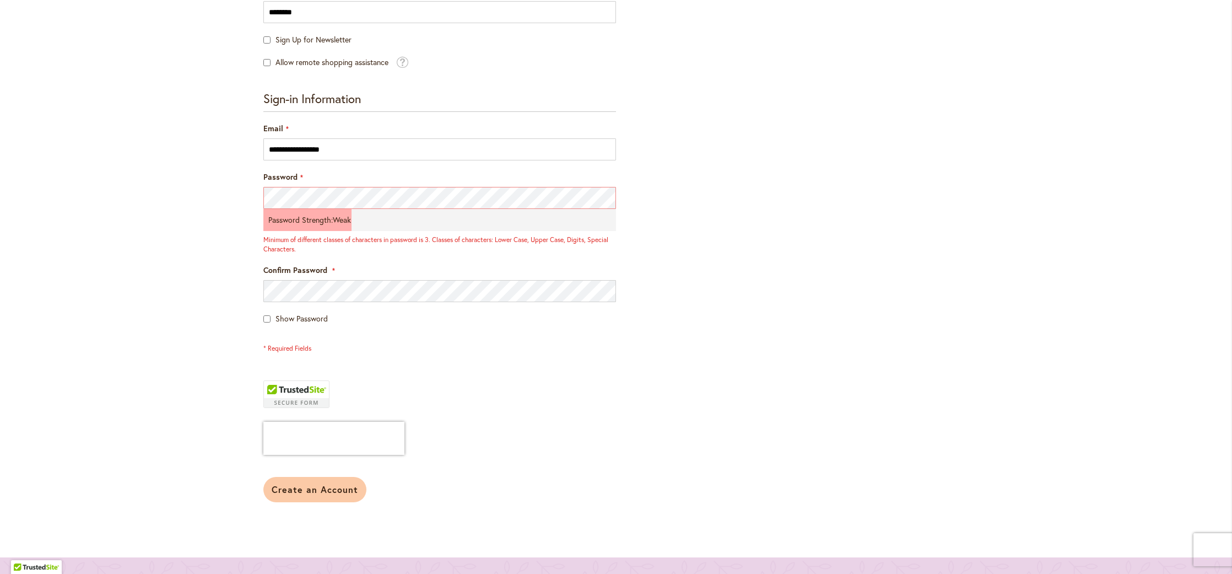
click at [306, 489] on span "Create an Account" at bounding box center [315, 489] width 86 height 12
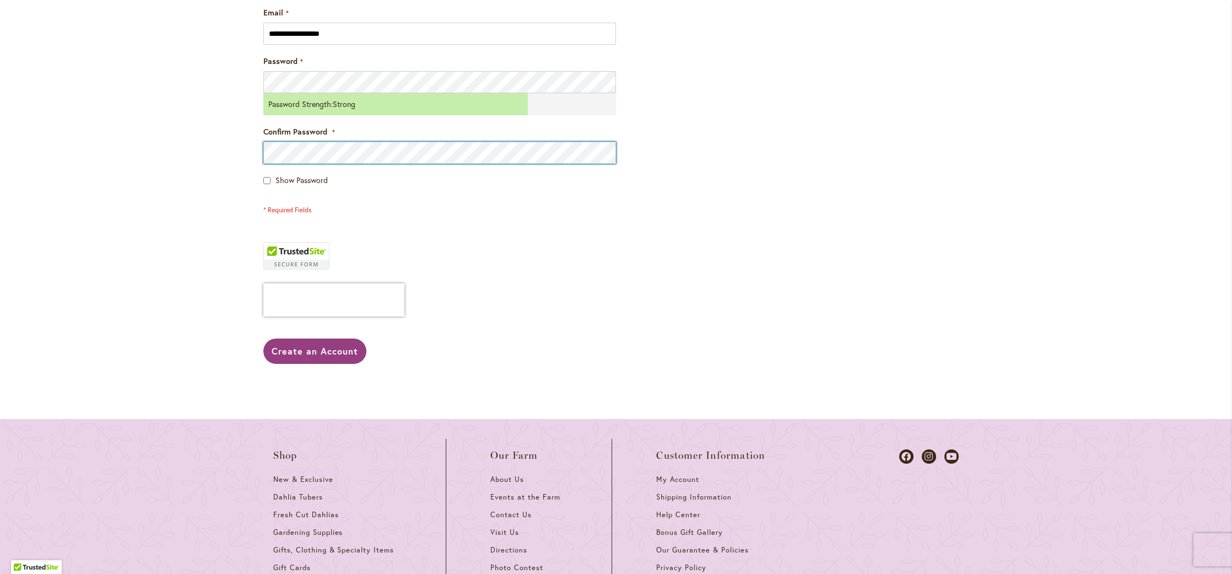
scroll to position [402, 0]
click at [322, 345] on span "Create an Account" at bounding box center [315, 349] width 86 height 12
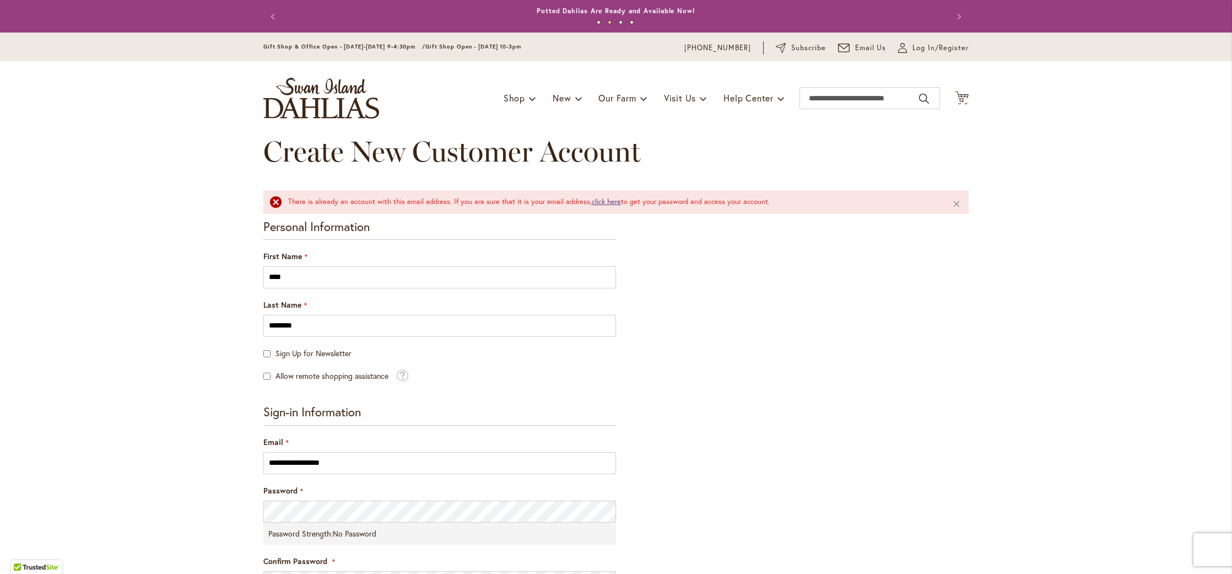
click at [605, 202] on link "click here" at bounding box center [606, 201] width 29 height 9
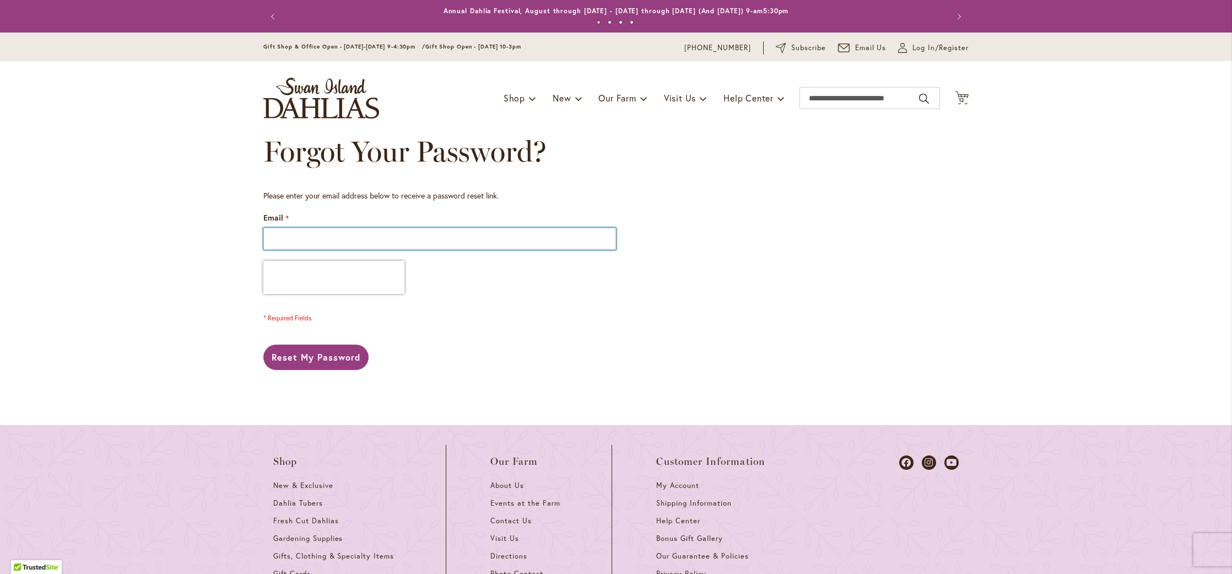
click at [306, 236] on input "Email" at bounding box center [439, 239] width 353 height 22
type input "**********"
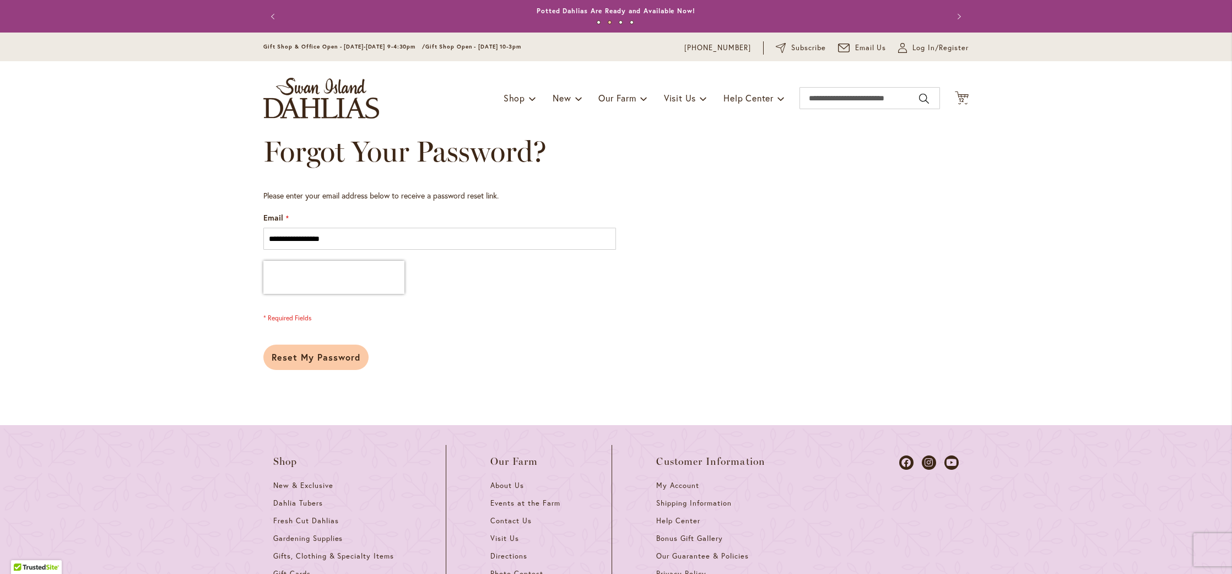
click at [313, 359] on span "Reset My Password" at bounding box center [316, 357] width 89 height 12
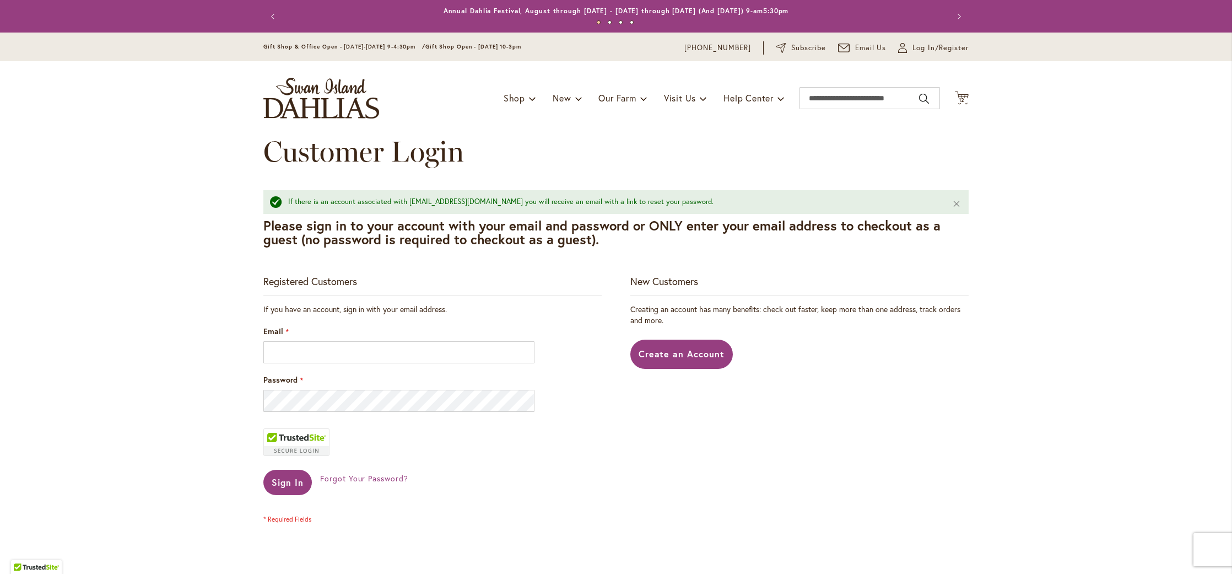
click at [313, 359] on fieldset "If you have an account, sign in with your email address. Email Password Sign In…" at bounding box center [432, 414] width 338 height 220
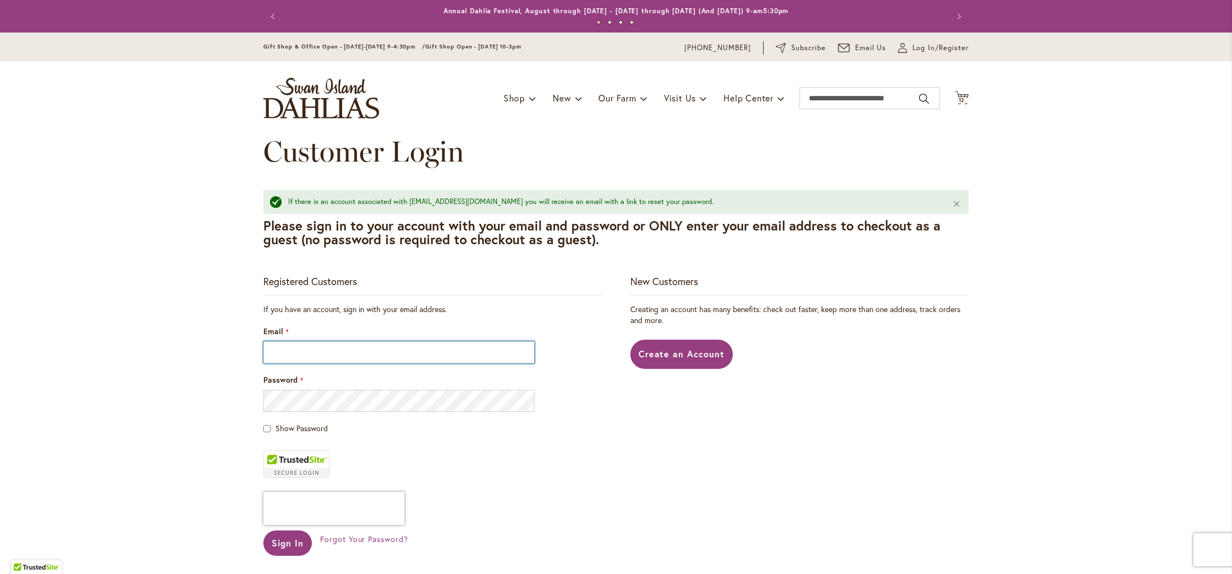
click at [284, 350] on input "Email" at bounding box center [398, 352] width 271 height 22
type input "**********"
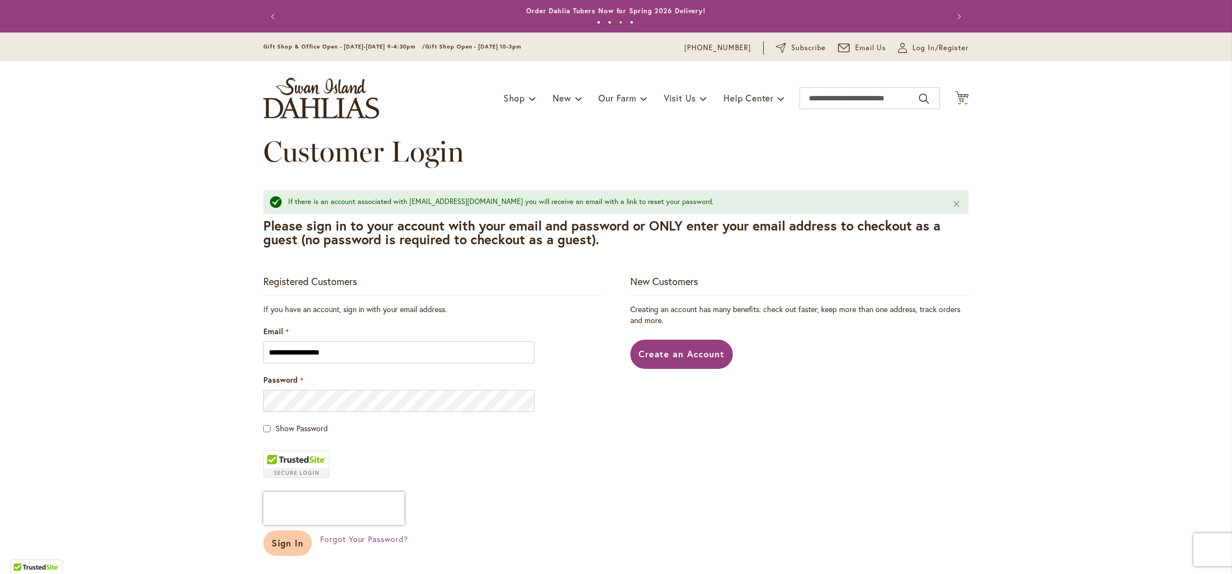
click at [284, 538] on span "Sign In" at bounding box center [288, 543] width 32 height 12
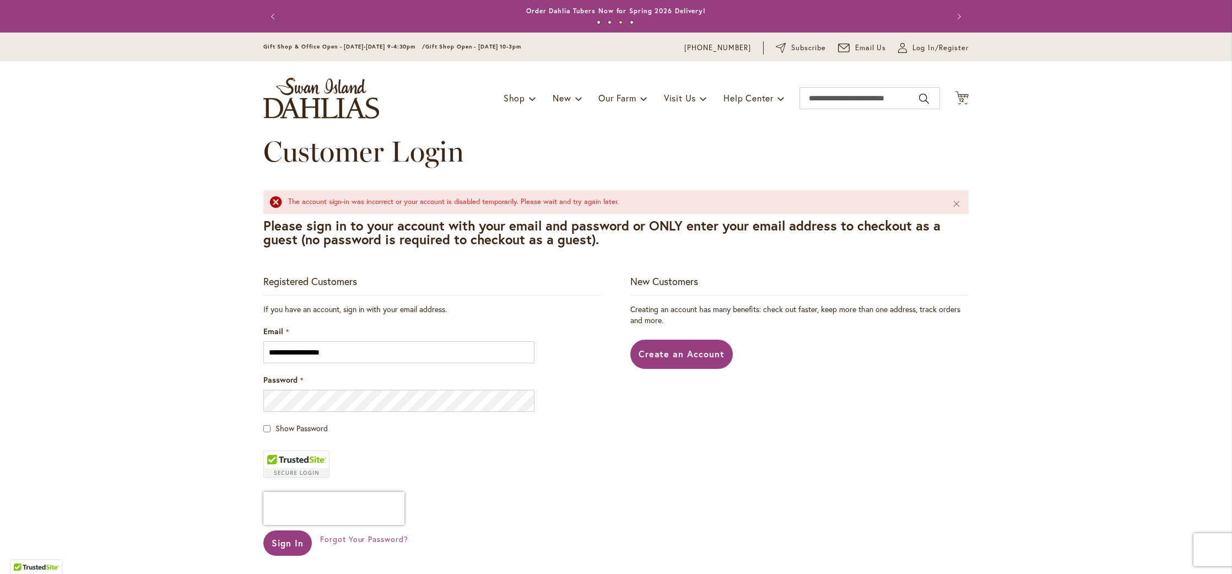
click at [288, 202] on div "The account sign-in was incorrect or your account is disabled temporarily. Plea…" at bounding box center [611, 202] width 647 height 10
click at [959, 98] on span "12" at bounding box center [962, 99] width 7 height 7
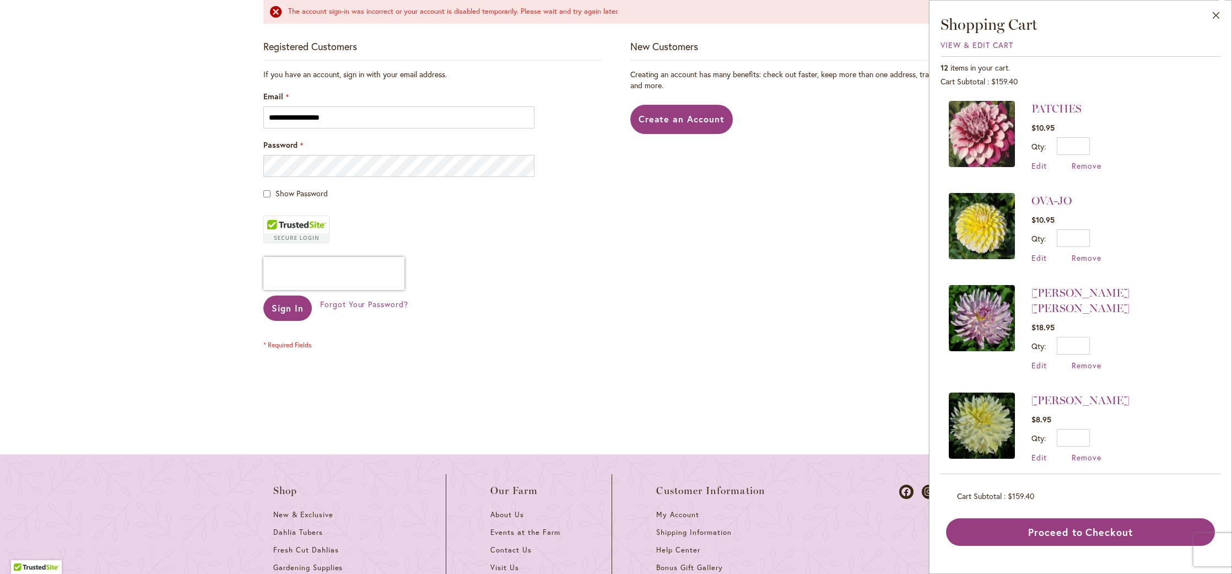
scroll to position [237, 0]
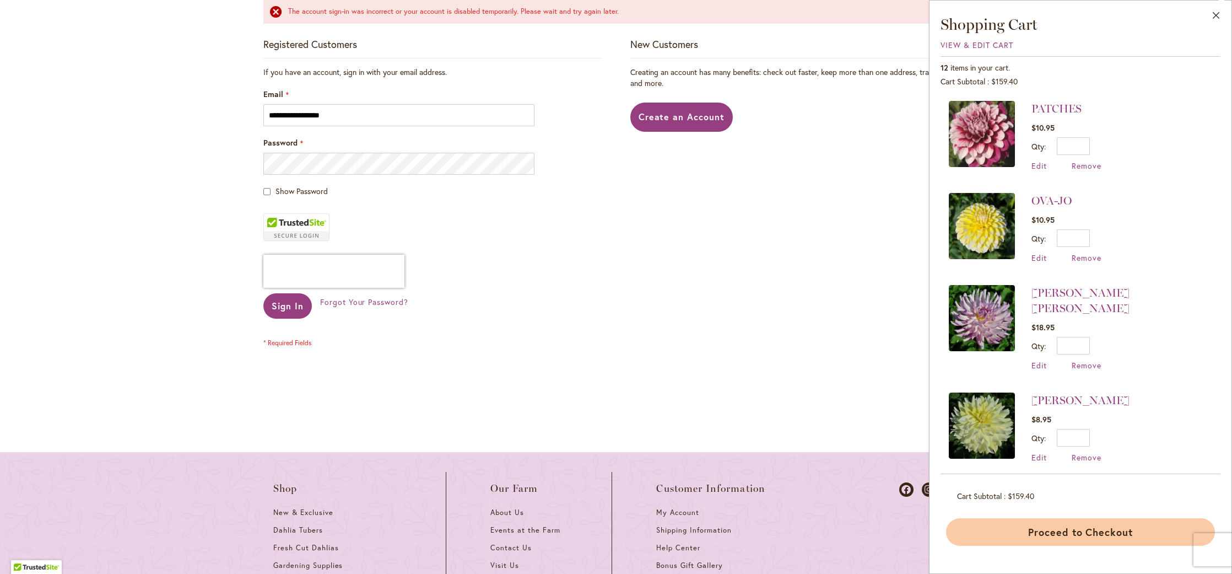
click at [1073, 534] on button "Proceed to Checkout" at bounding box center [1080, 532] width 269 height 28
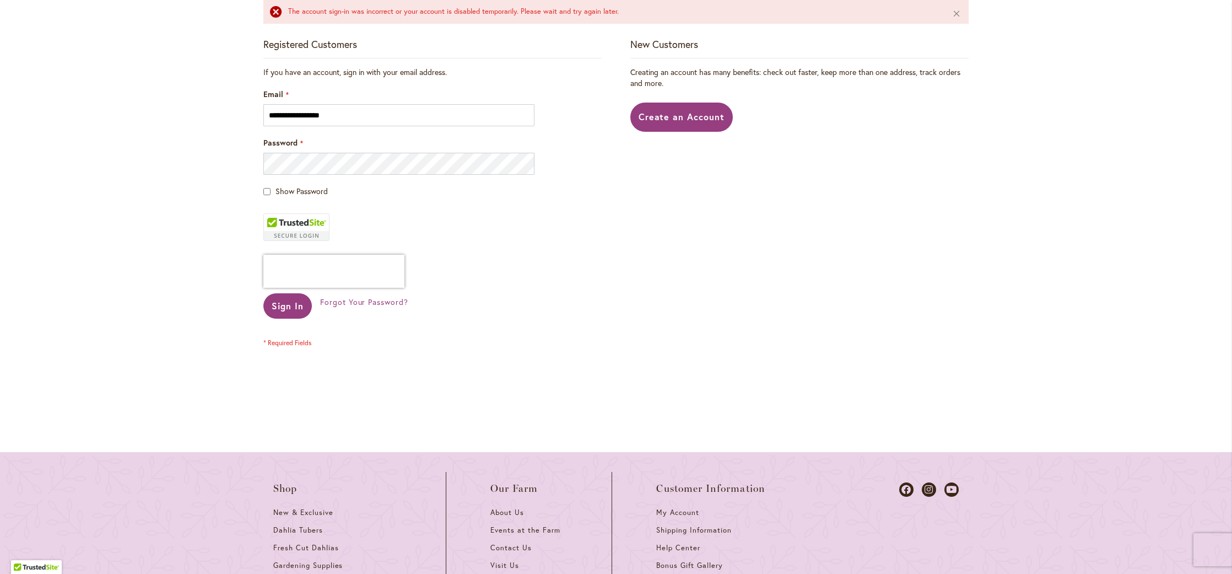
scroll to position [0, 0]
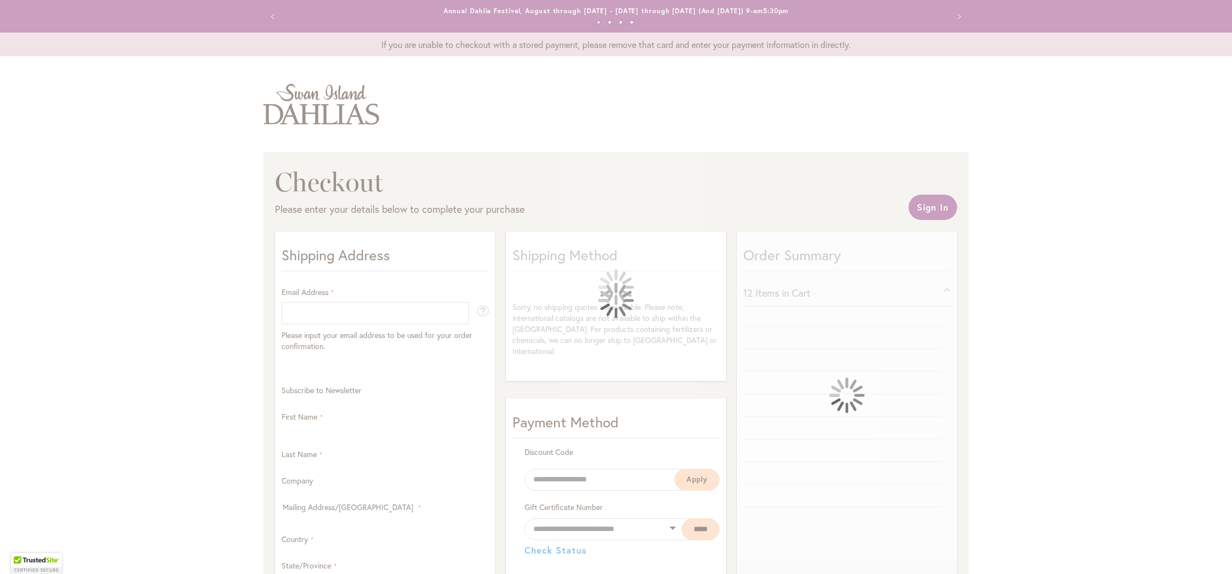
select select "**"
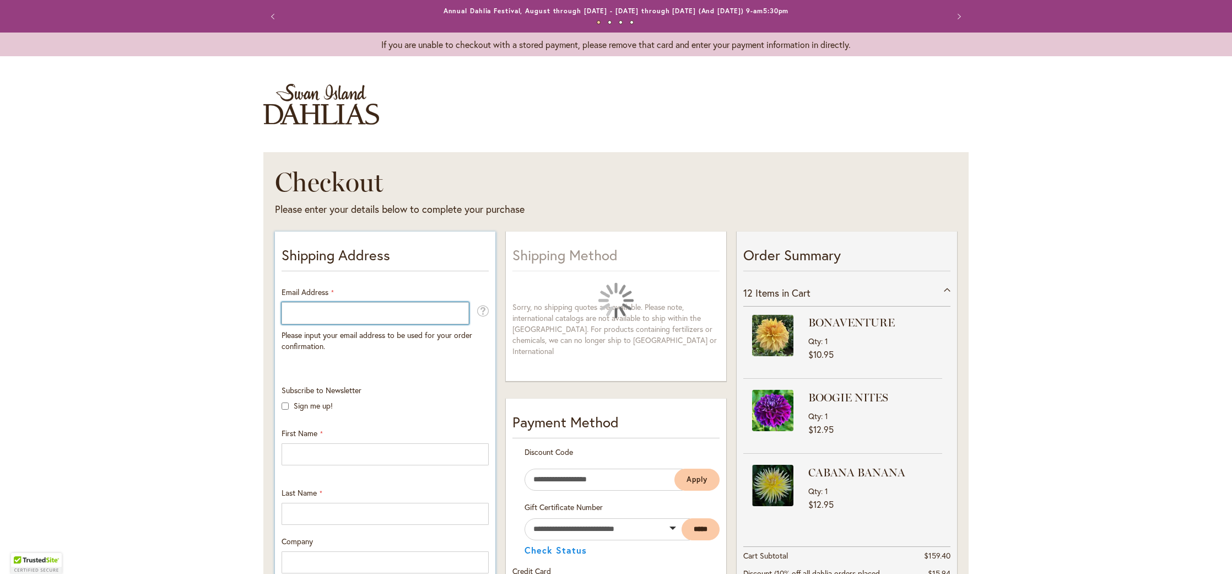
click at [315, 313] on input "Email Address" at bounding box center [375, 313] width 187 height 22
type input "**********"
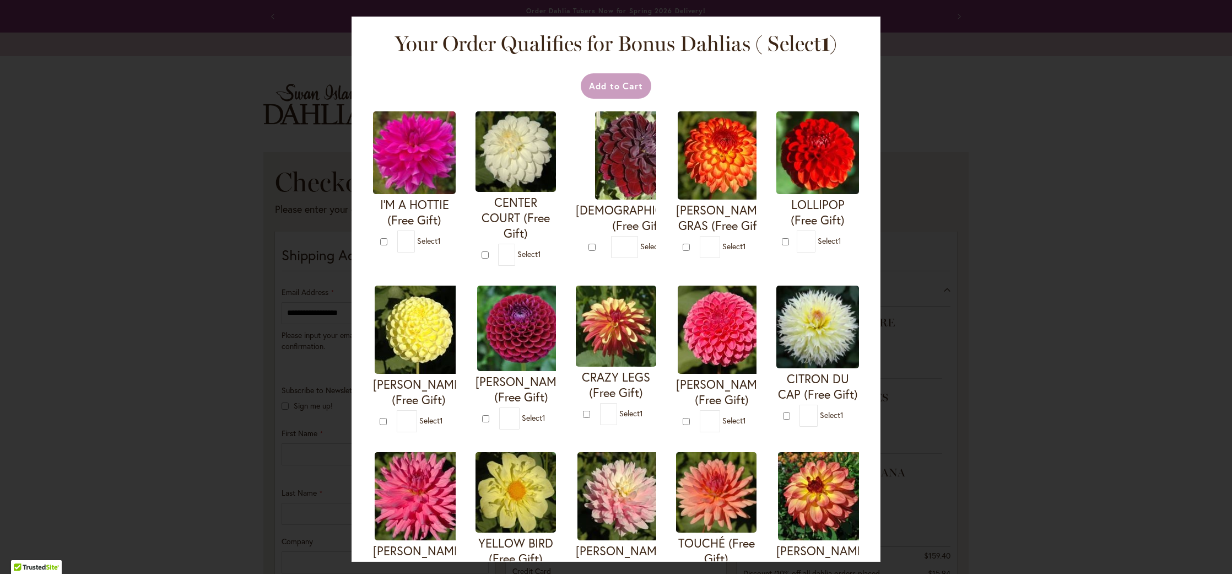
click at [0, 573] on div at bounding box center [0, 574] width 0 height 0
type input "*"
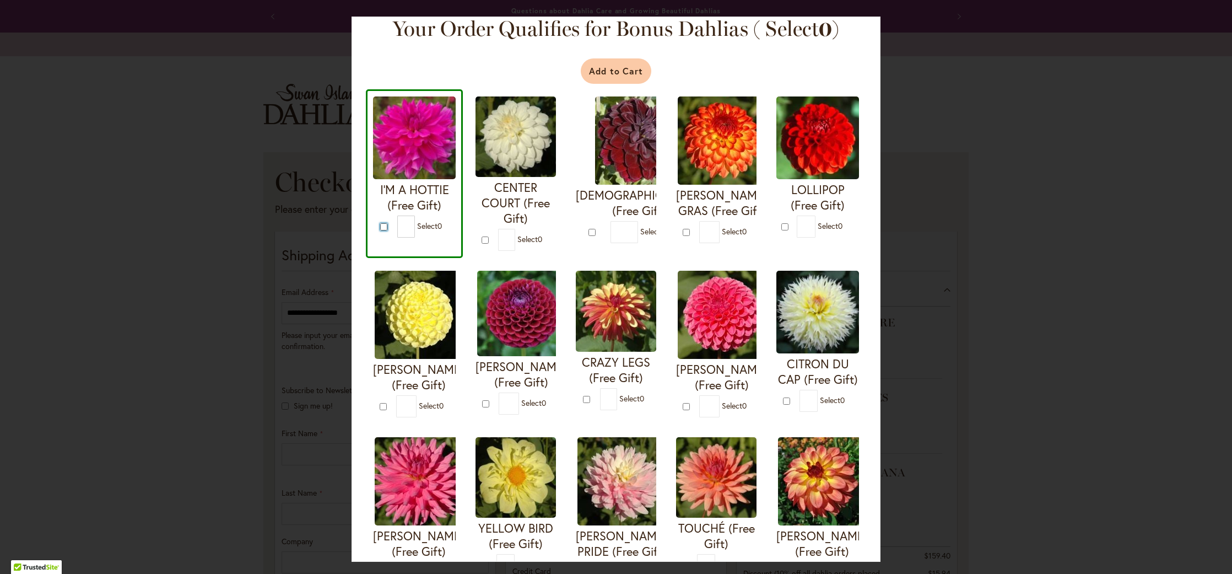
scroll to position [8, 0]
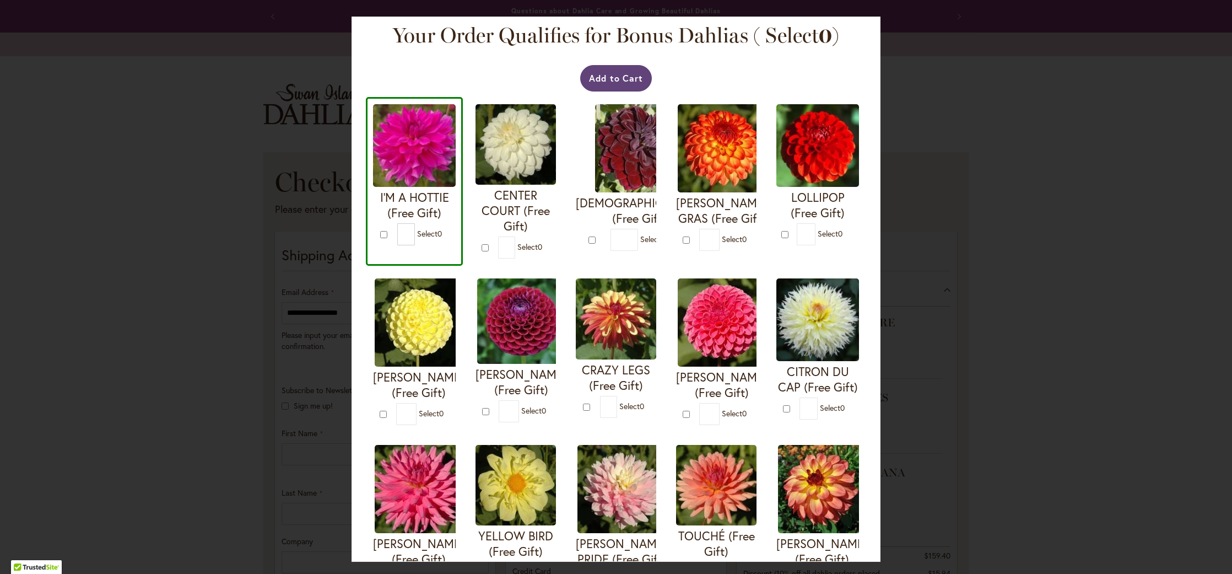
drag, startPoint x: 614, startPoint y: 76, endPoint x: 630, endPoint y: 98, distance: 26.5
click at [614, 76] on button "Add to Cart" at bounding box center [616, 78] width 72 height 26
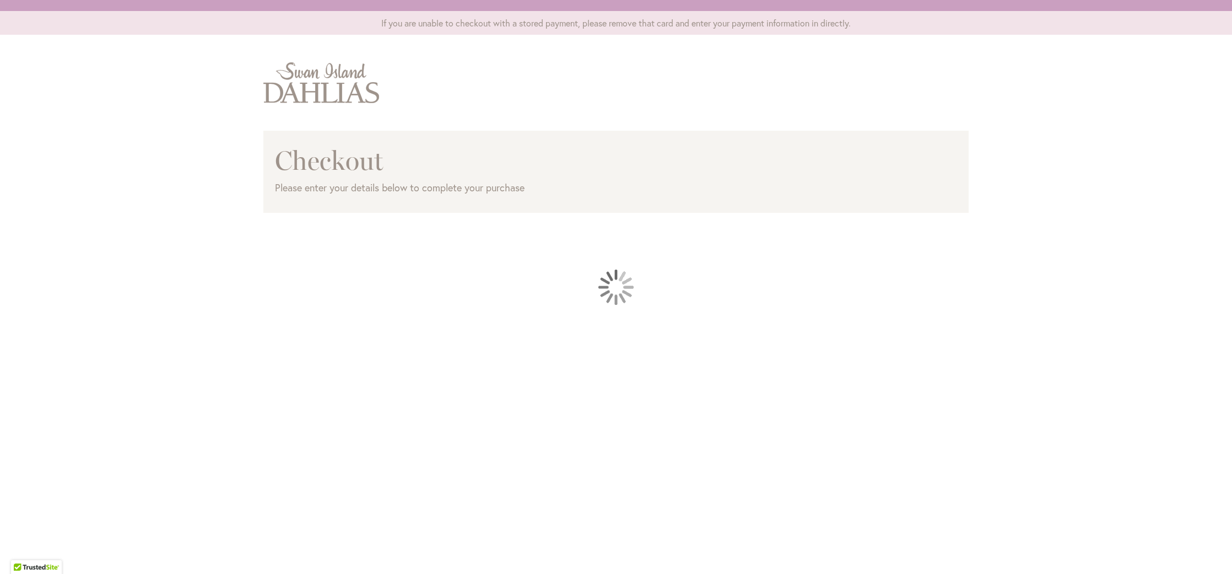
select select "**"
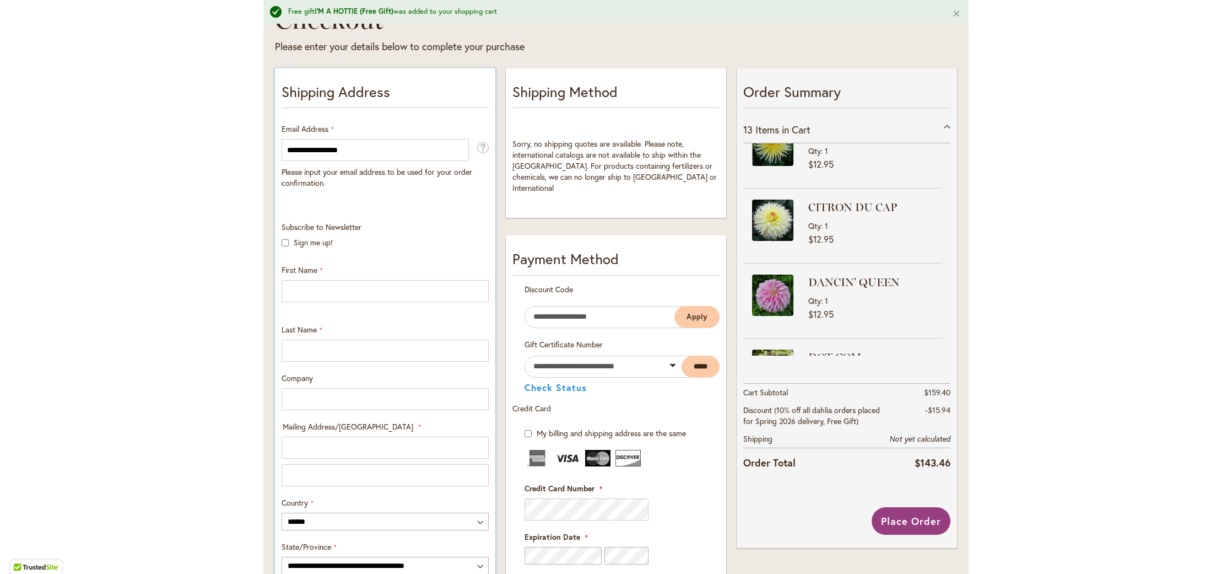
scroll to position [177, 0]
click at [574, 509] on fieldset "Credit Card Information Credit Card Number" at bounding box center [615, 531] width 183 height 163
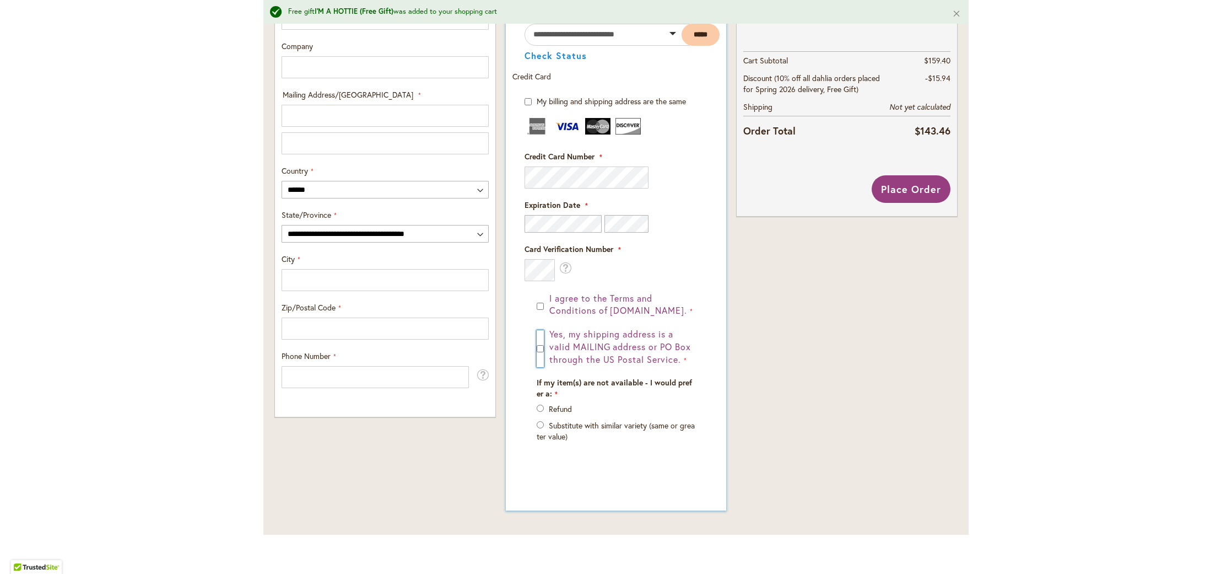
scroll to position [533, 0]
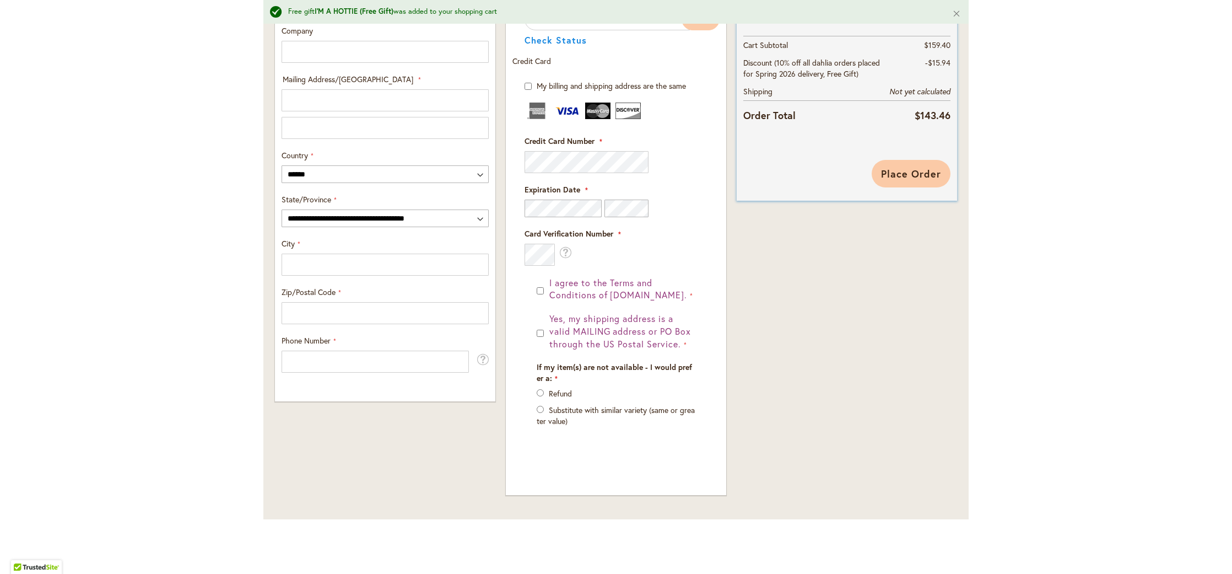
click at [905, 180] on span "Place Order" at bounding box center [911, 173] width 60 height 13
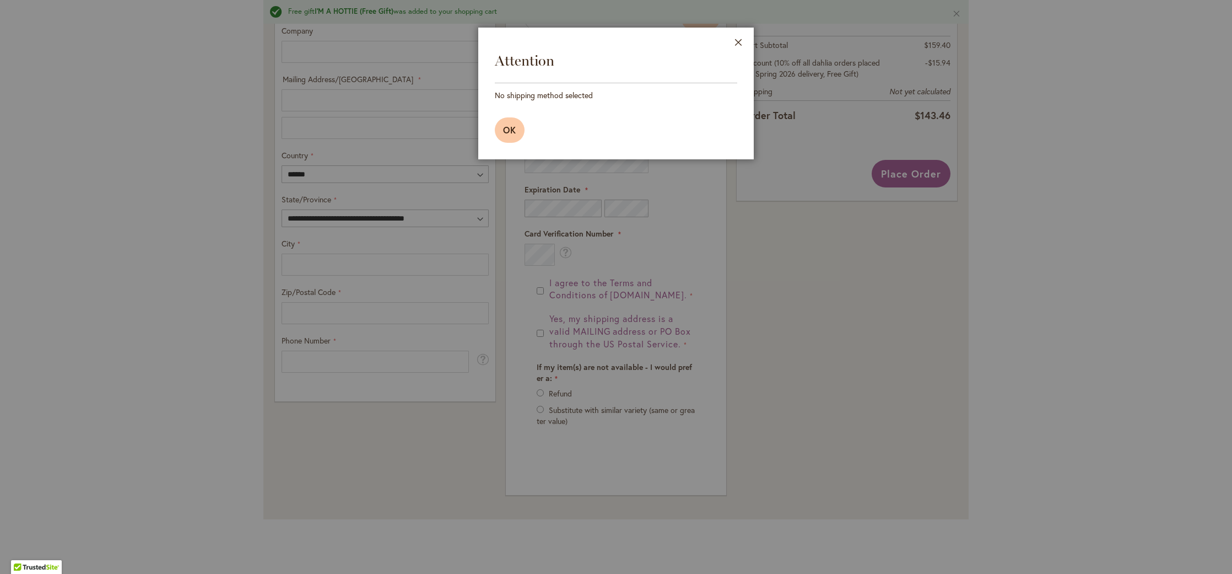
click at [513, 131] on span "OK" at bounding box center [509, 130] width 13 height 12
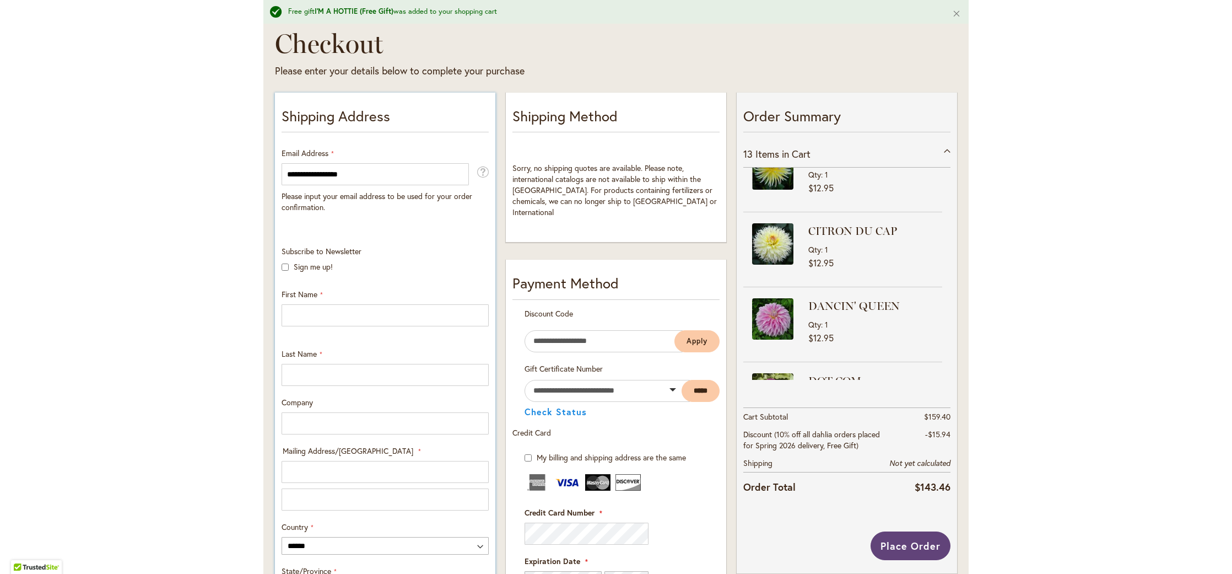
scroll to position [164, 0]
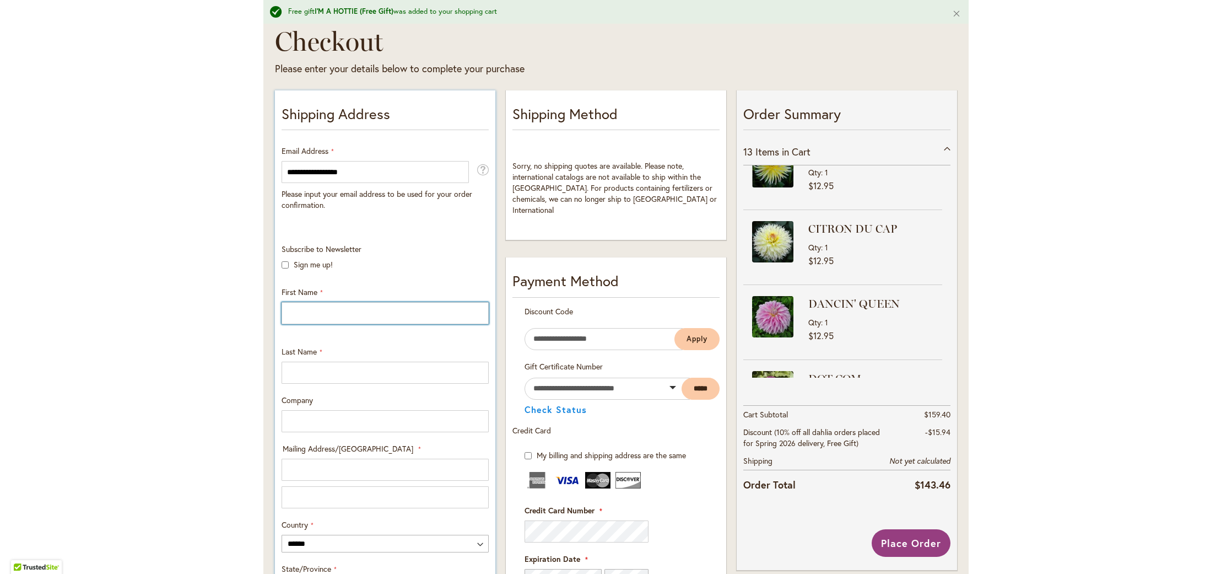
click at [287, 318] on input "First Name" at bounding box center [385, 313] width 207 height 22
type input "****"
type input "********"
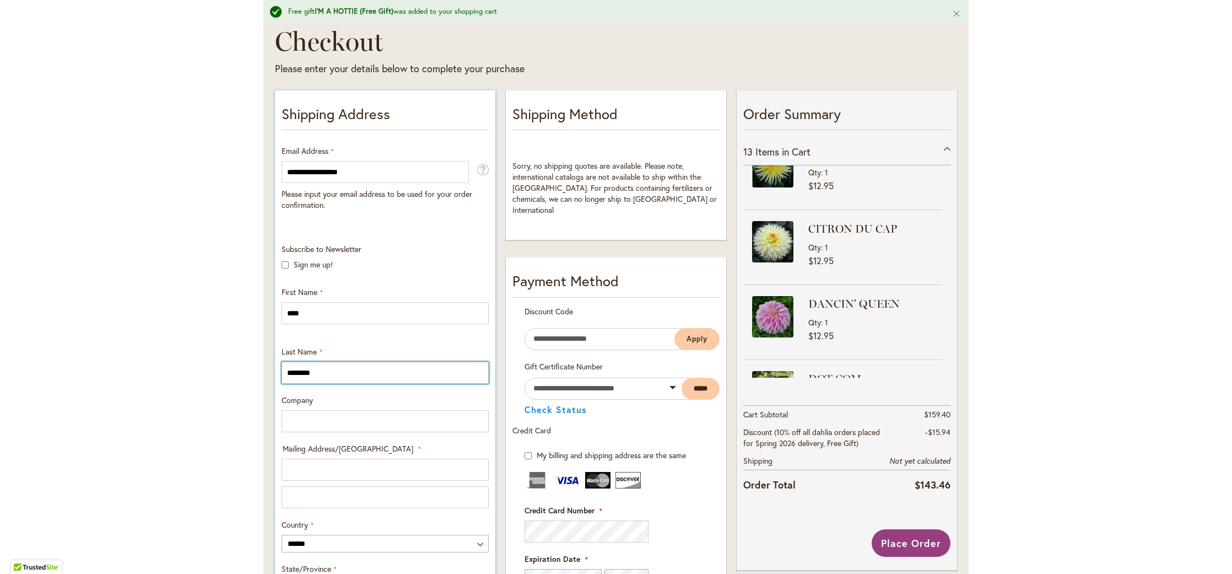
type input "**********"
select select "**"
type input "******"
type input "*****"
type input "**********"
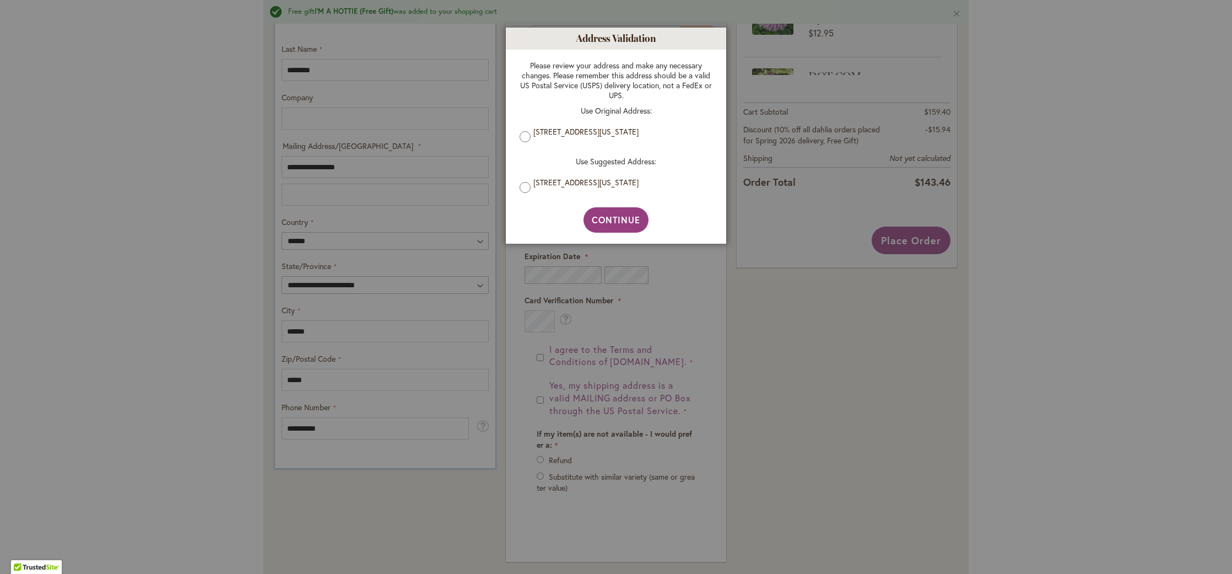
scroll to position [475, 0]
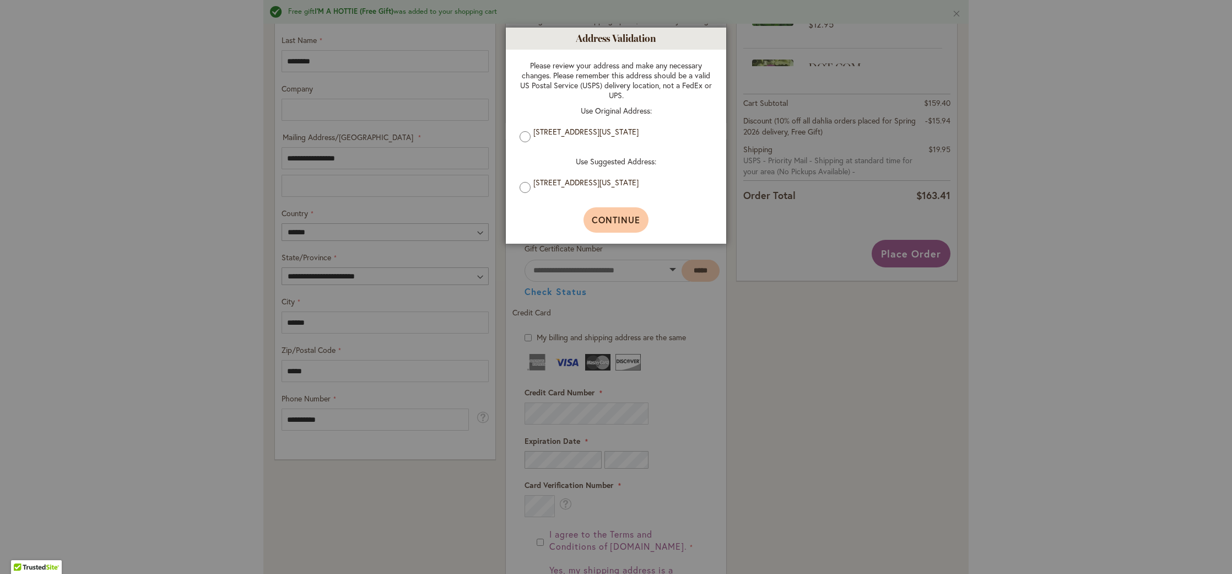
click at [625, 222] on span "Continue" at bounding box center [616, 220] width 49 height 12
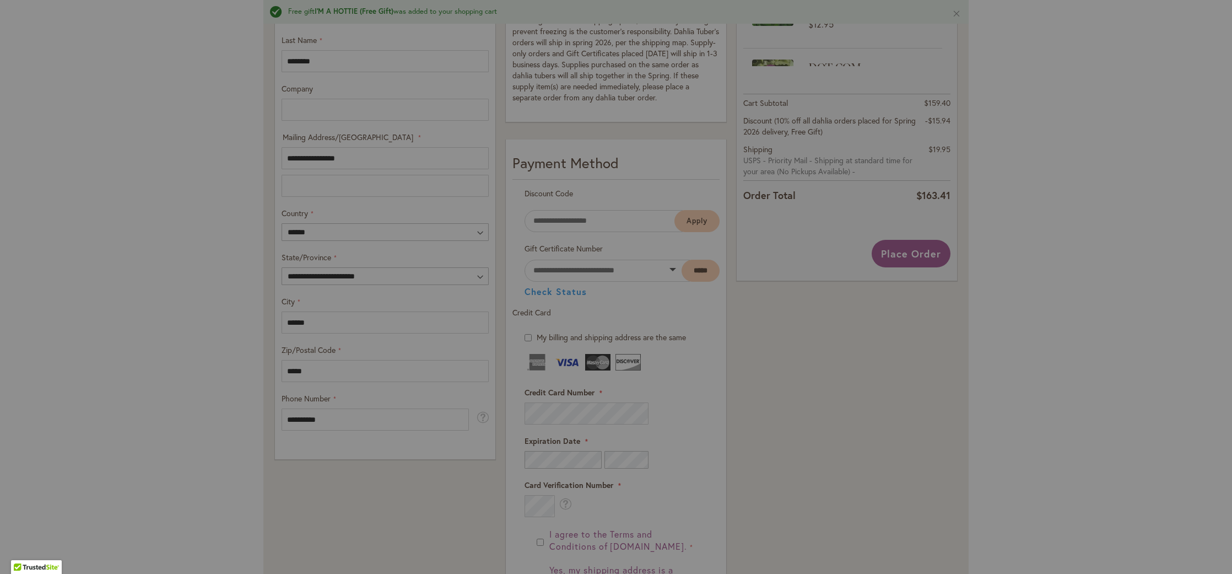
scroll to position [466, 0]
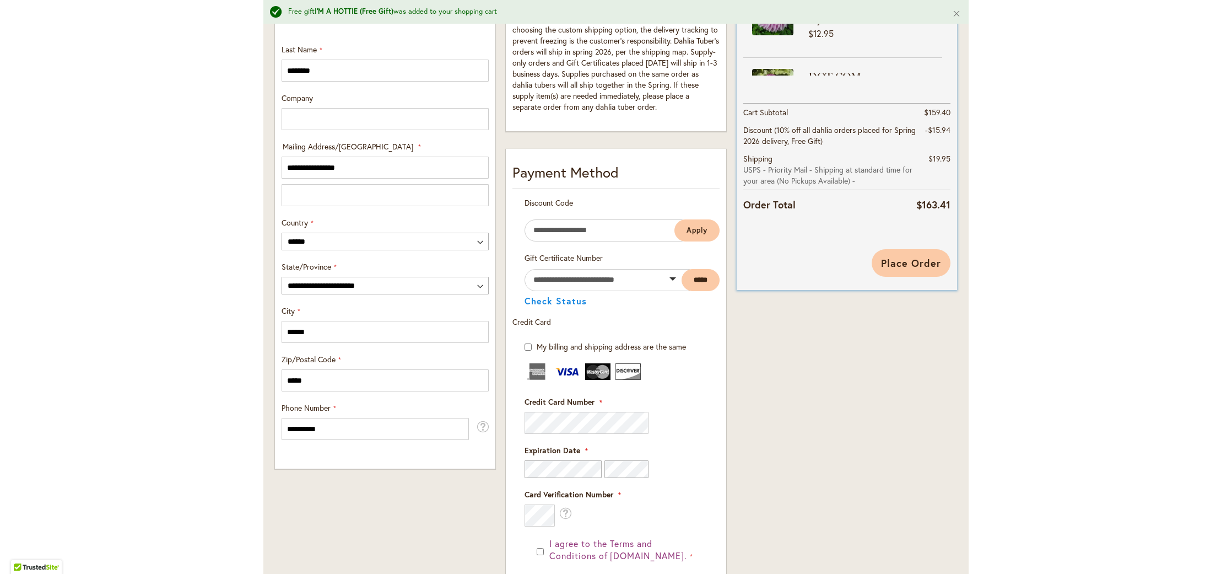
click at [908, 259] on span "Place Order" at bounding box center [911, 262] width 60 height 13
